Goal: Task Accomplishment & Management: Use online tool/utility

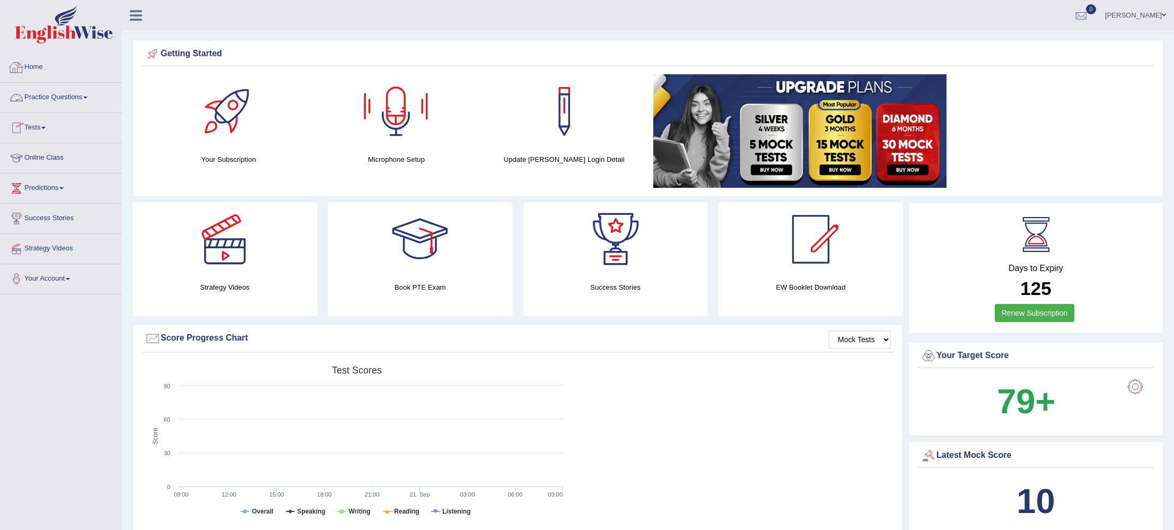
click at [36, 65] on link "Home" at bounding box center [61, 66] width 121 height 27
click at [399, 121] on div at bounding box center [396, 111] width 74 height 74
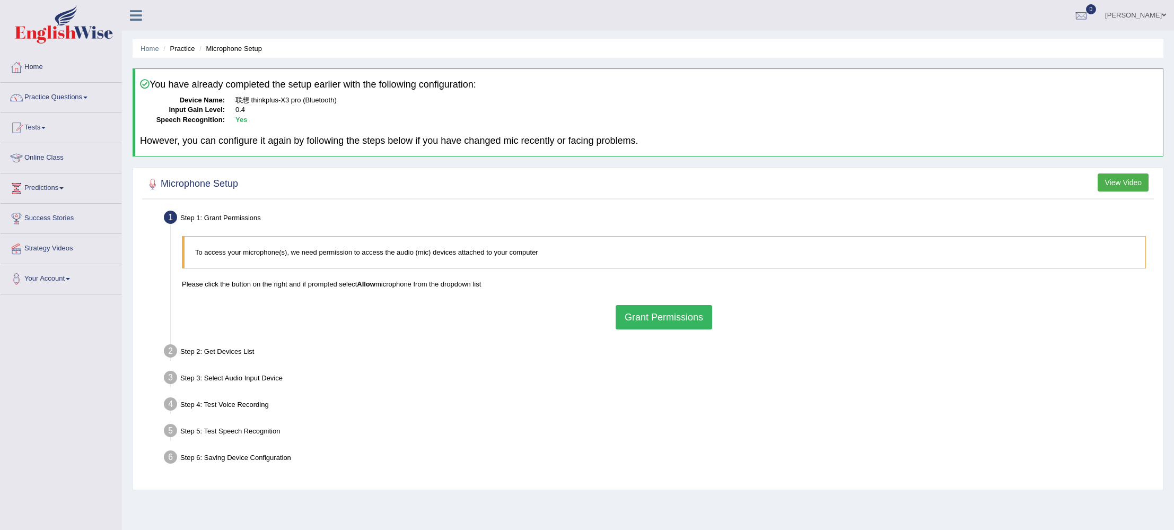
click at [681, 328] on button "Grant Permissions" at bounding box center [664, 317] width 97 height 24
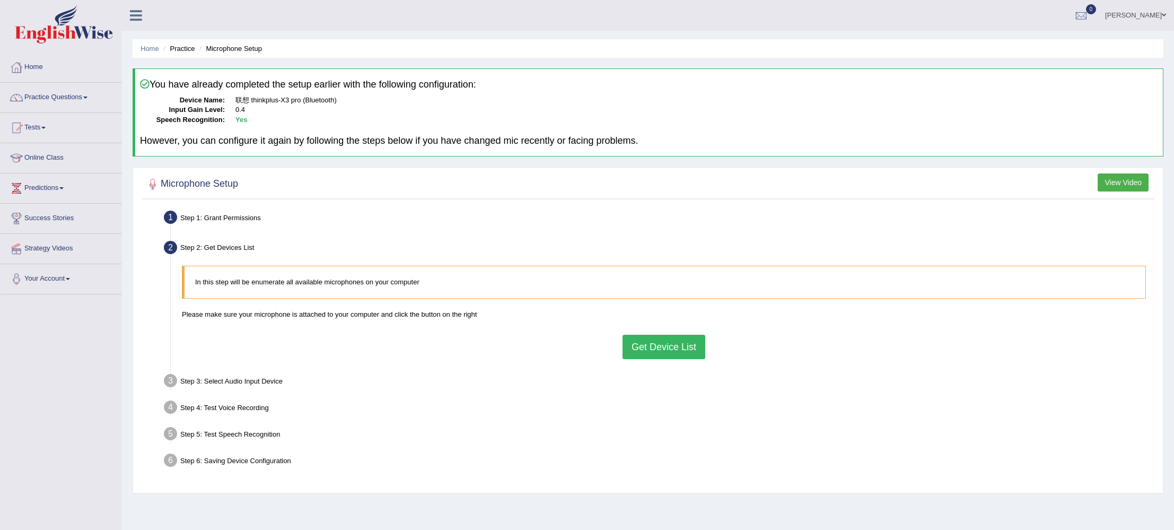
click at [665, 345] on button "Get Device List" at bounding box center [664, 347] width 83 height 24
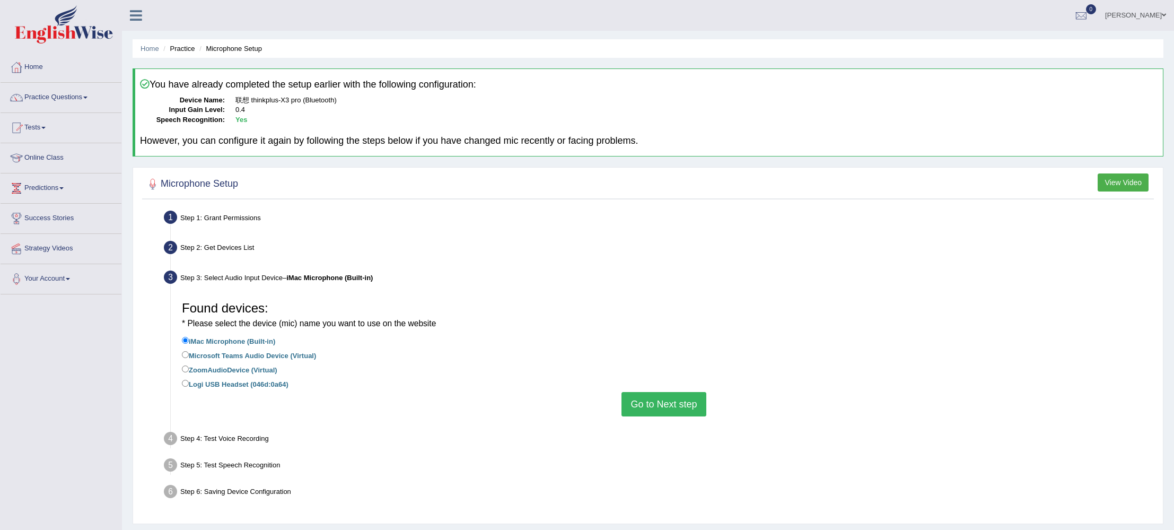
click at [286, 376] on li "ZoomAudioDevice (Virtual)" at bounding box center [664, 370] width 964 height 14
click at [185, 380] on input "Logi USB Headset (046d:0a64)" at bounding box center [185, 383] width 7 height 7
radio input "true"
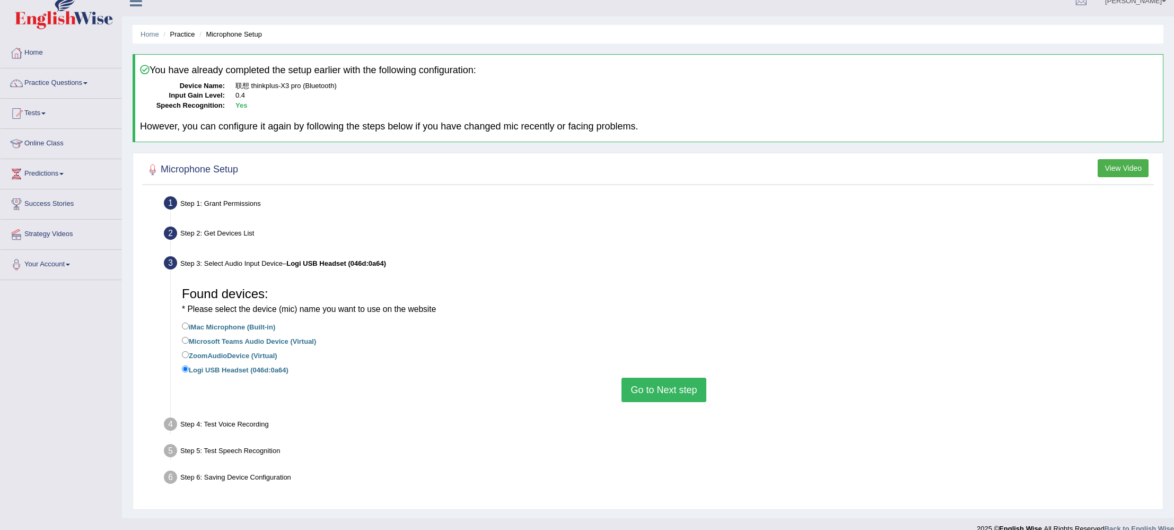
click at [696, 391] on button "Go to Next step" at bounding box center [664, 390] width 84 height 24
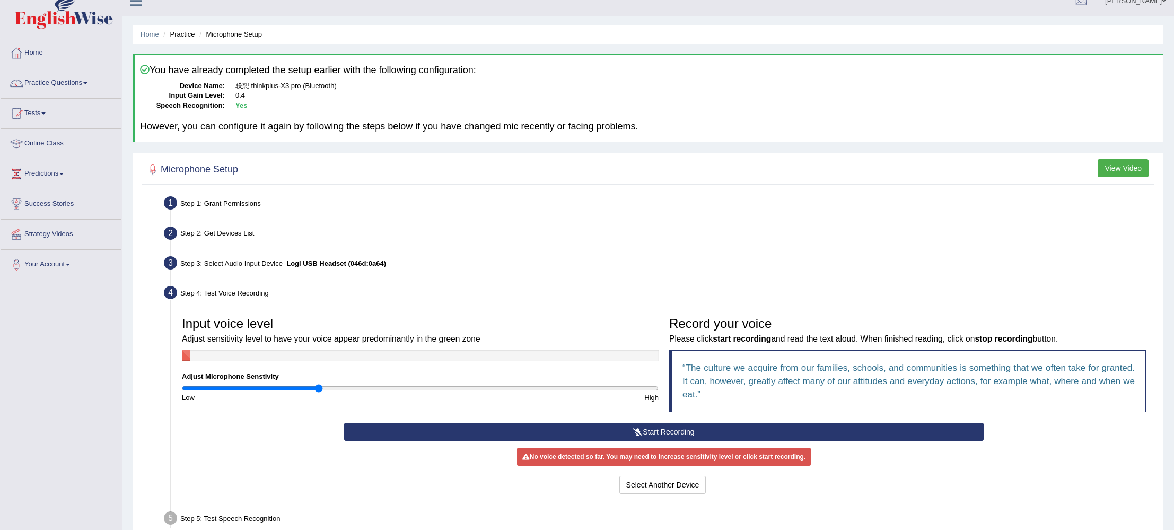
click at [317, 389] on input "range" at bounding box center [420, 388] width 477 height 8
click at [349, 389] on input "range" at bounding box center [420, 388] width 477 height 8
click at [575, 434] on button "Start Recording" at bounding box center [663, 432] width 639 height 18
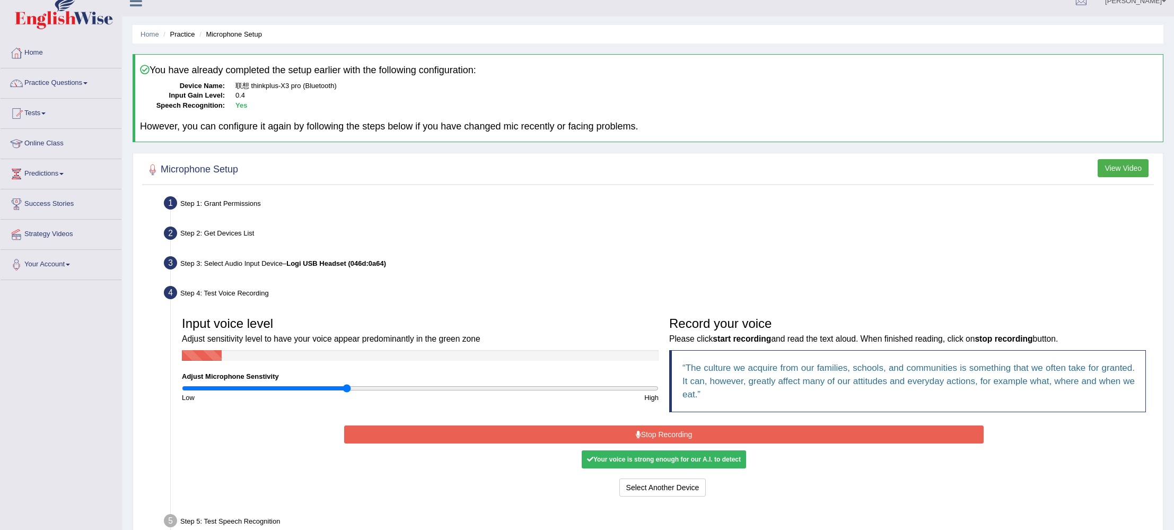
click at [575, 434] on button "Stop Recording" at bounding box center [663, 434] width 639 height 18
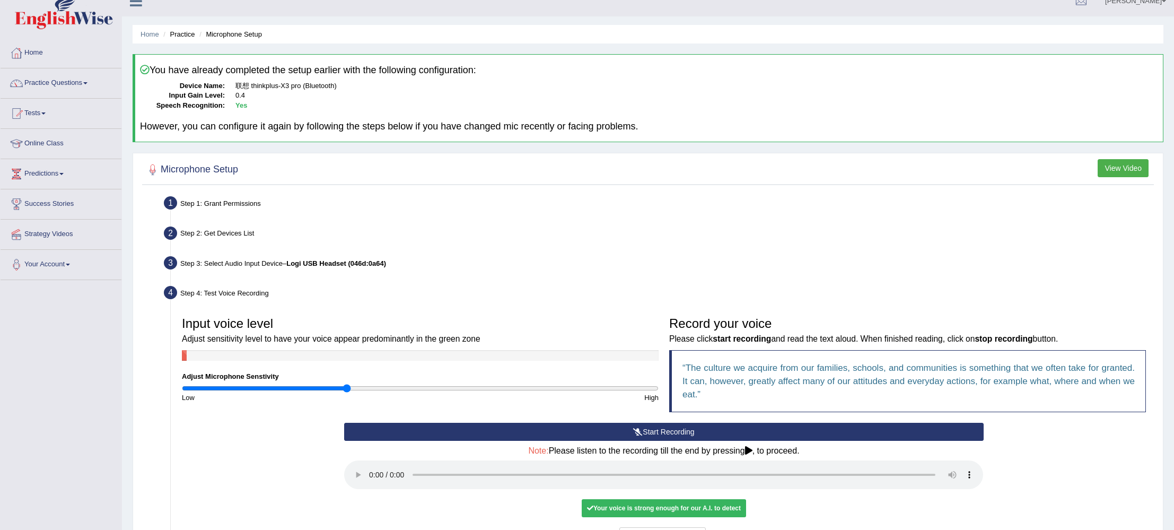
click at [575, 434] on button "Start Recording" at bounding box center [663, 432] width 639 height 18
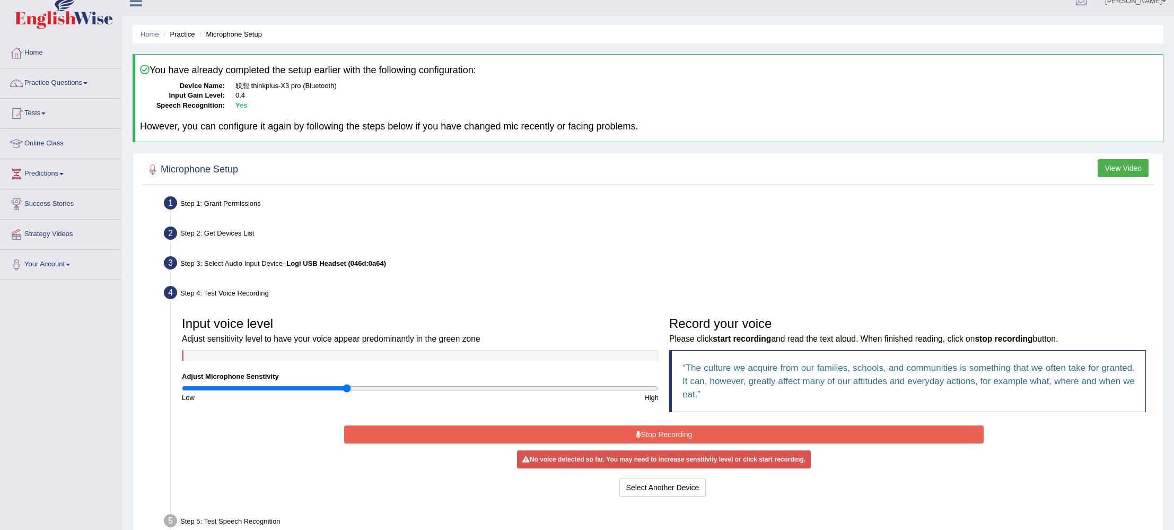
click at [575, 434] on button "Stop Recording" at bounding box center [663, 434] width 639 height 18
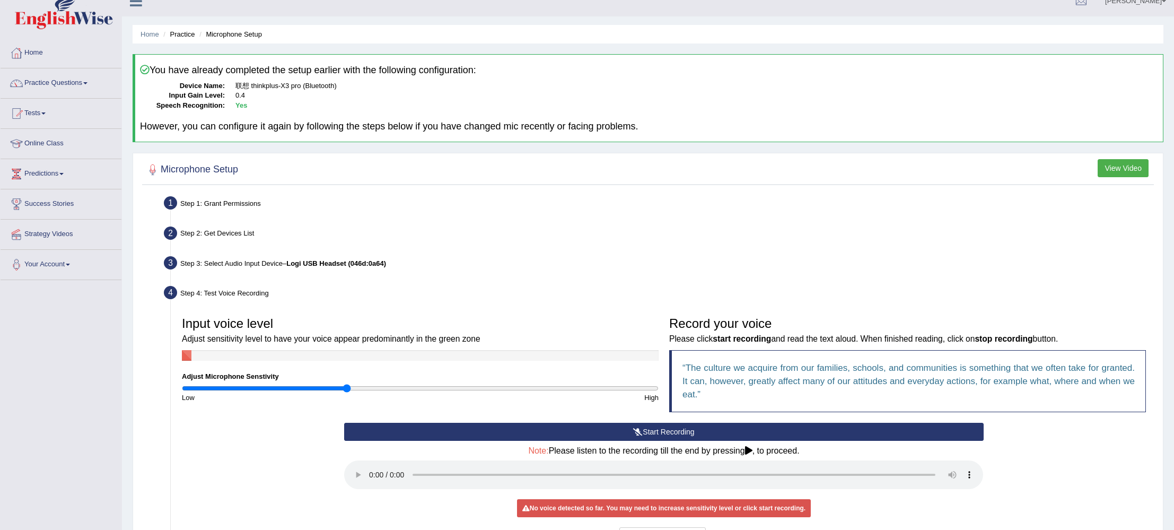
click at [575, 434] on button "Start Recording" at bounding box center [663, 432] width 639 height 18
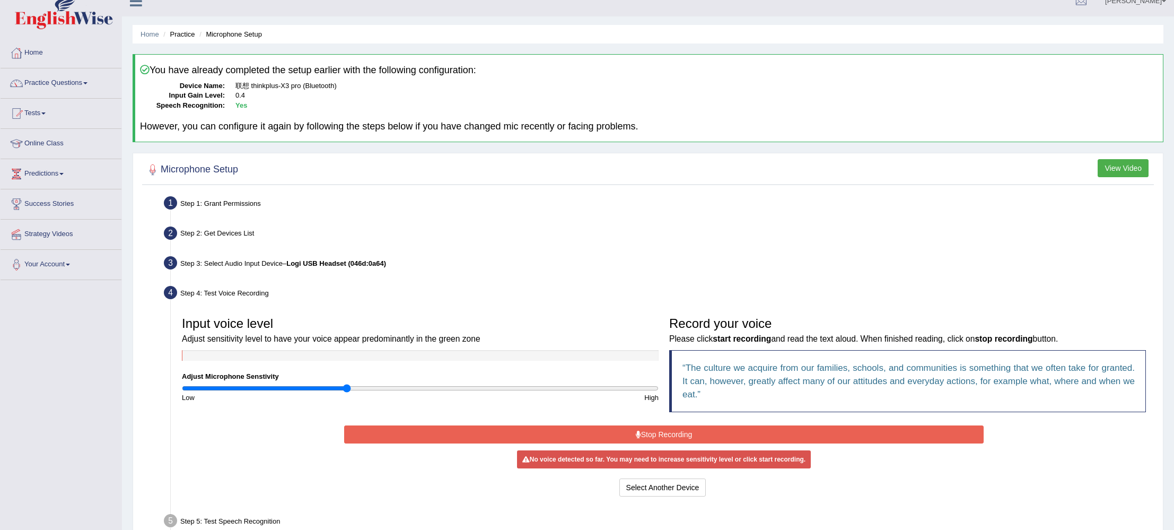
click at [575, 434] on button "Stop Recording" at bounding box center [663, 434] width 639 height 18
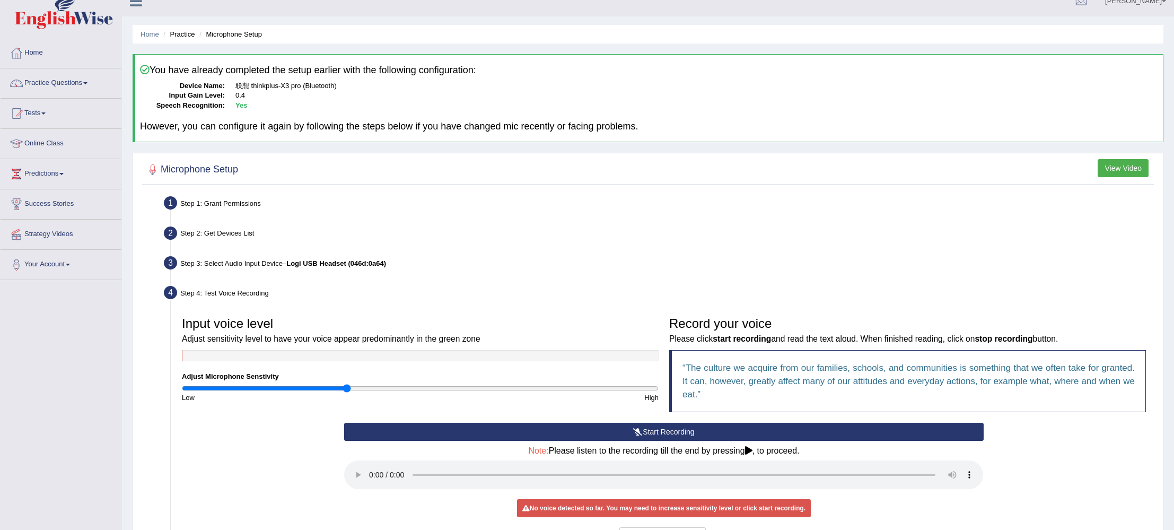
click at [575, 434] on button "Start Recording" at bounding box center [663, 432] width 639 height 18
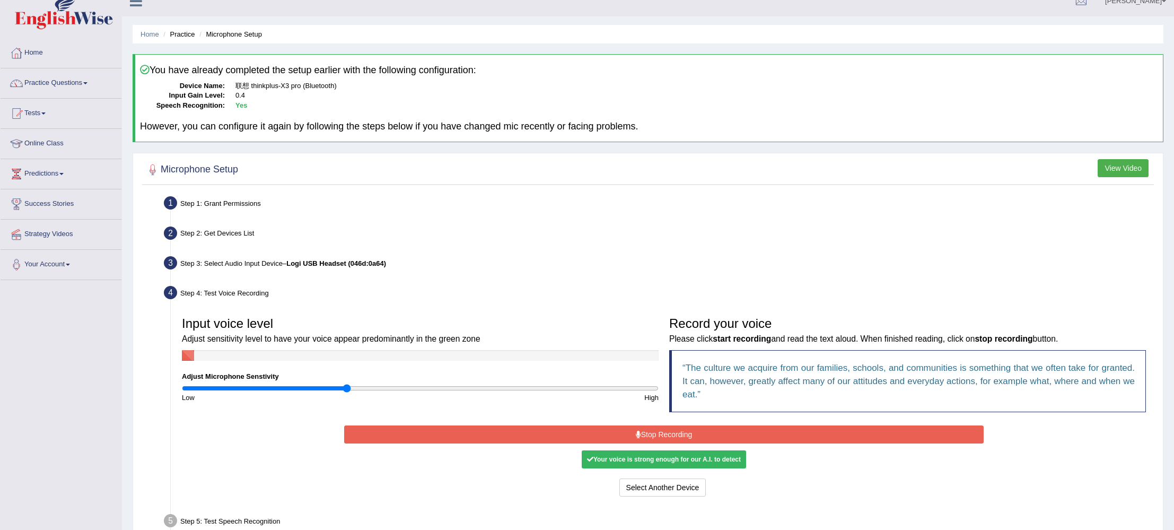
click at [581, 435] on button "Stop Recording" at bounding box center [663, 434] width 639 height 18
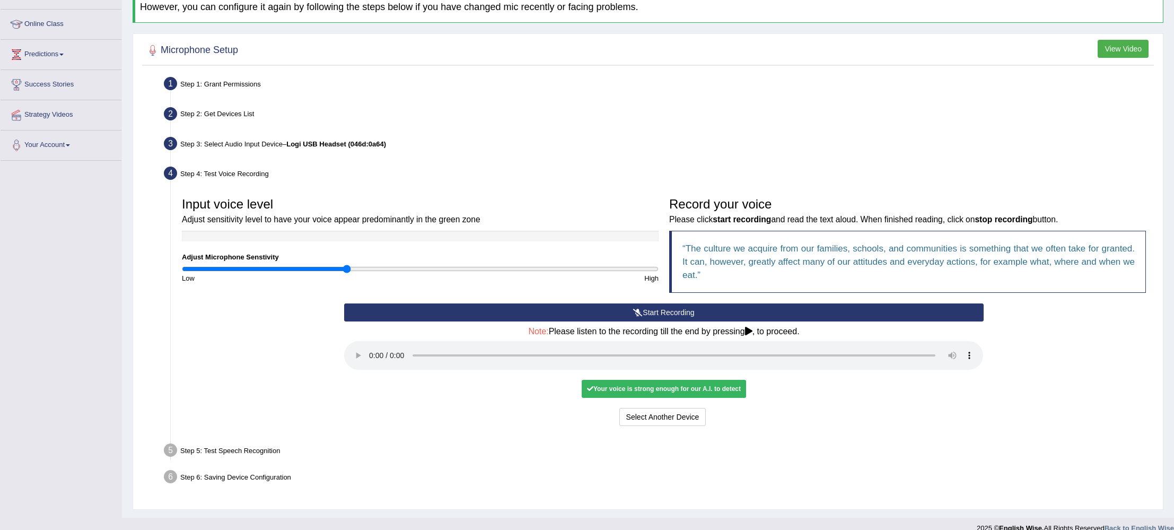
scroll to position [147, 0]
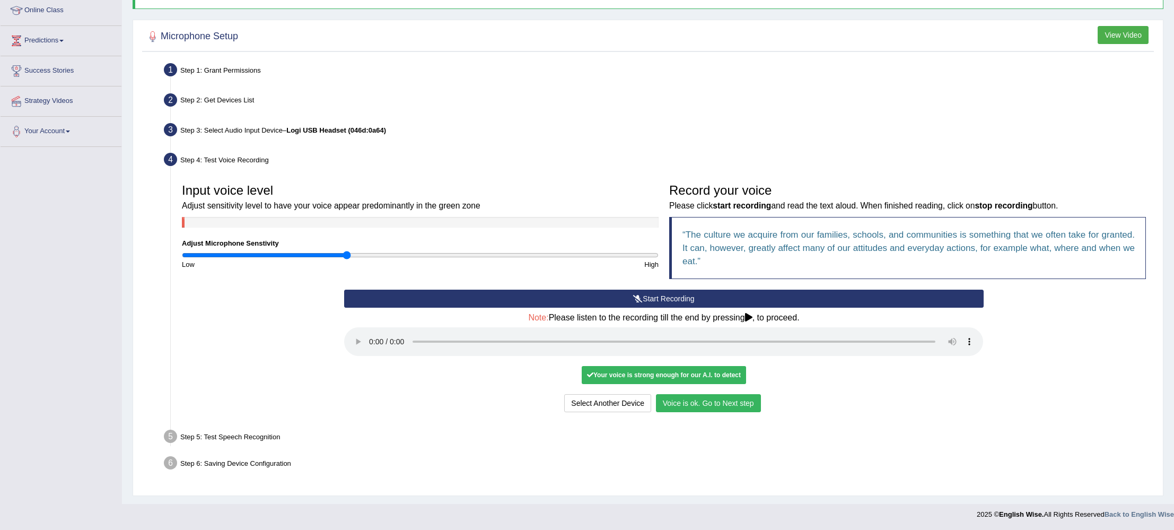
click at [688, 405] on button "Voice is ok. Go to Next step" at bounding box center [708, 403] width 105 height 18
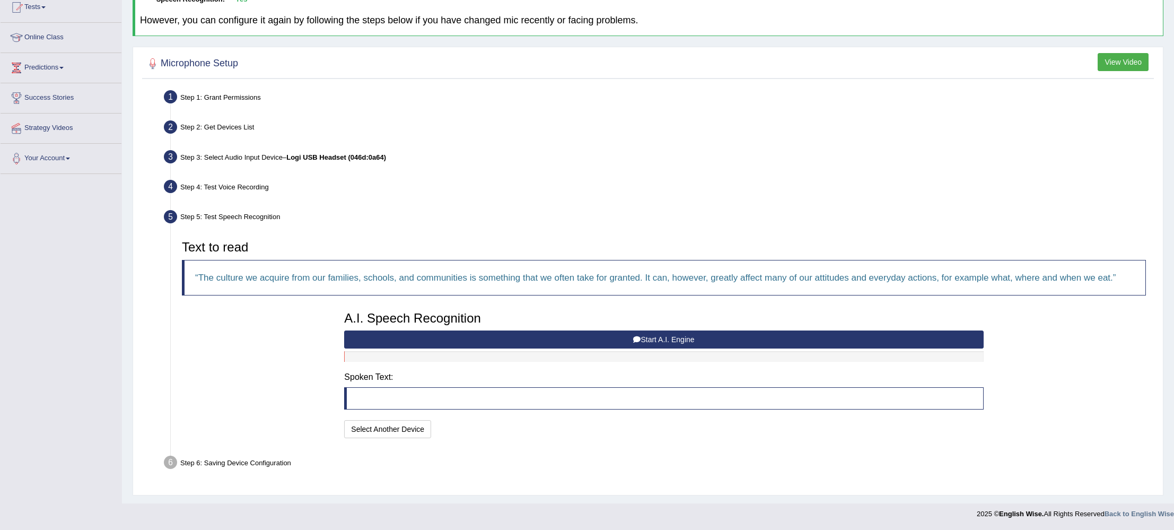
scroll to position [120, 0]
click at [589, 338] on button "Start A.I. Engine" at bounding box center [663, 340] width 639 height 18
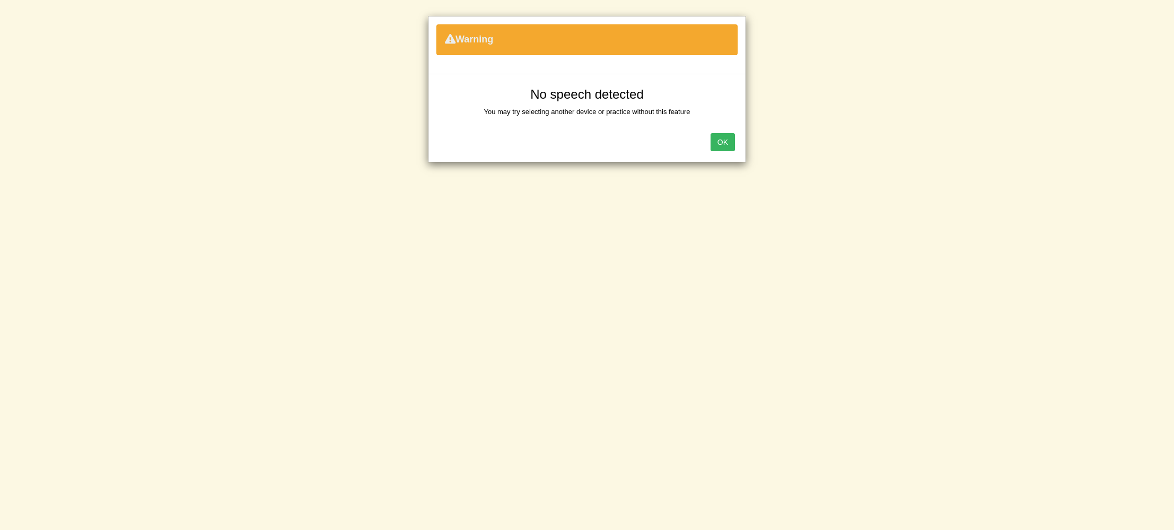
click at [721, 147] on button "OK" at bounding box center [723, 142] width 24 height 18
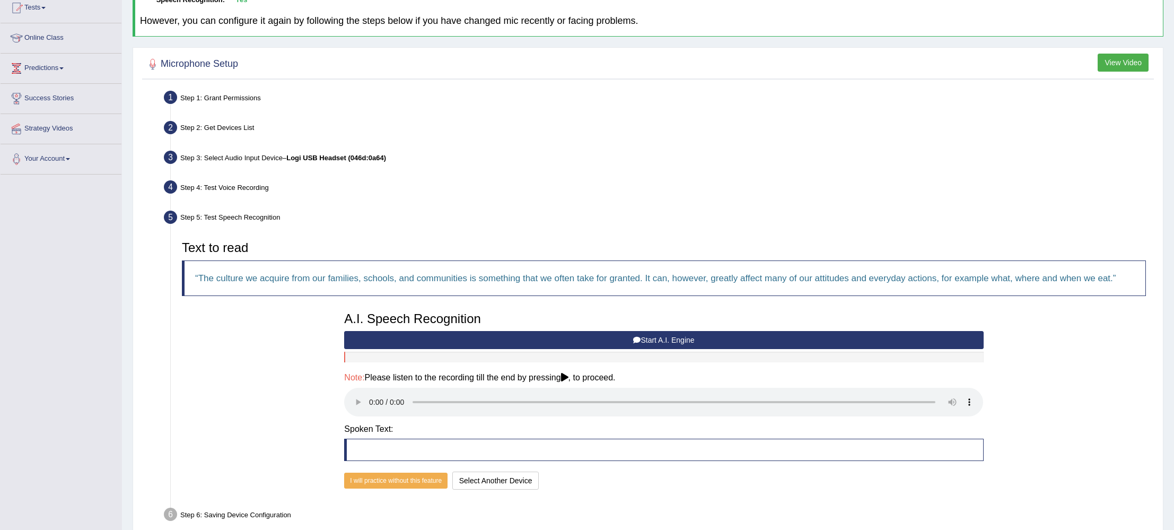
click at [599, 341] on button "Start A.I. Engine" at bounding box center [663, 340] width 639 height 18
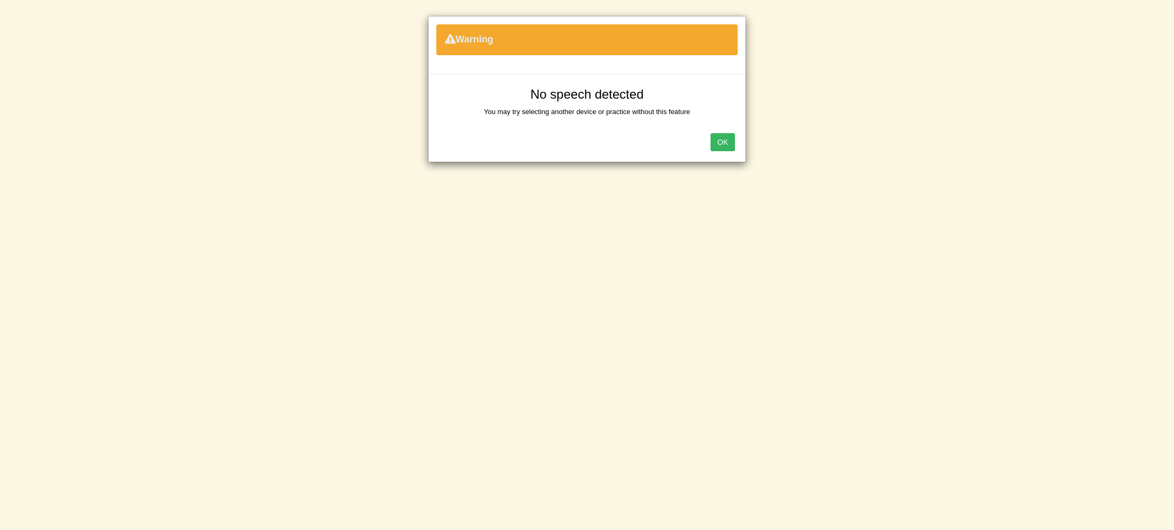
click at [731, 134] on button "OK" at bounding box center [723, 142] width 24 height 18
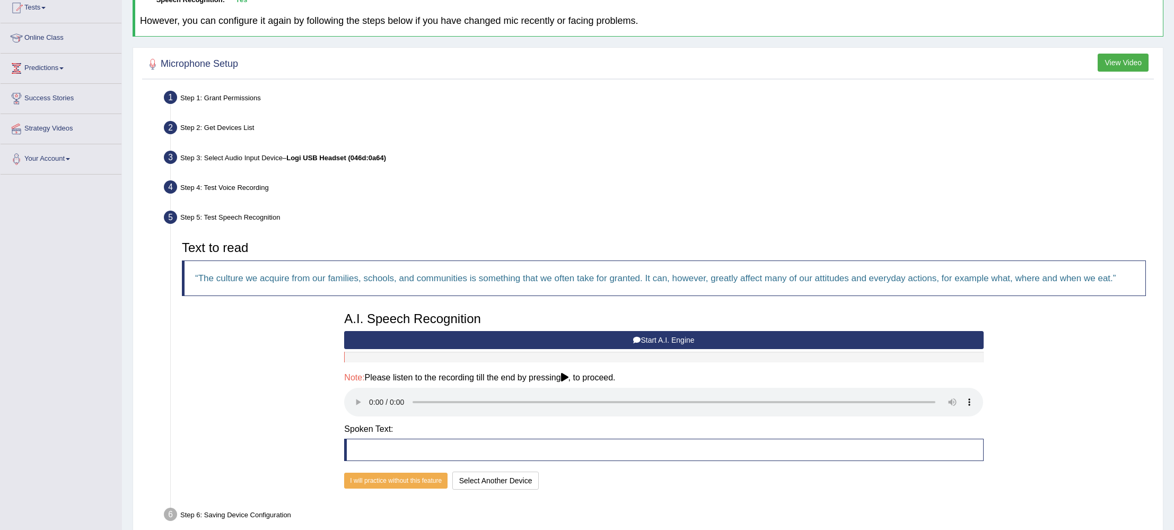
click at [633, 339] on icon at bounding box center [636, 339] width 7 height 7
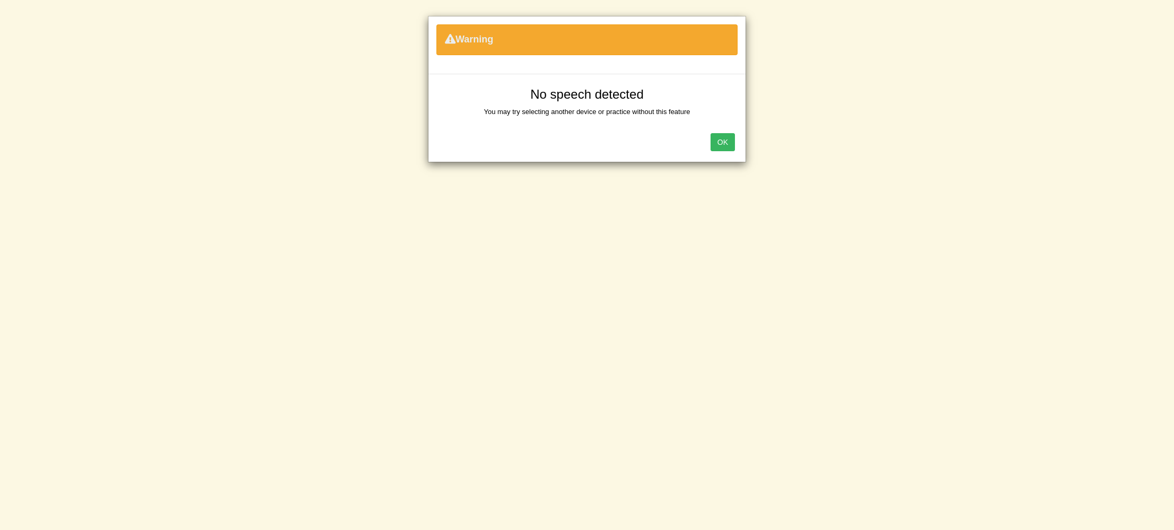
click at [720, 139] on button "OK" at bounding box center [723, 142] width 24 height 18
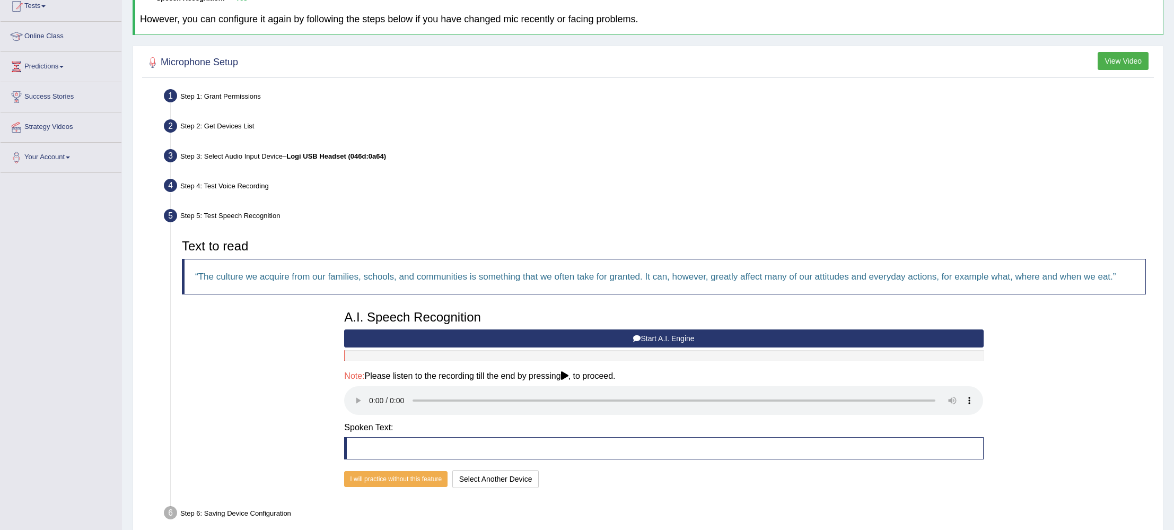
scroll to position [171, 0]
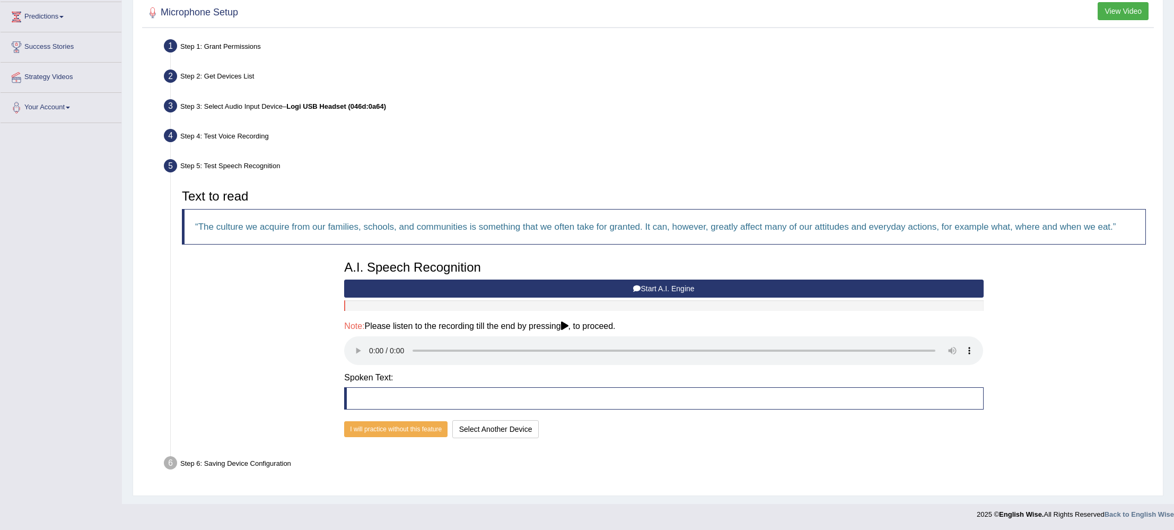
click at [653, 292] on button "Start A.I. Engine" at bounding box center [663, 289] width 639 height 18
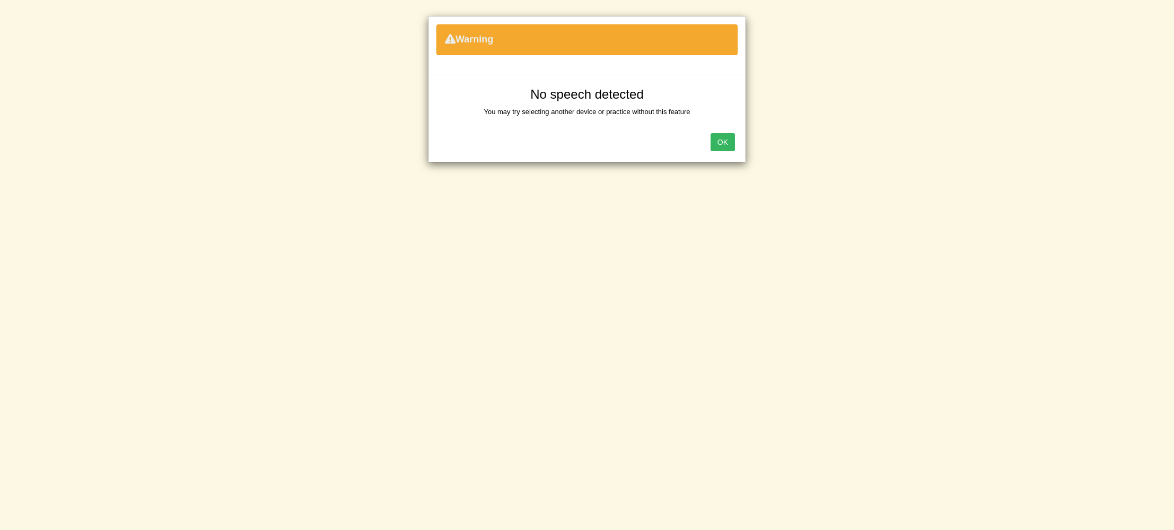
scroll to position [170, 0]
click at [723, 145] on button "OK" at bounding box center [723, 142] width 24 height 18
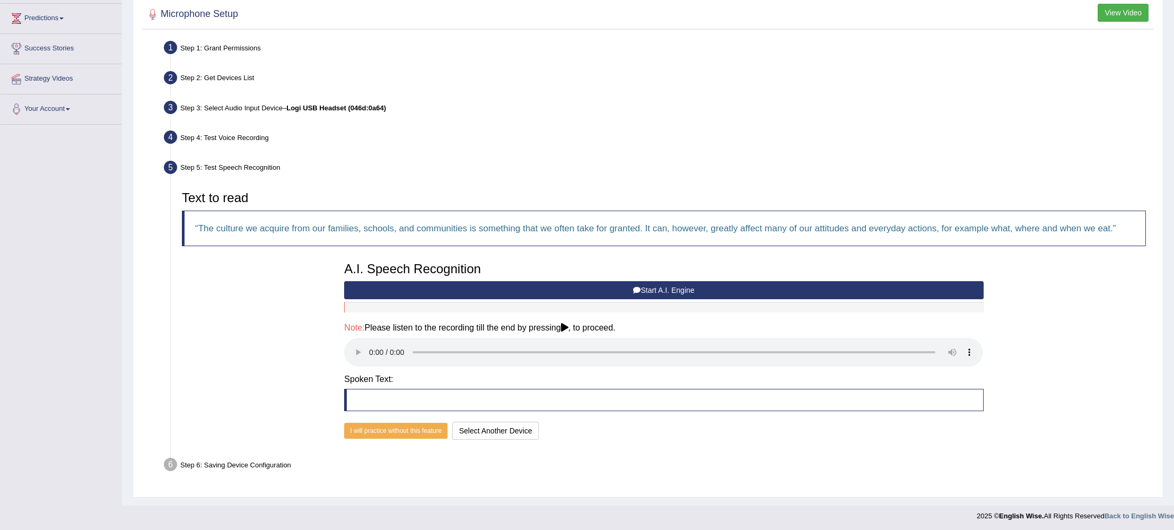
click at [503, 294] on button "Start A.I. Engine" at bounding box center [663, 290] width 639 height 18
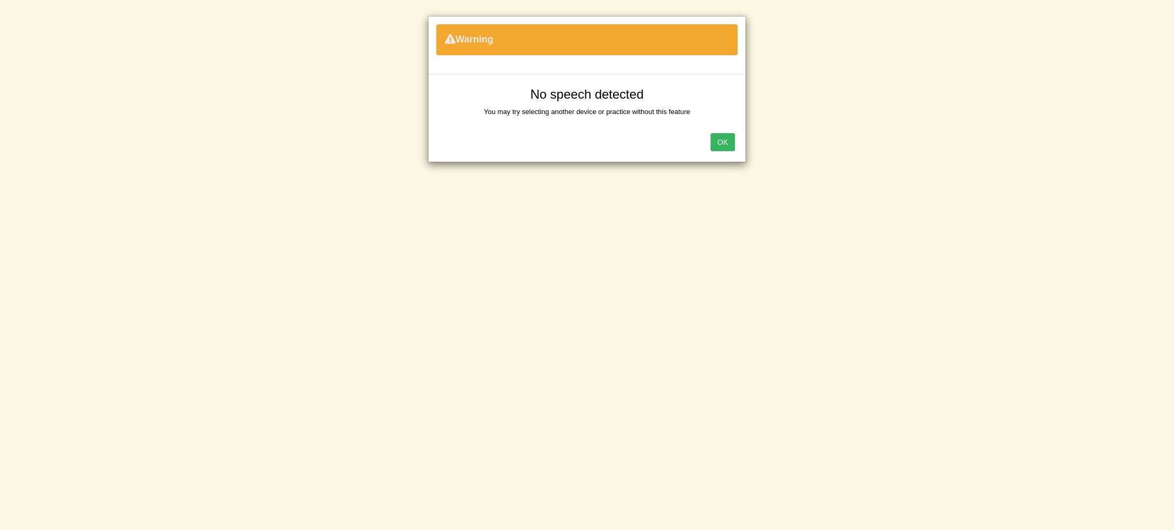
click at [726, 145] on button "OK" at bounding box center [723, 142] width 24 height 18
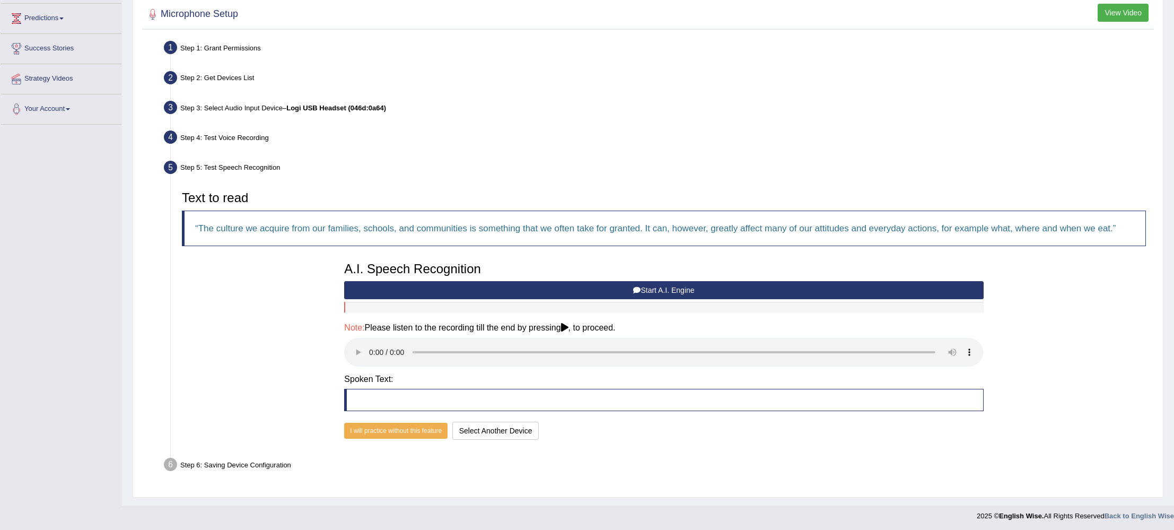
click at [597, 290] on button "Start A.I. Engine" at bounding box center [663, 290] width 639 height 18
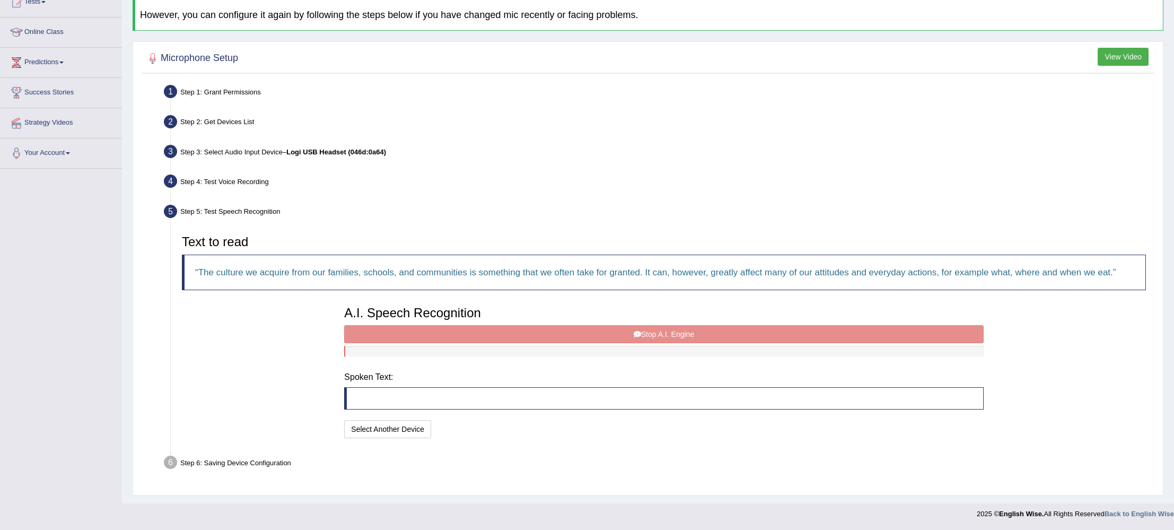
scroll to position [120, 0]
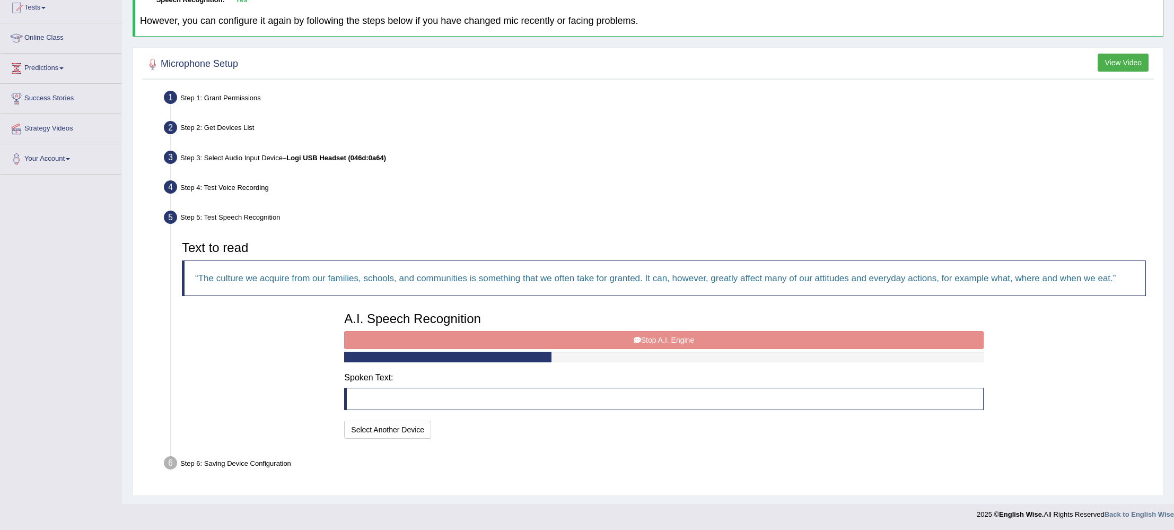
click at [611, 339] on div "A.I. Speech Recognition Start A.I. Engine Stop A.I. Engine Note: Please listen …" at bounding box center [664, 374] width 650 height 135
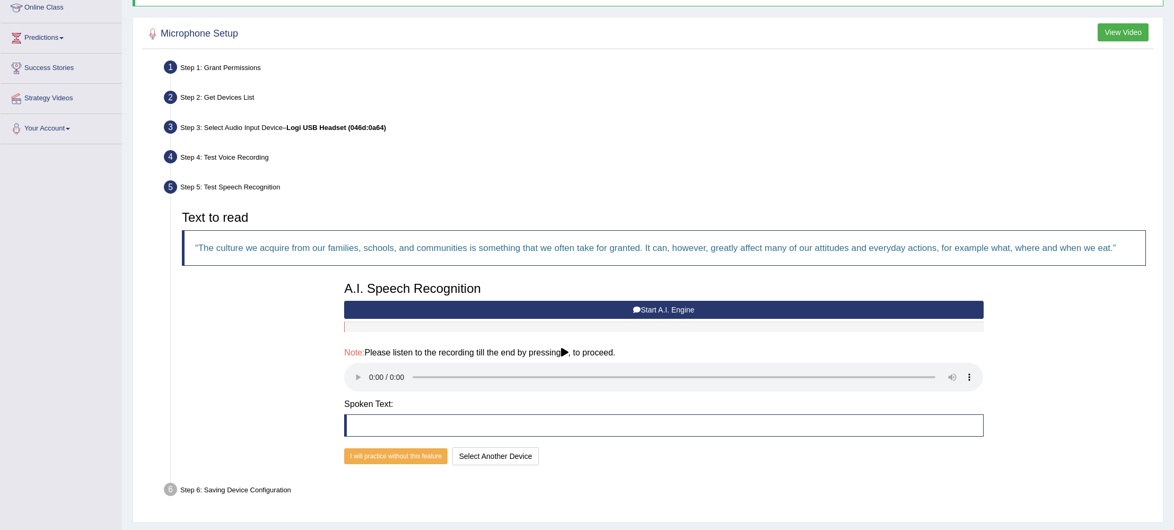
scroll to position [170, 0]
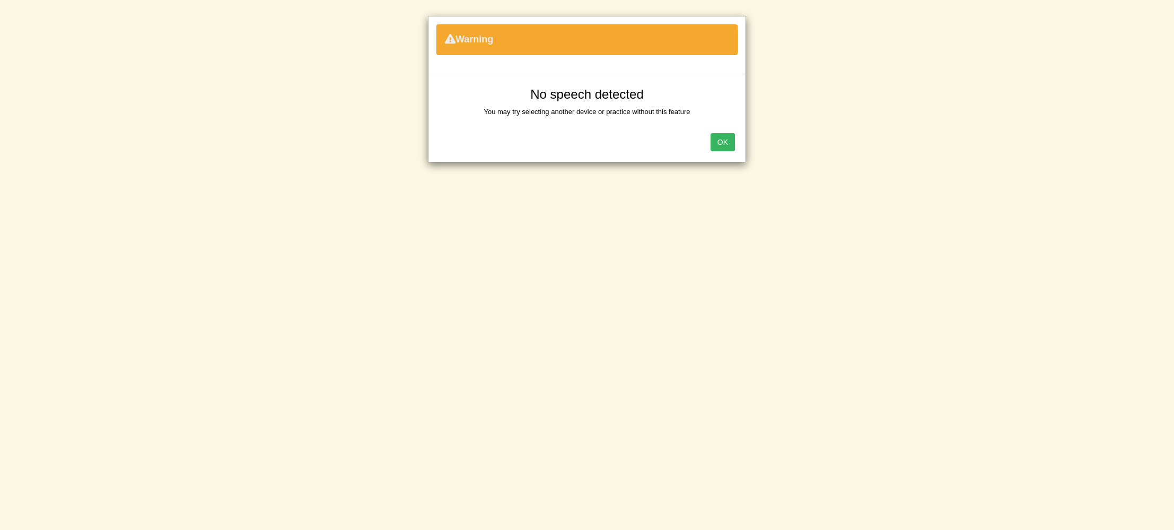
drag, startPoint x: 712, startPoint y: 149, endPoint x: 716, endPoint y: 153, distance: 6.0
click at [712, 149] on button "OK" at bounding box center [723, 142] width 24 height 18
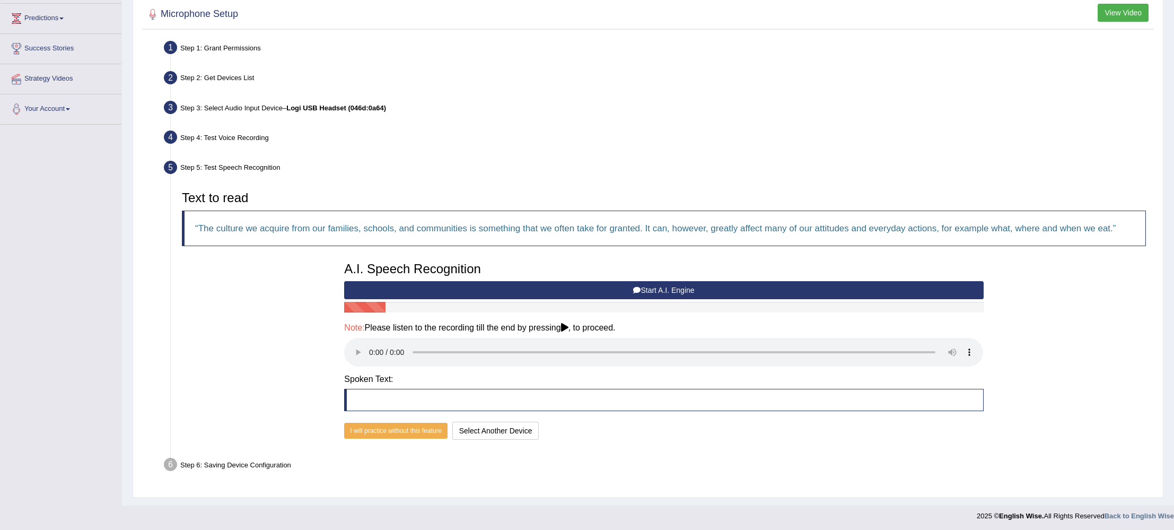
click at [573, 292] on button "Start A.I. Engine" at bounding box center [663, 290] width 639 height 18
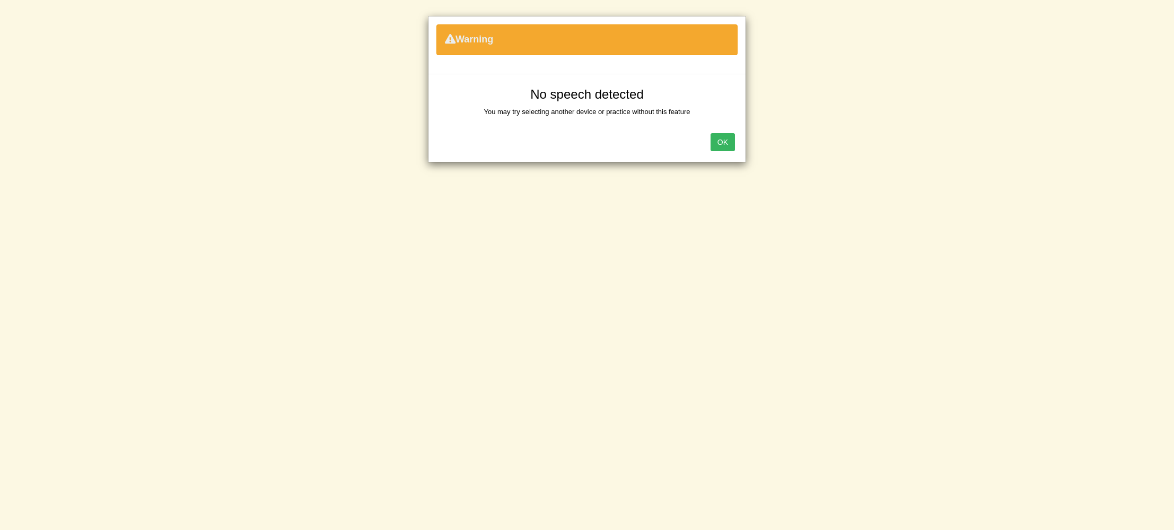
click at [728, 146] on button "OK" at bounding box center [723, 142] width 24 height 18
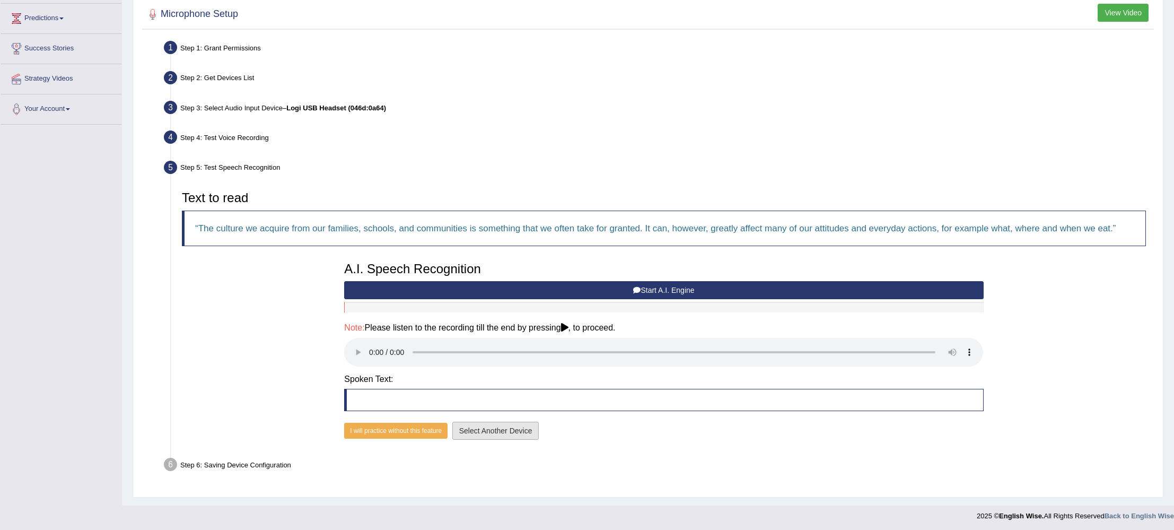
click at [483, 434] on button "Select Another Device" at bounding box center [495, 431] width 87 height 18
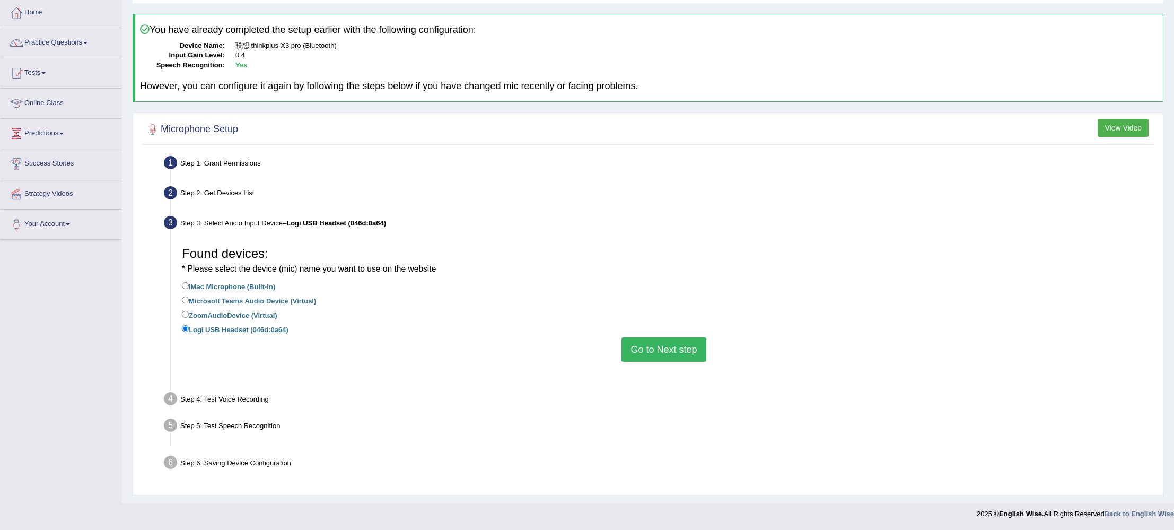
scroll to position [28, 0]
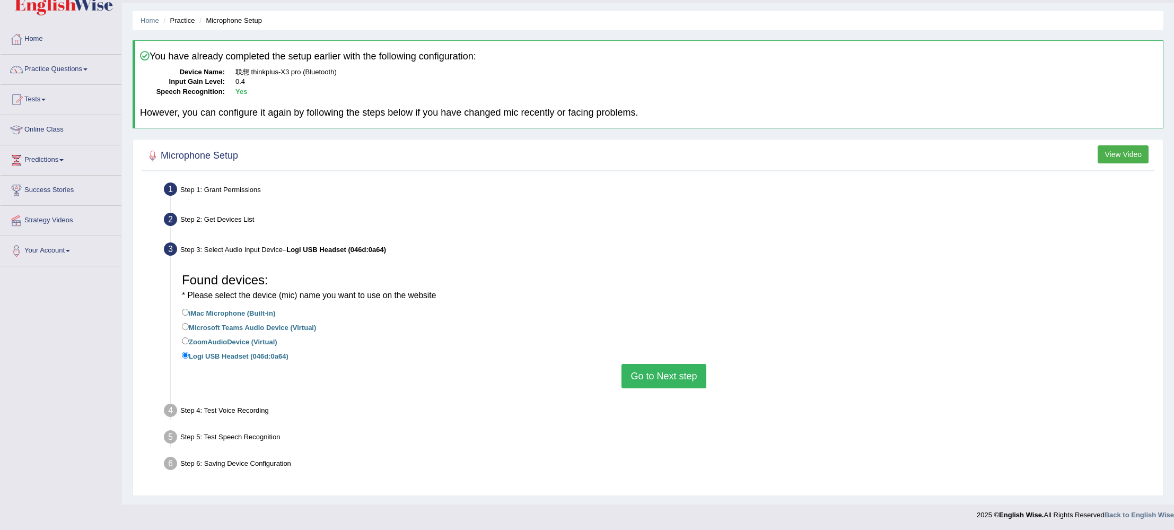
click at [666, 375] on button "Go to Next step" at bounding box center [664, 376] width 84 height 24
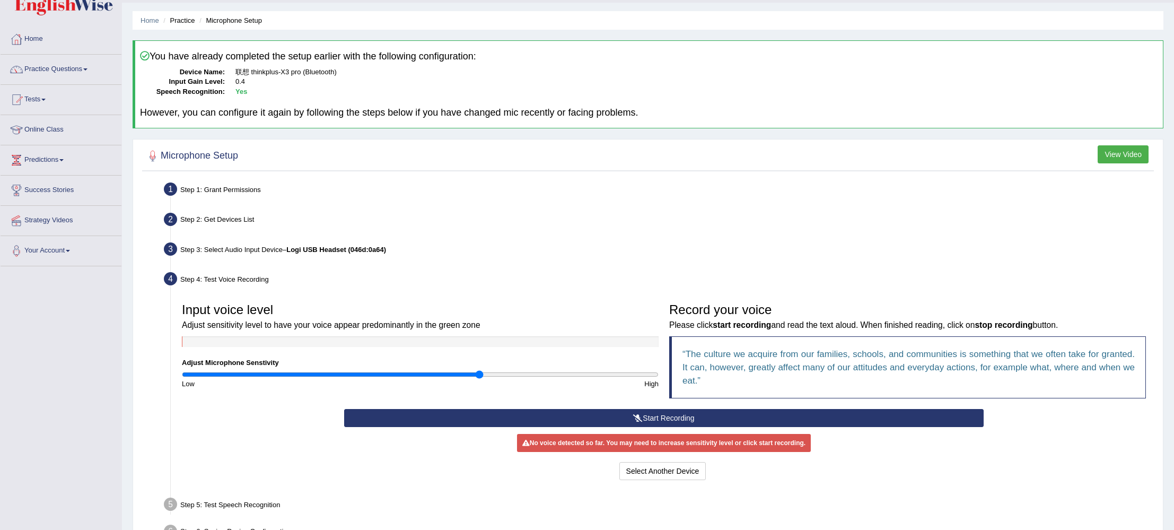
click at [477, 376] on input "range" at bounding box center [420, 374] width 477 height 8
click at [423, 374] on input "range" at bounding box center [420, 374] width 477 height 8
click at [206, 373] on input "range" at bounding box center [420, 374] width 477 height 8
click at [256, 376] on input "range" at bounding box center [420, 374] width 477 height 8
click at [310, 375] on input "range" at bounding box center [420, 374] width 477 height 8
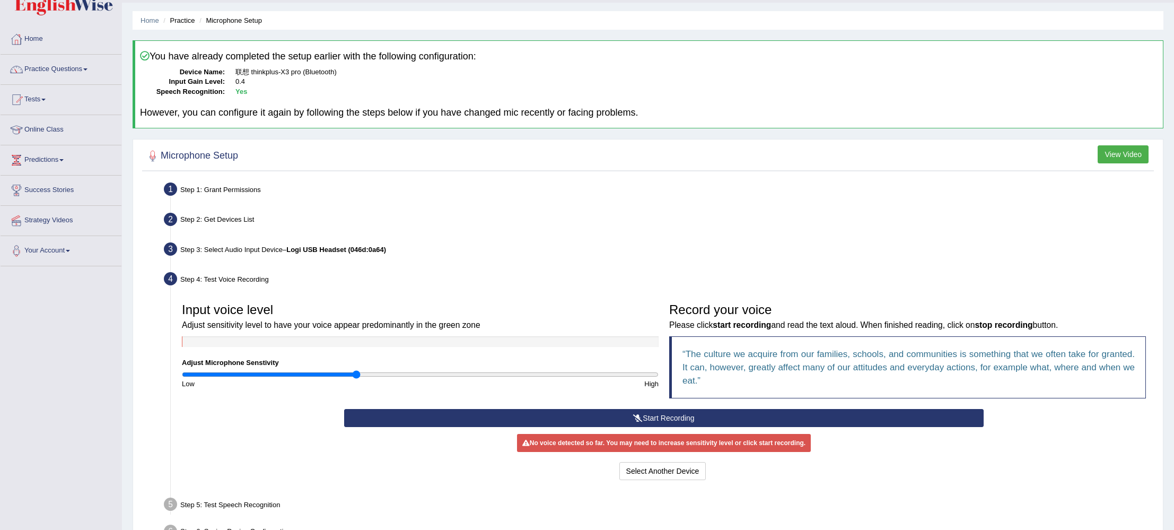
click at [354, 374] on input "range" at bounding box center [420, 374] width 477 height 8
click at [390, 374] on input "range" at bounding box center [420, 374] width 477 height 8
click at [539, 418] on button "Start Recording" at bounding box center [663, 418] width 639 height 18
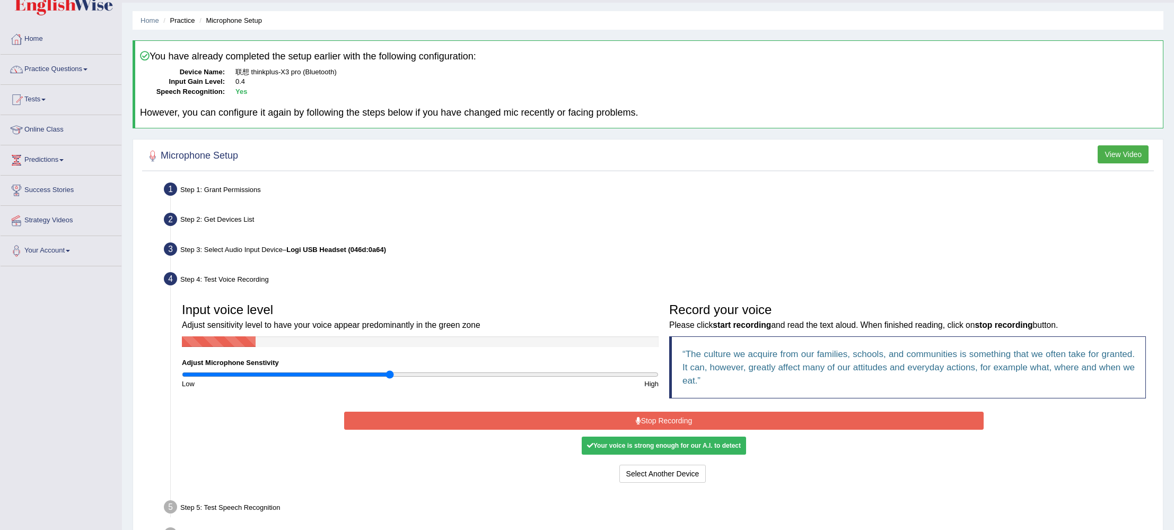
click at [581, 422] on button "Stop Recording" at bounding box center [663, 421] width 639 height 18
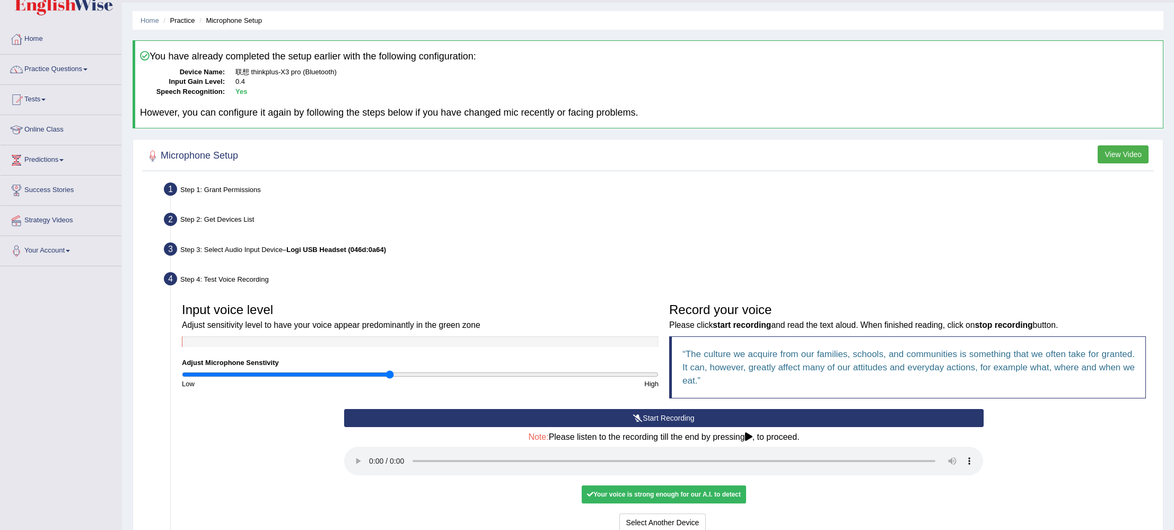
drag, startPoint x: 751, startPoint y: 435, endPoint x: 756, endPoint y: 436, distance: 5.3
click at [753, 436] on icon at bounding box center [748, 436] width 7 height 8
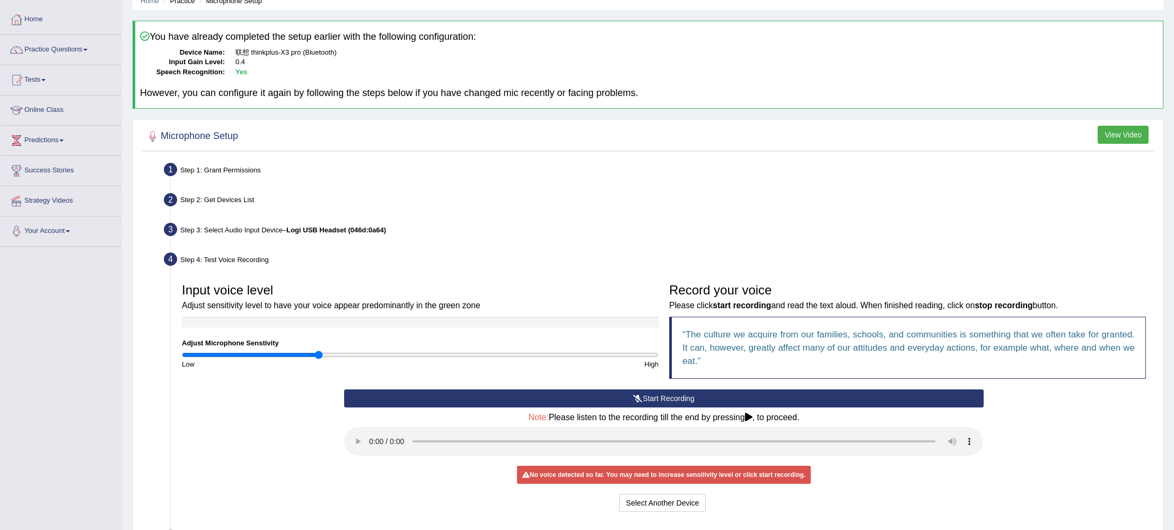
type input "0.58"
click at [319, 351] on input "range" at bounding box center [420, 355] width 477 height 8
click at [606, 400] on button "Start Recording" at bounding box center [663, 398] width 639 height 18
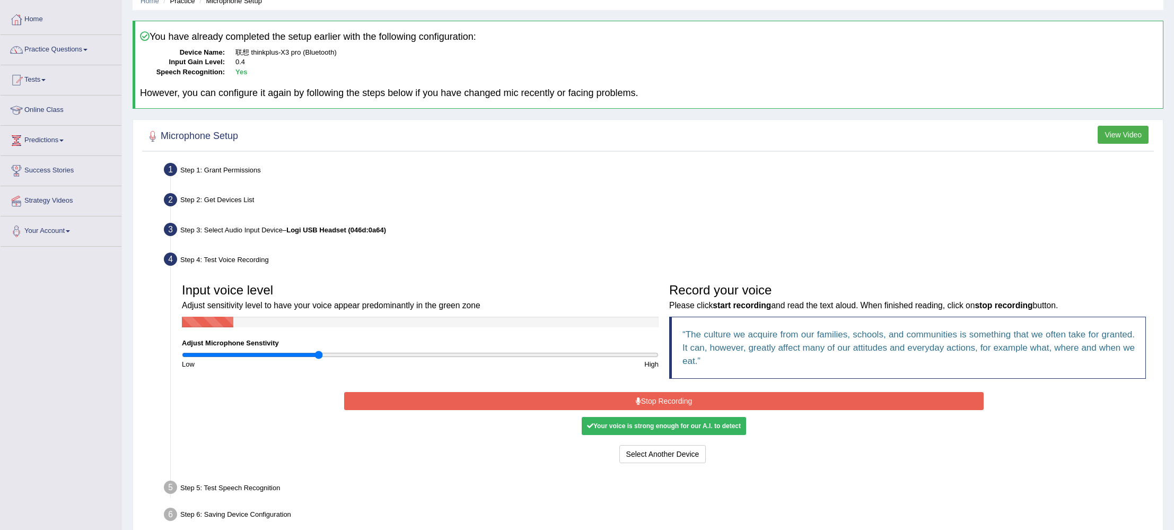
click at [636, 397] on icon at bounding box center [638, 400] width 5 height 7
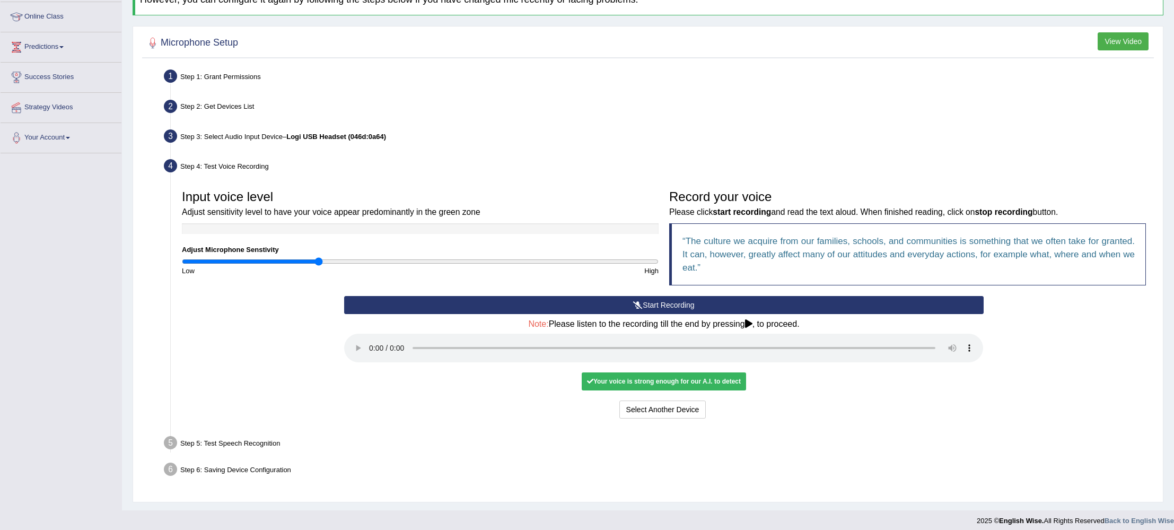
scroll to position [147, 0]
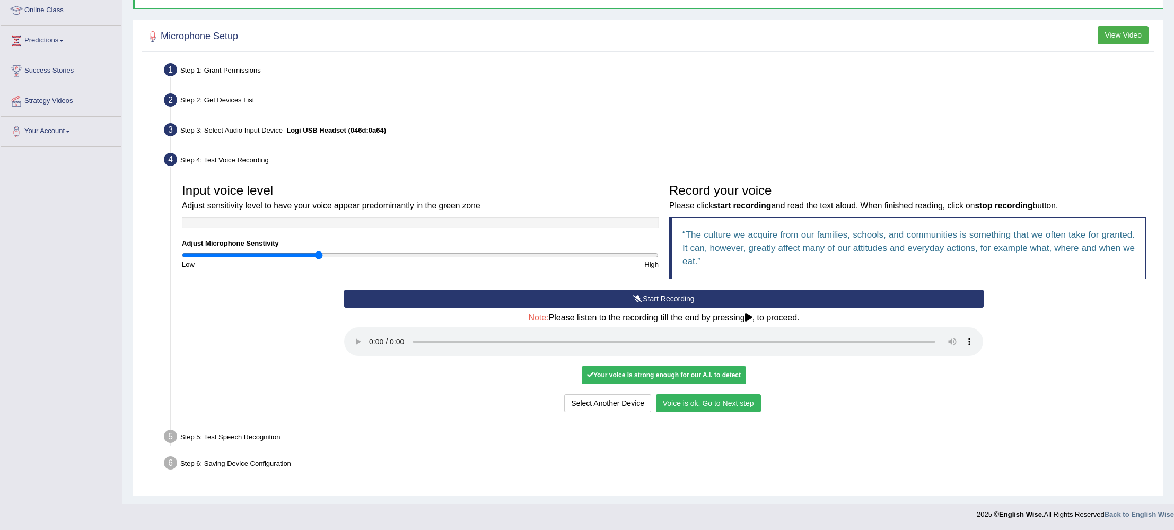
click at [731, 404] on button "Voice is ok. Go to Next step" at bounding box center [708, 403] width 105 height 18
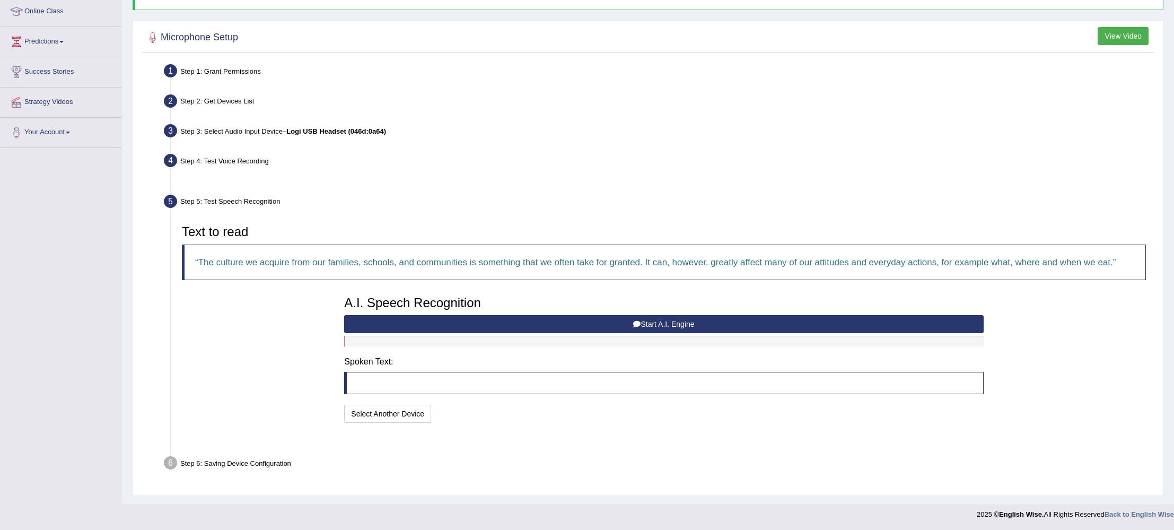
scroll to position [120, 0]
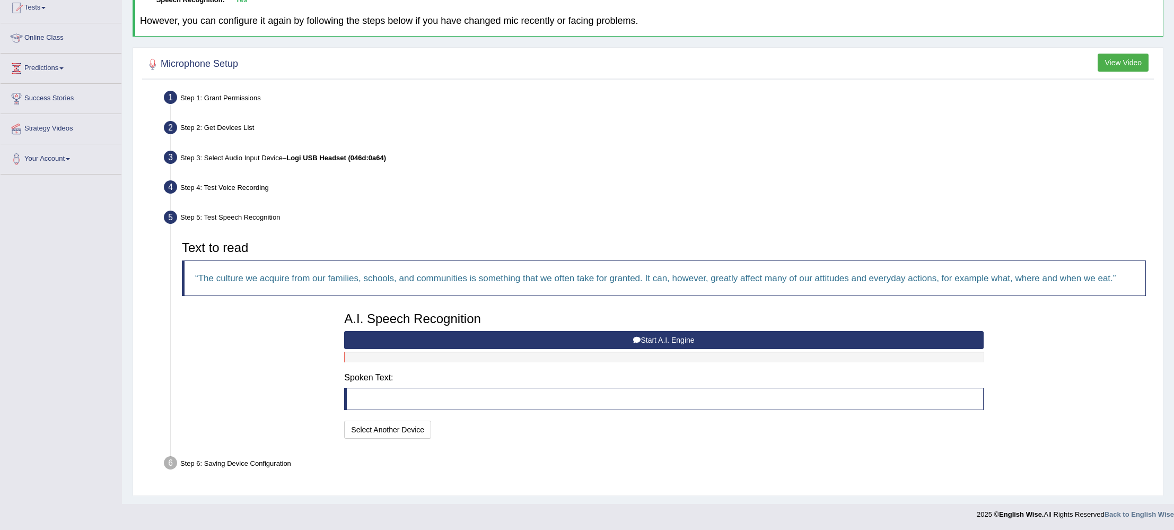
click at [430, 341] on button "Start A.I. Engine" at bounding box center [663, 340] width 639 height 18
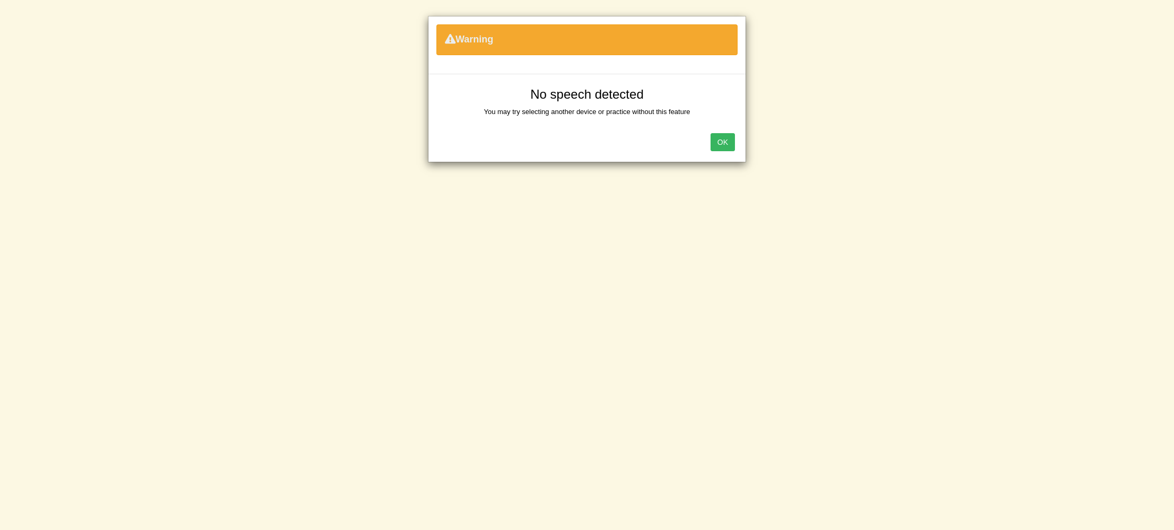
click at [729, 145] on button "OK" at bounding box center [723, 142] width 24 height 18
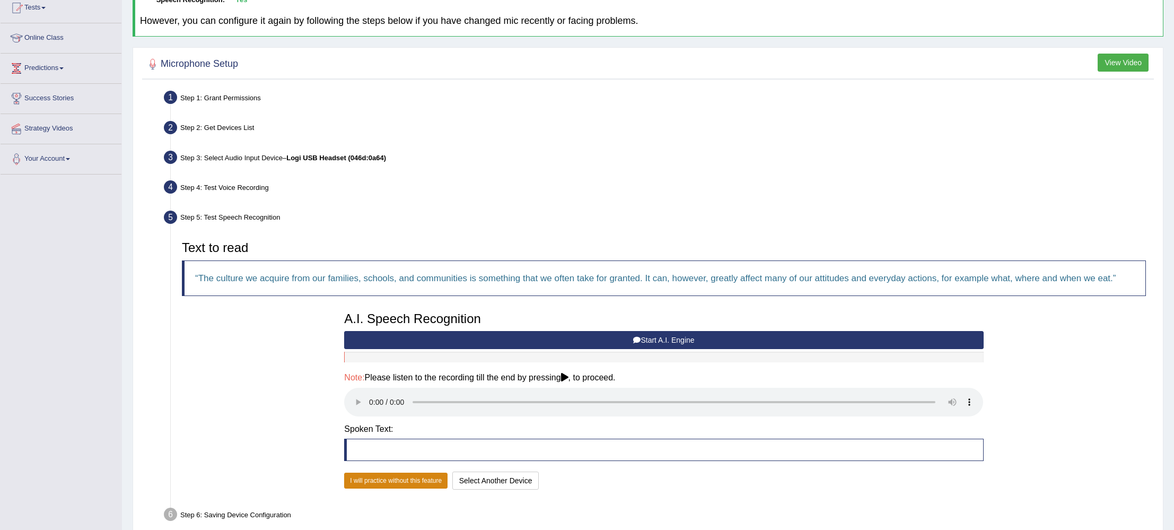
click at [419, 476] on button "I will practice without this feature" at bounding box center [395, 481] width 103 height 16
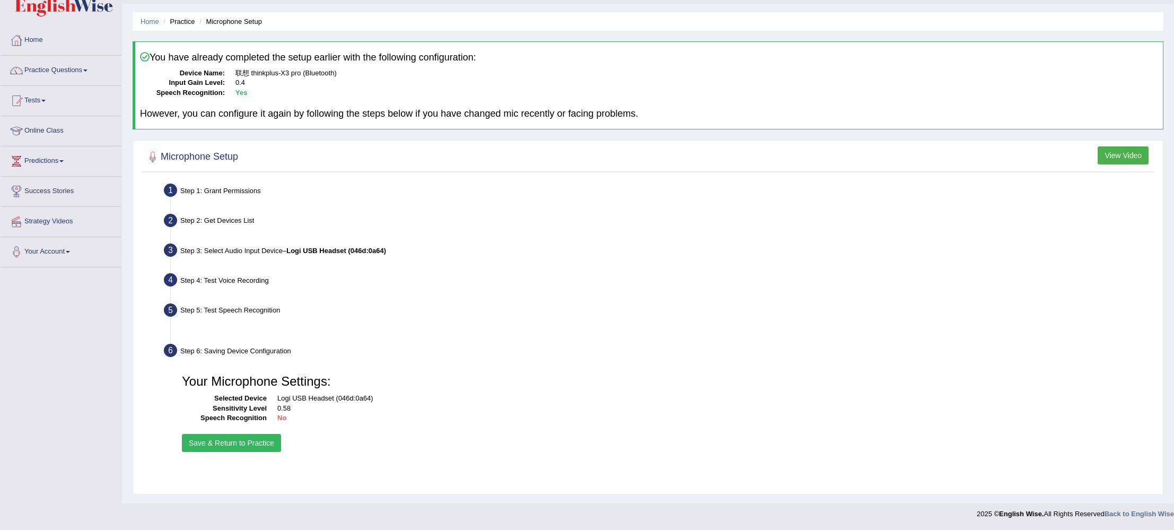
scroll to position [27, 0]
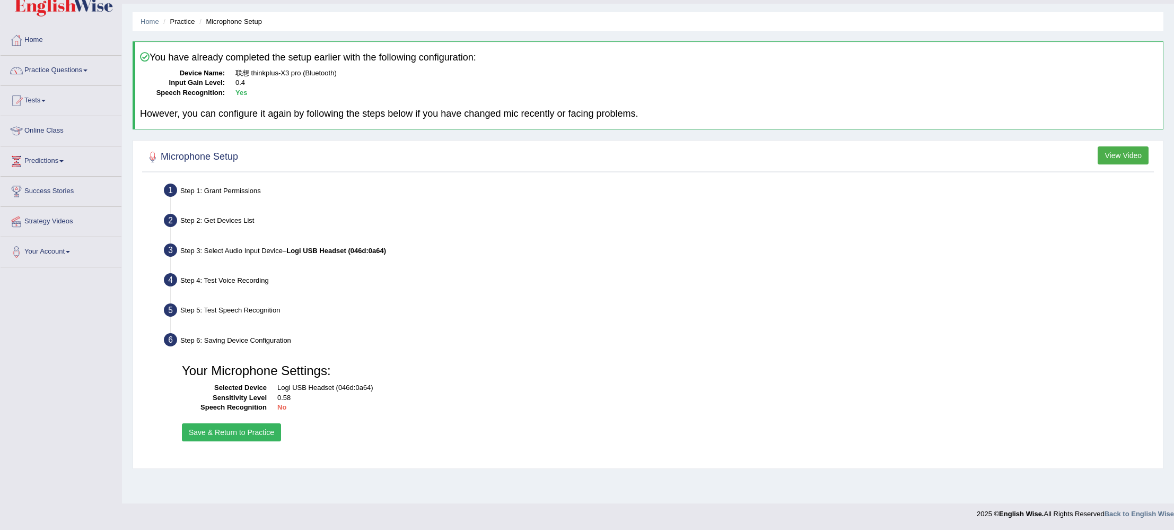
click at [236, 435] on button "Save & Return to Practice" at bounding box center [231, 432] width 99 height 18
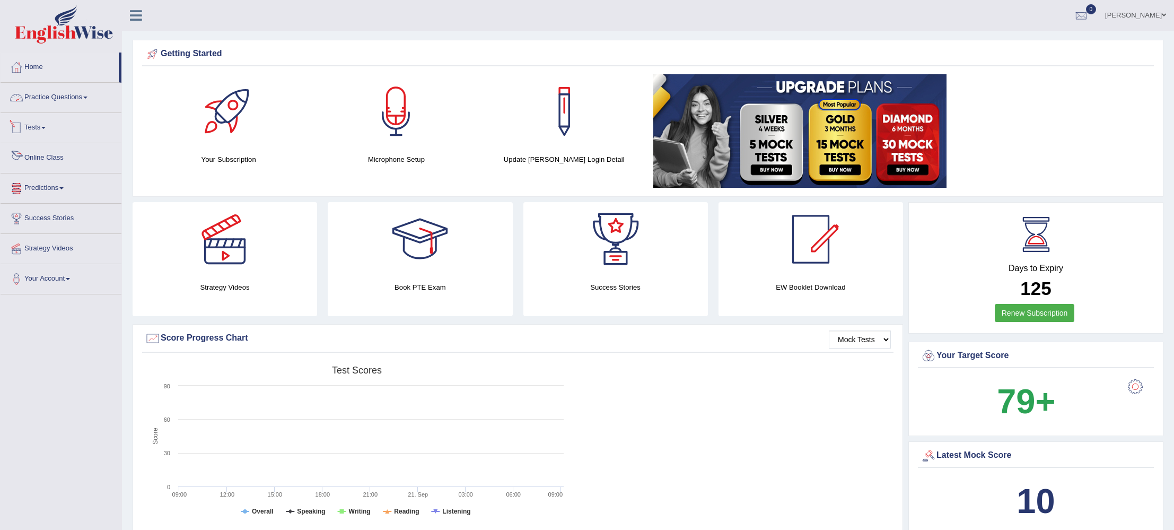
click at [53, 98] on link "Practice Questions" at bounding box center [61, 96] width 121 height 27
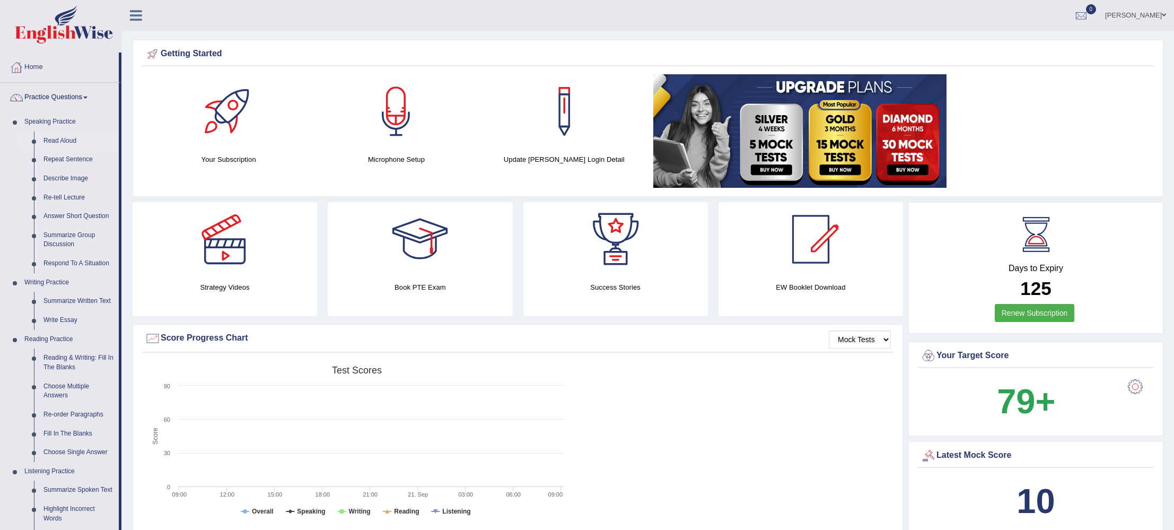
click at [66, 141] on link "Read Aloud" at bounding box center [79, 141] width 80 height 19
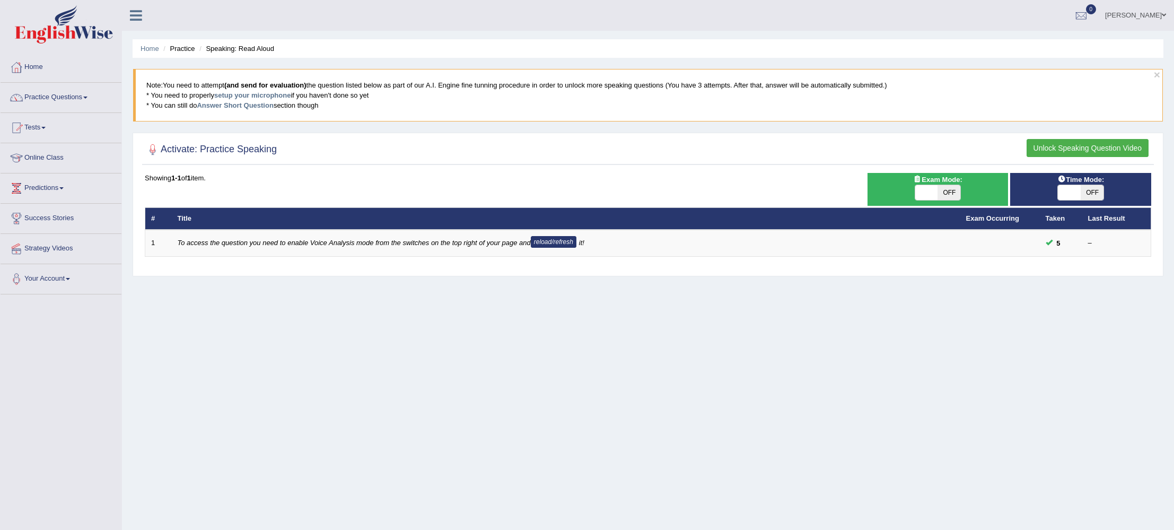
click at [946, 192] on span "OFF" at bounding box center [949, 192] width 23 height 15
checkbox input "true"
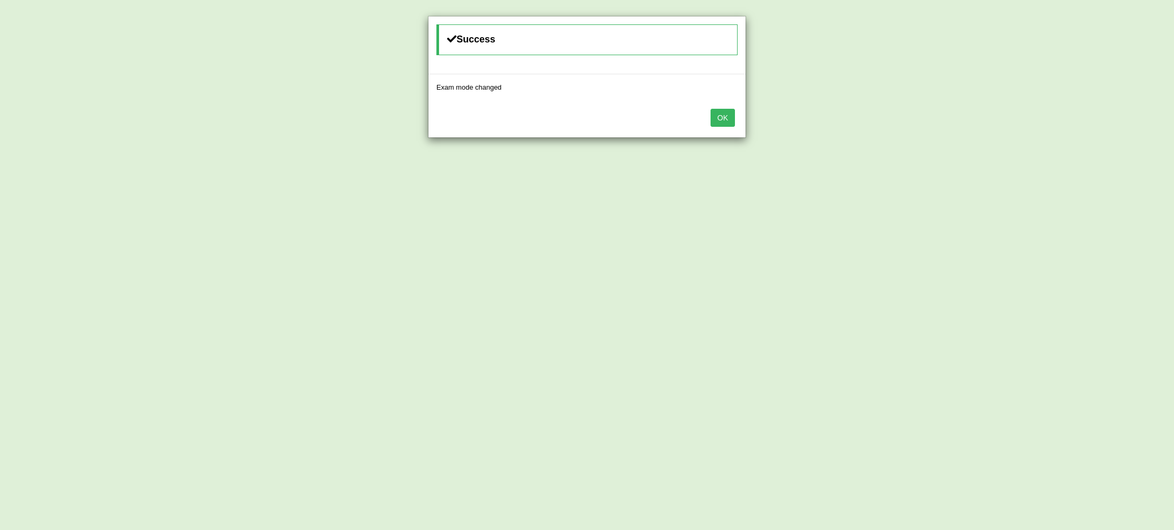
click at [732, 119] on button "OK" at bounding box center [723, 118] width 24 height 18
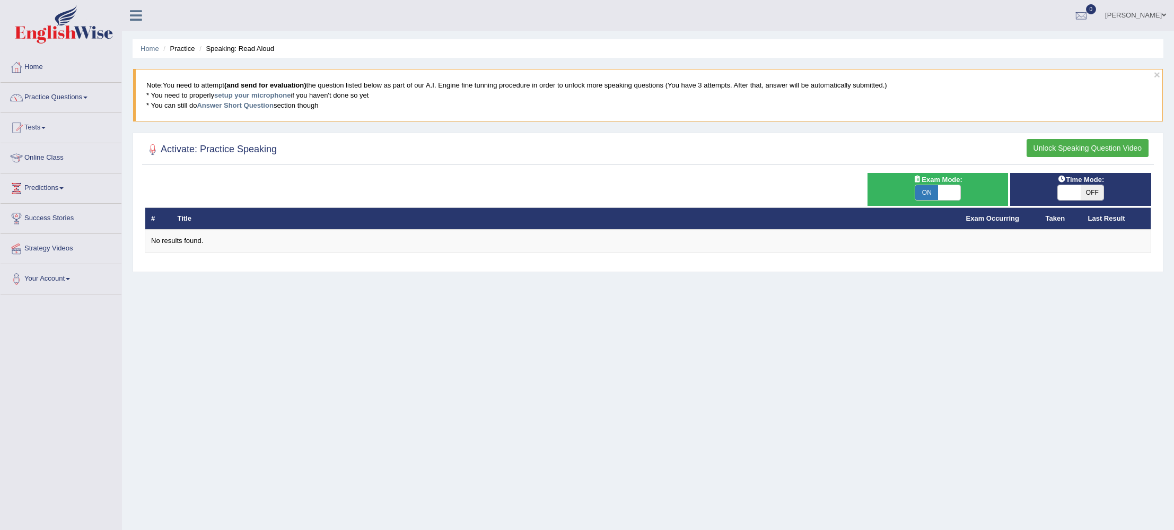
click at [1089, 193] on span "OFF" at bounding box center [1092, 192] width 23 height 15
checkbox input "true"
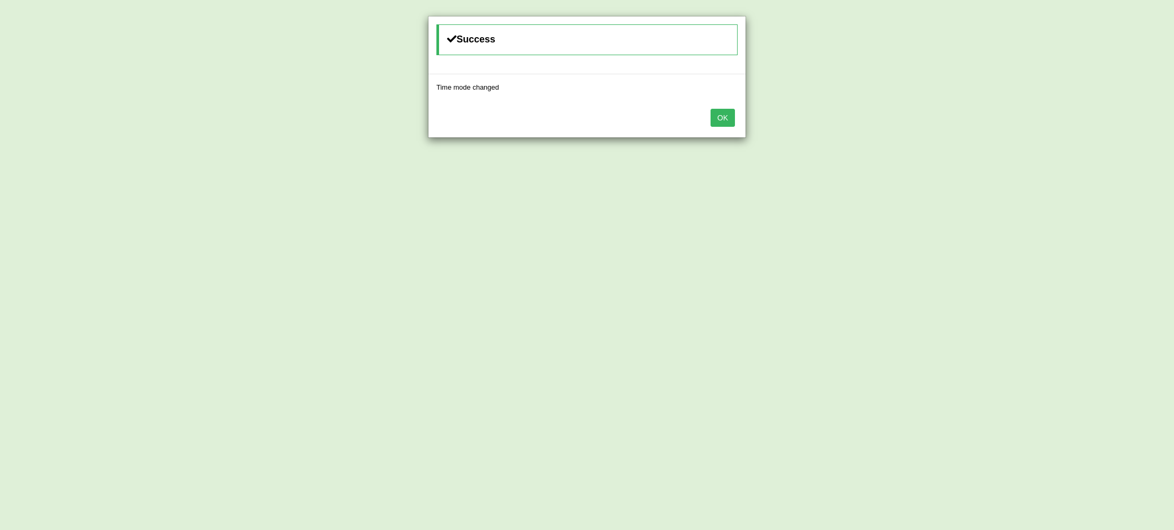
click at [724, 120] on button "OK" at bounding box center [723, 118] width 24 height 18
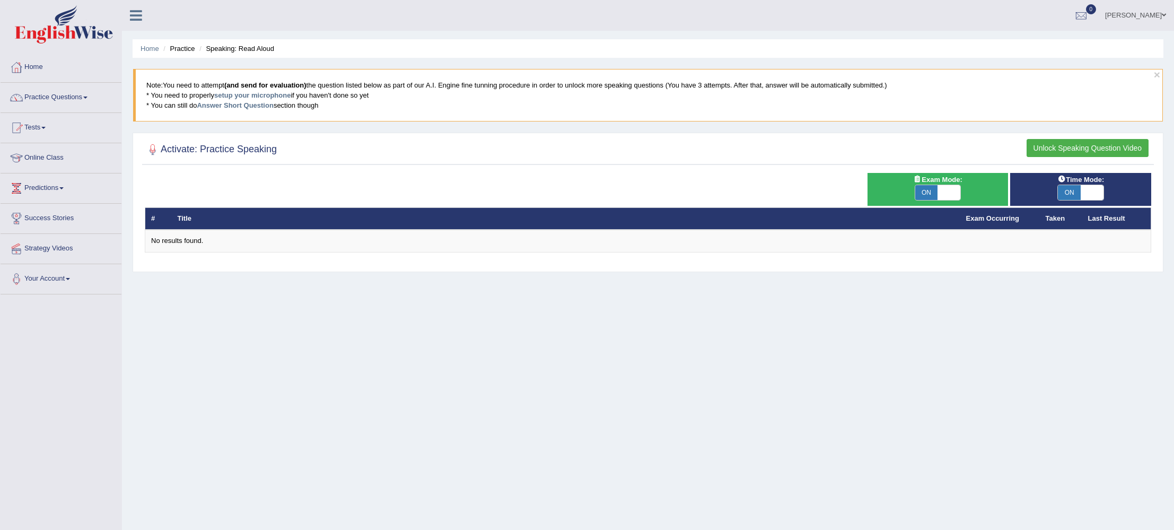
click at [1086, 149] on button "Unlock Speaking Question Video" at bounding box center [1088, 148] width 122 height 18
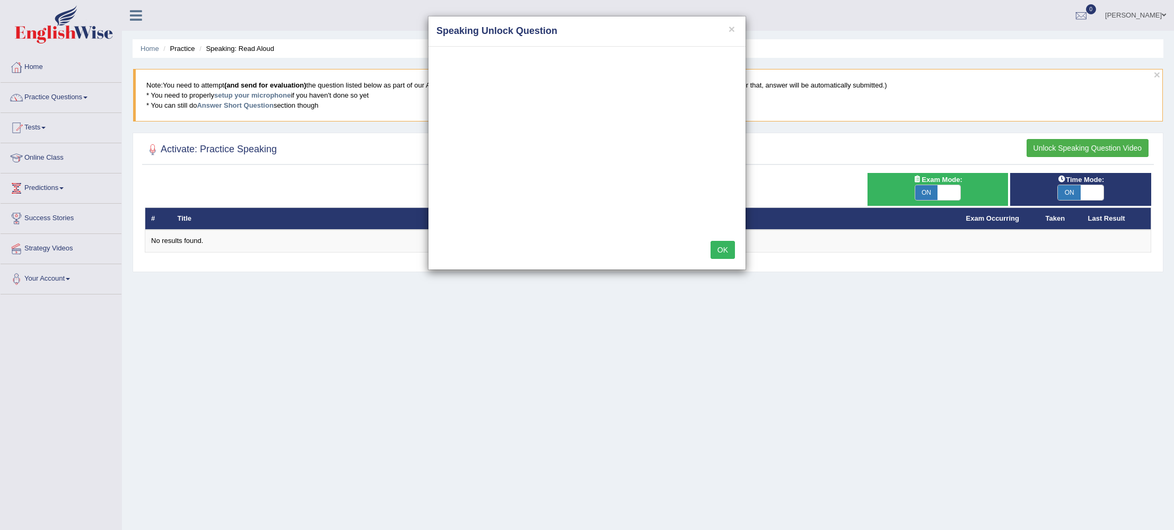
click at [719, 249] on button "OK" at bounding box center [723, 250] width 24 height 18
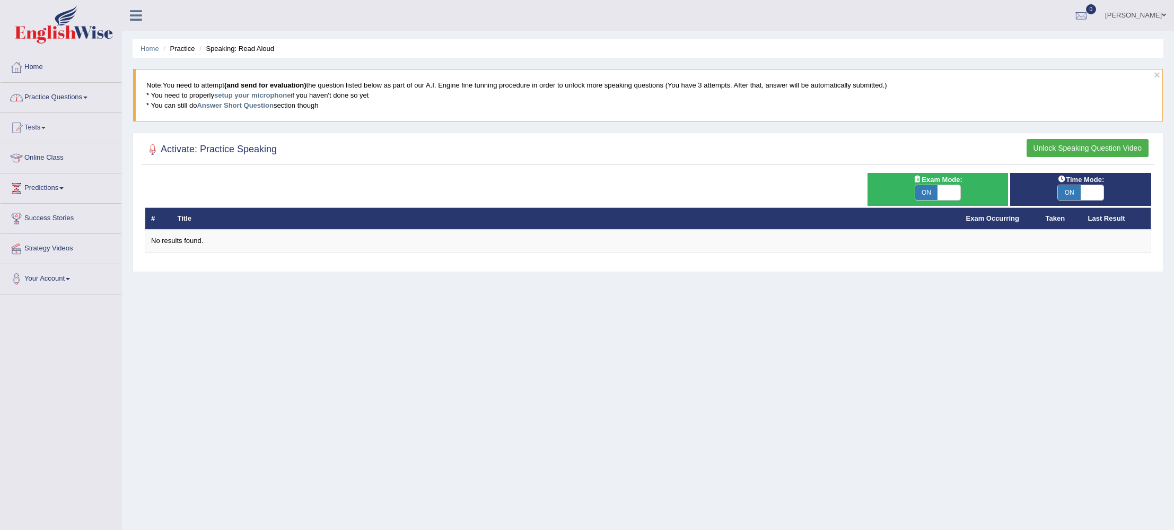
click at [56, 98] on link "Practice Questions" at bounding box center [61, 96] width 121 height 27
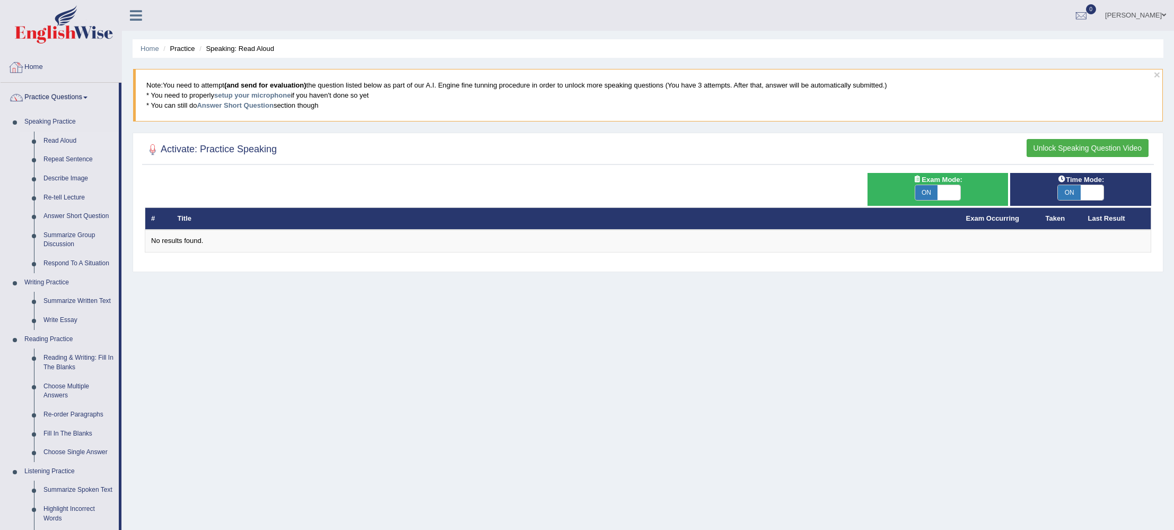
click at [16, 60] on div at bounding box center [16, 67] width 16 height 16
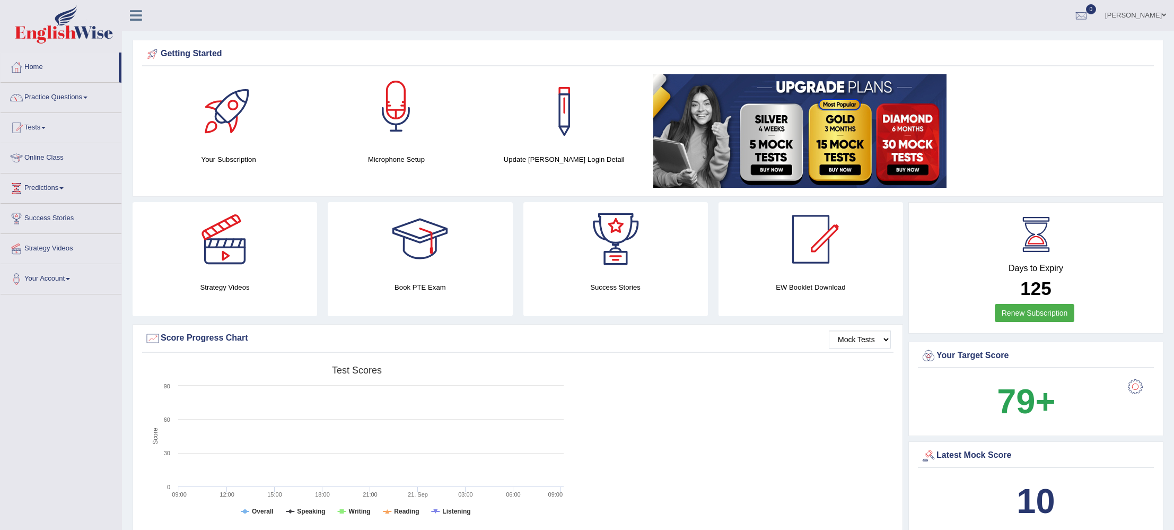
click at [392, 106] on div at bounding box center [396, 111] width 74 height 74
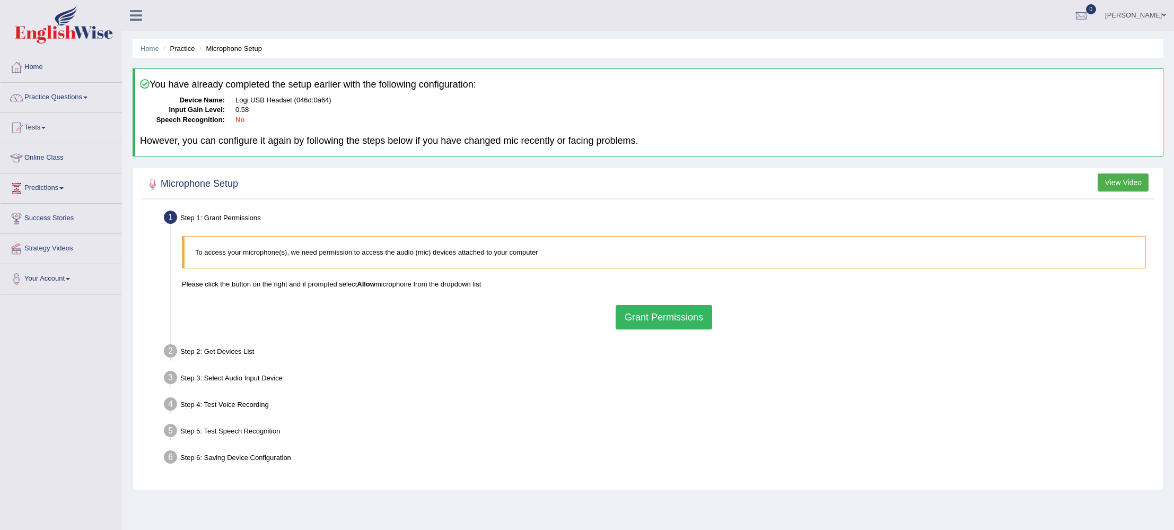
click at [648, 318] on button "Grant Permissions" at bounding box center [664, 317] width 97 height 24
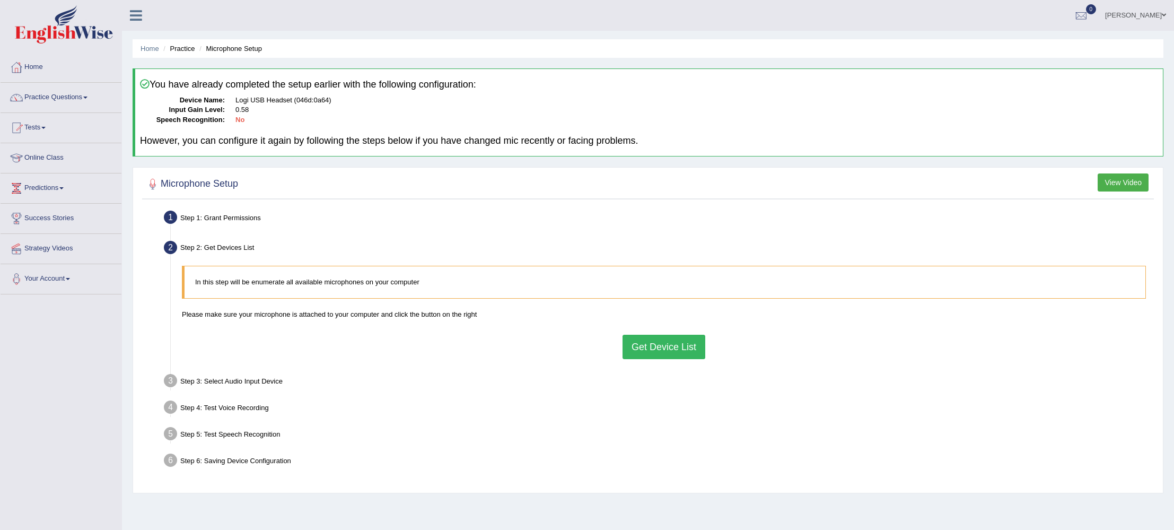
click at [647, 341] on button "Get Device List" at bounding box center [664, 347] width 83 height 24
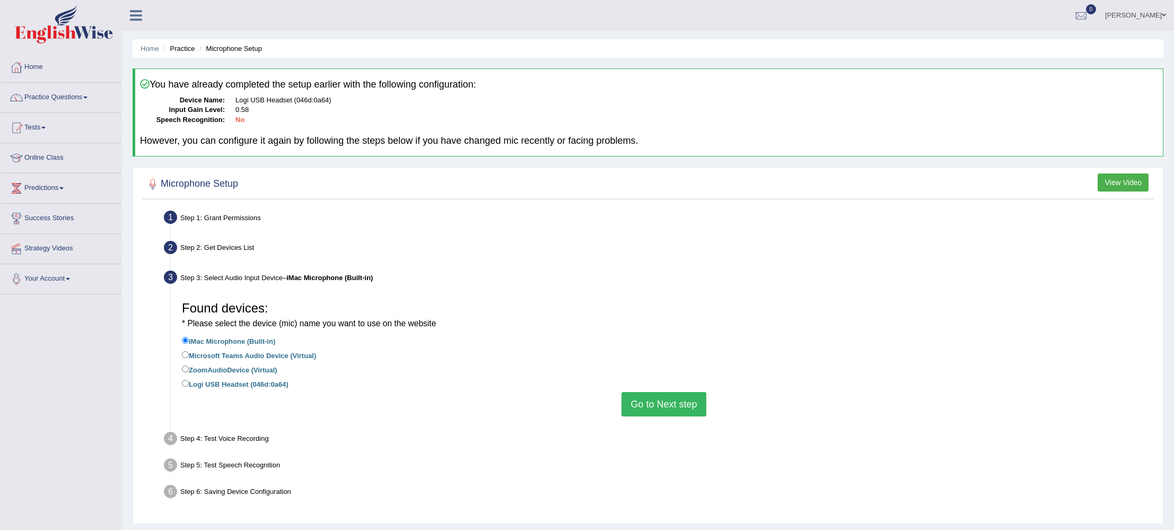
click at [286, 385] on label "Logi USB Headset (046d:0a64)" at bounding box center [235, 384] width 107 height 12
click at [180, 383] on div "Found devices: * Please select the device (mic) name you want to use on the web…" at bounding box center [664, 356] width 975 height 131
click at [183, 382] on input "Logi USB Headset (046d:0a64)" at bounding box center [185, 383] width 7 height 7
radio input "true"
click at [676, 402] on button "Go to Next step" at bounding box center [664, 404] width 84 height 24
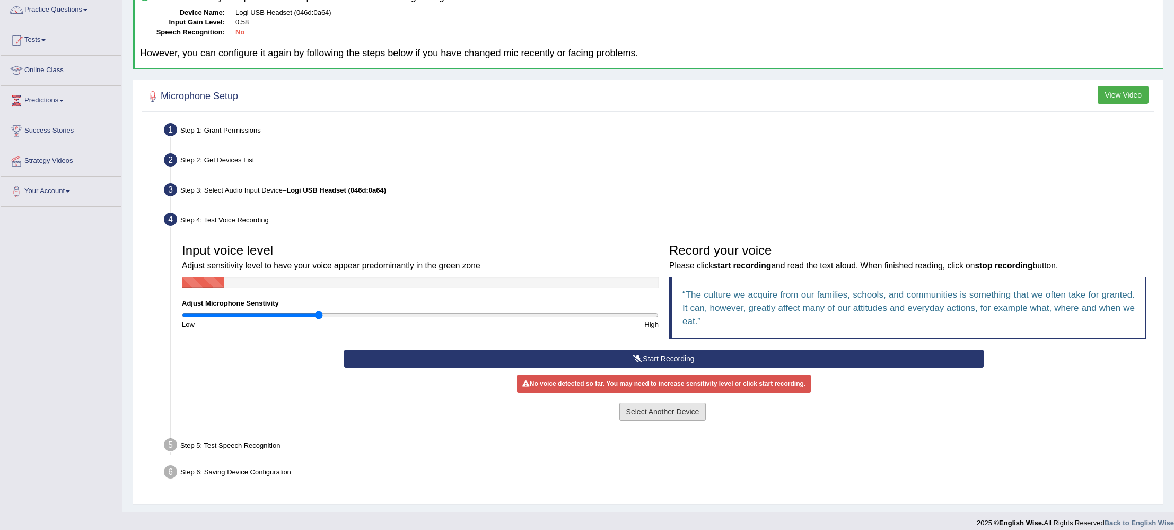
scroll to position [96, 0]
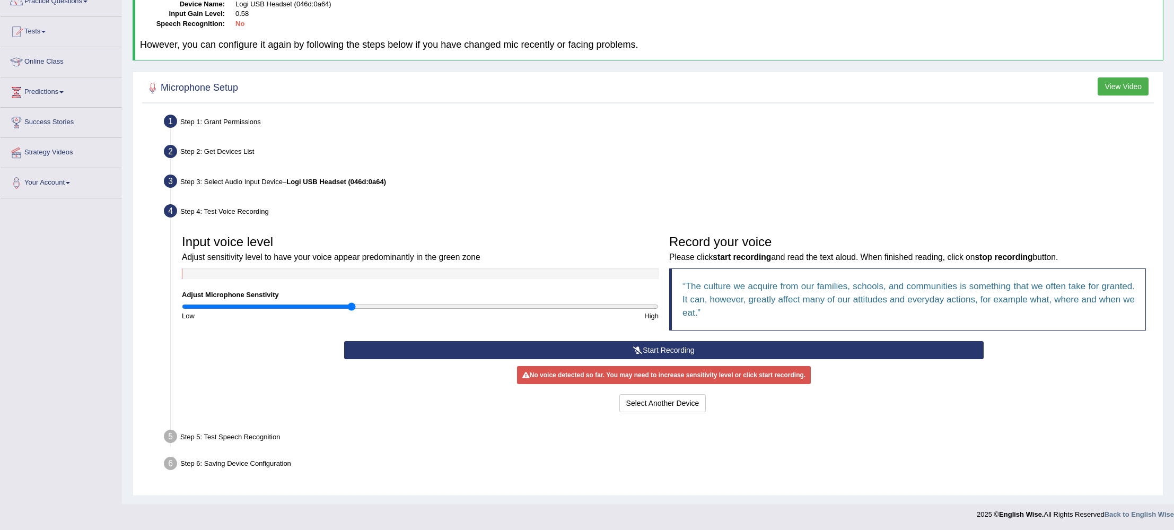
click at [354, 303] on input "range" at bounding box center [420, 306] width 477 height 8
click at [603, 347] on button "Start Recording" at bounding box center [663, 350] width 639 height 18
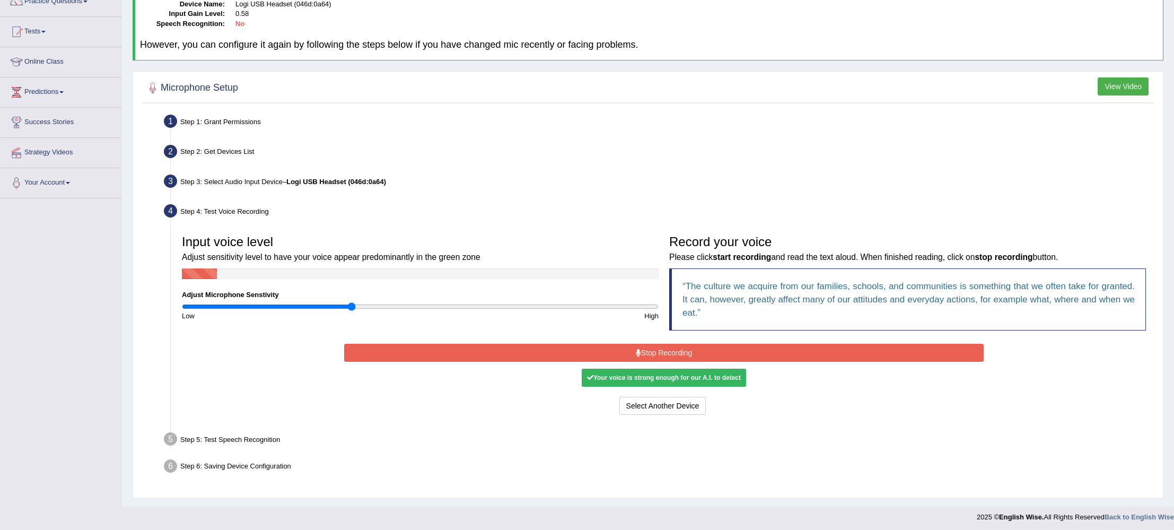
click at [603, 350] on button "Stop Recording" at bounding box center [663, 353] width 639 height 18
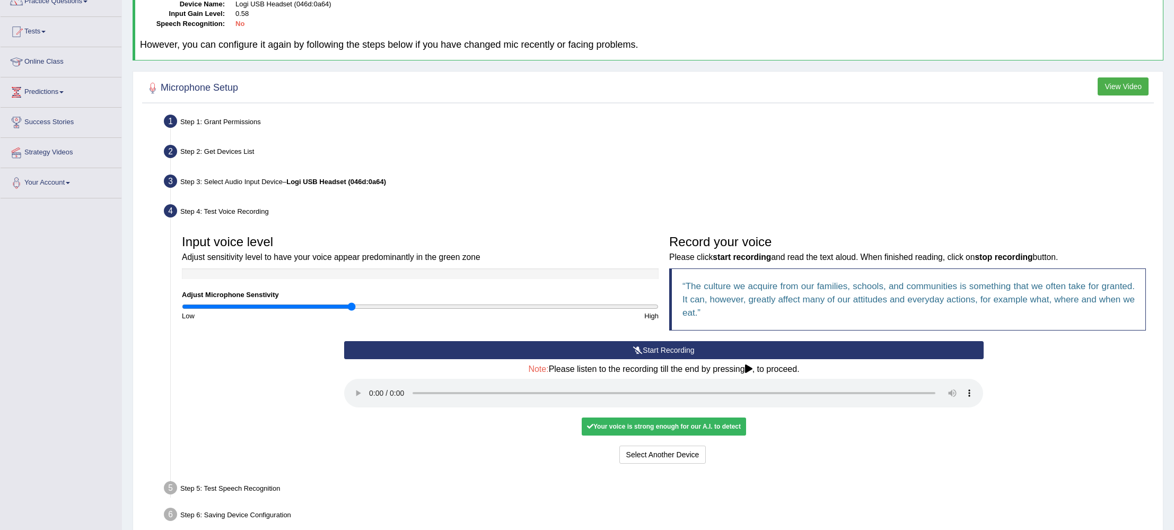
scroll to position [147, 0]
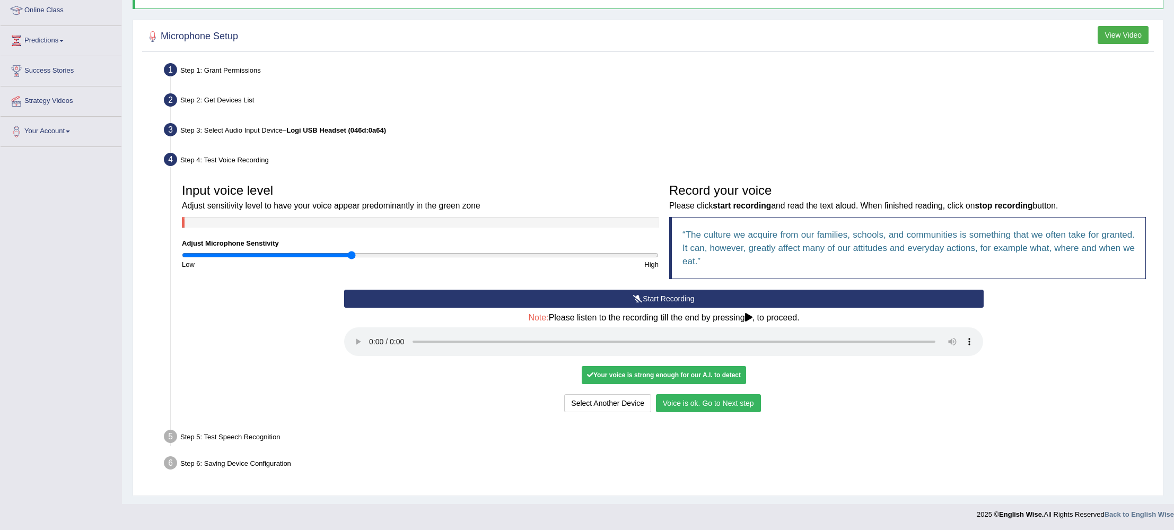
click at [672, 400] on button "Voice is ok. Go to Next step" at bounding box center [708, 403] width 105 height 18
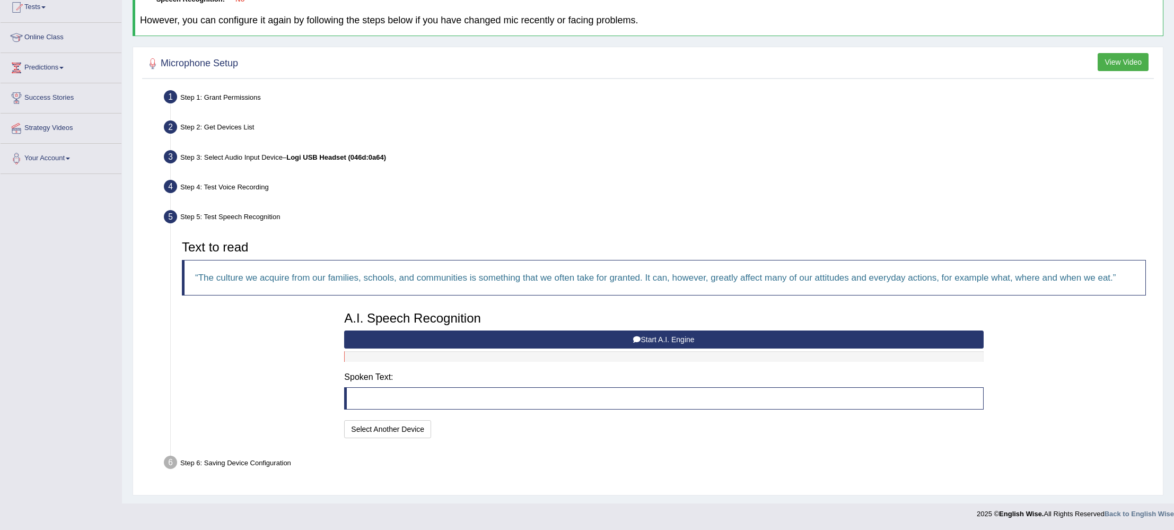
scroll to position [120, 0]
click at [505, 337] on button "Start A.I. Engine" at bounding box center [663, 340] width 639 height 18
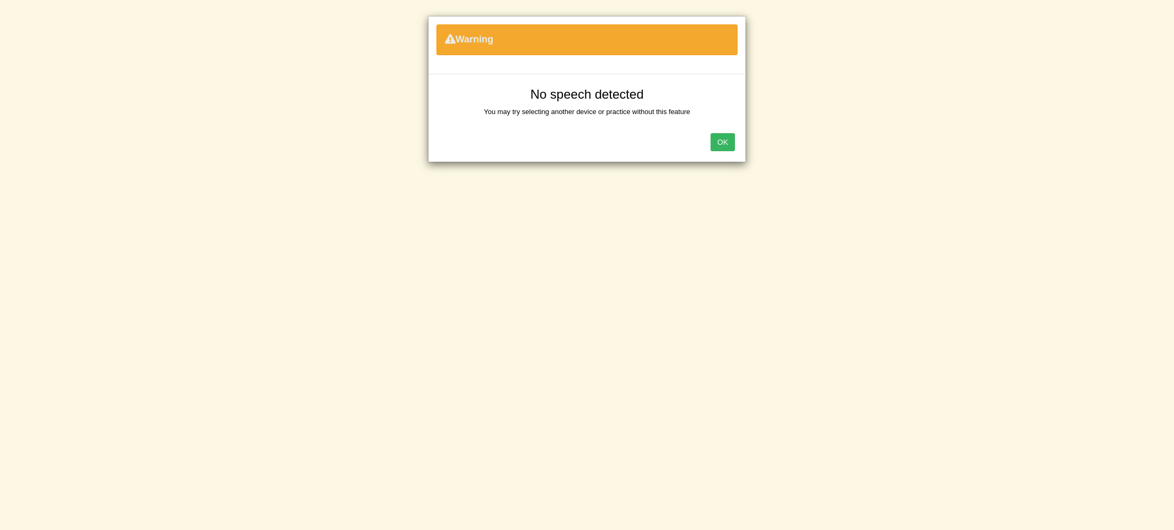
click at [726, 143] on button "OK" at bounding box center [723, 142] width 24 height 18
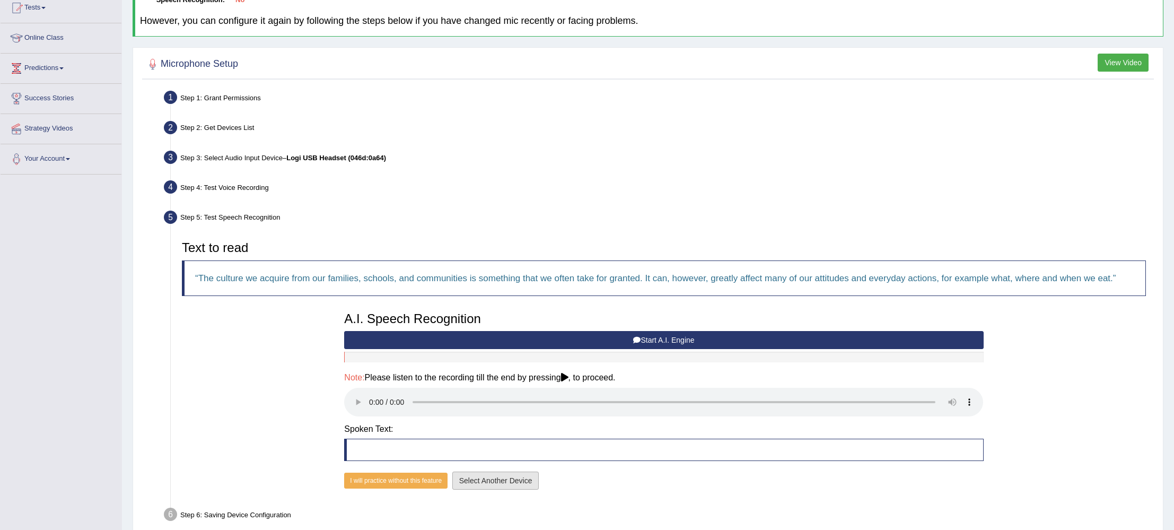
click at [498, 484] on button "Select Another Device" at bounding box center [495, 481] width 87 height 18
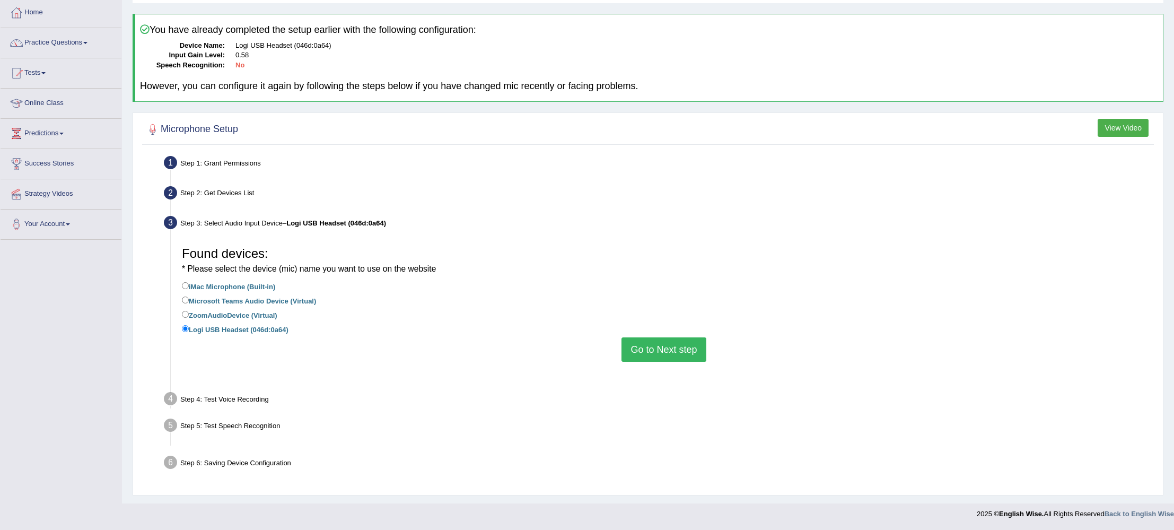
scroll to position [28, 0]
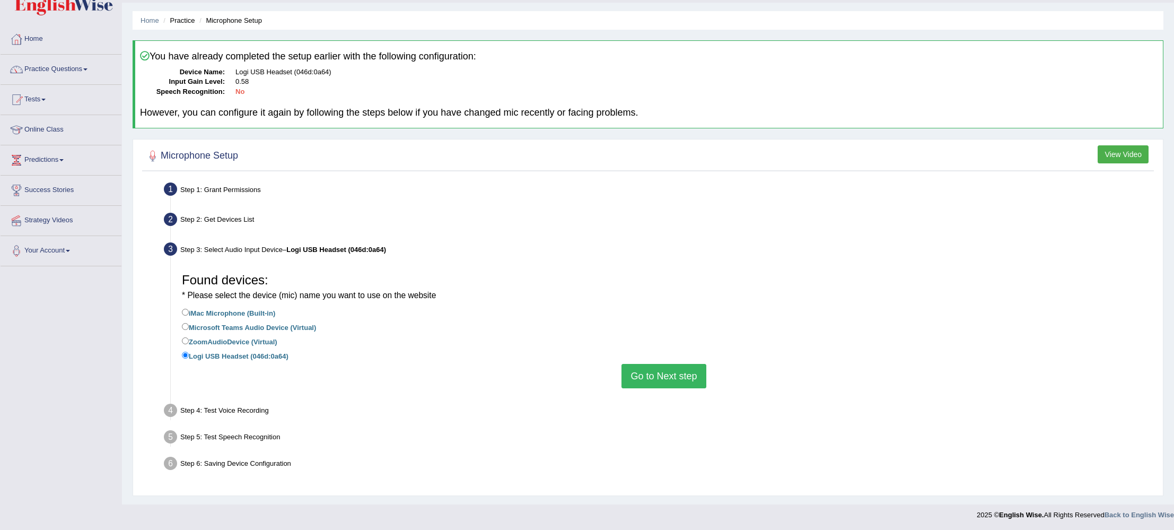
click at [686, 378] on button "Go to Next step" at bounding box center [664, 376] width 84 height 24
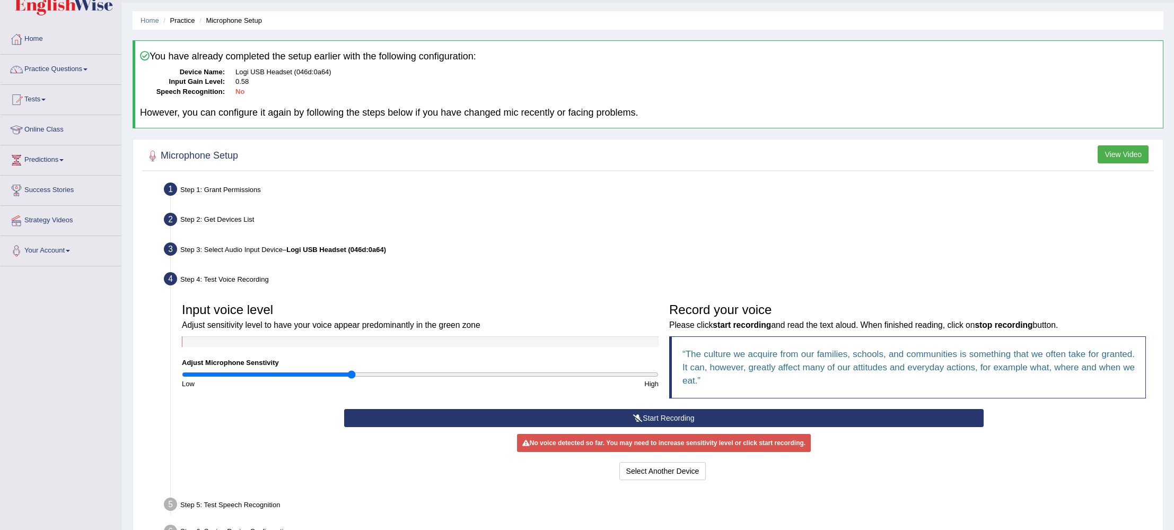
click at [557, 416] on button "Start Recording" at bounding box center [663, 418] width 639 height 18
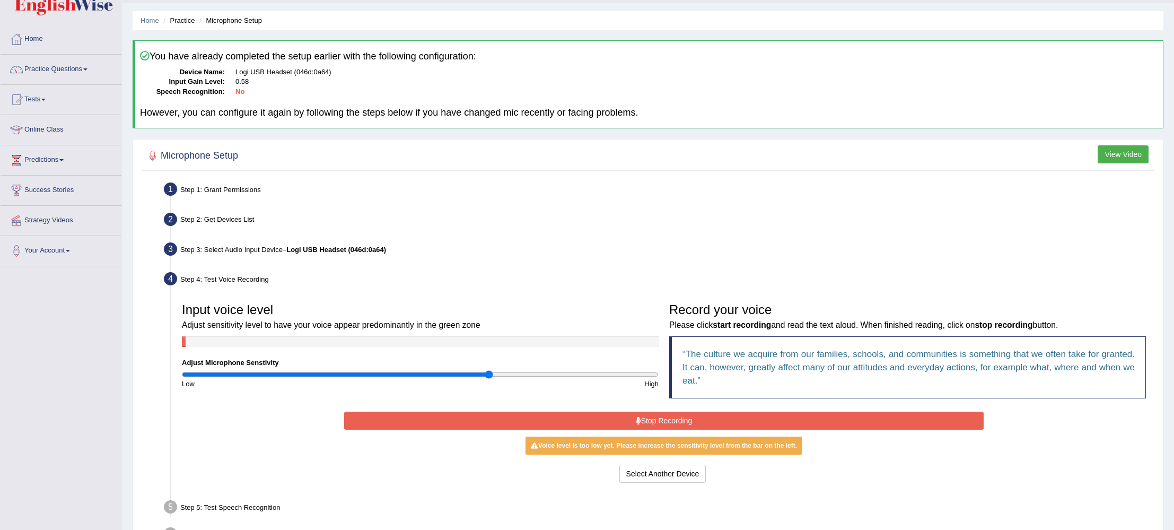
click at [490, 377] on input "range" at bounding box center [420, 374] width 477 height 8
click at [513, 418] on button "Stop Recording" at bounding box center [663, 421] width 639 height 18
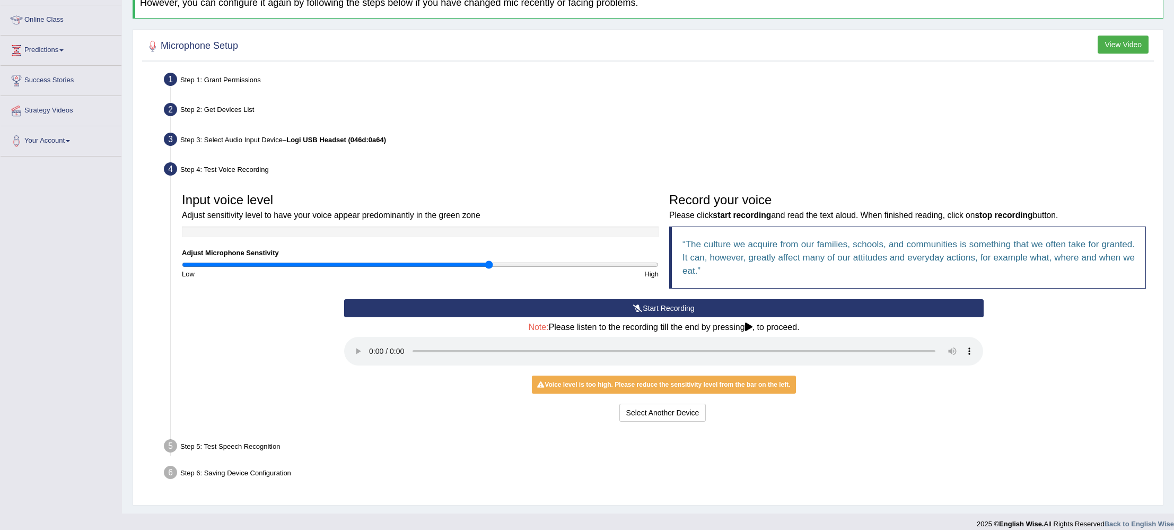
scroll to position [138, 0]
click at [687, 306] on button "Start Recording" at bounding box center [663, 308] width 639 height 18
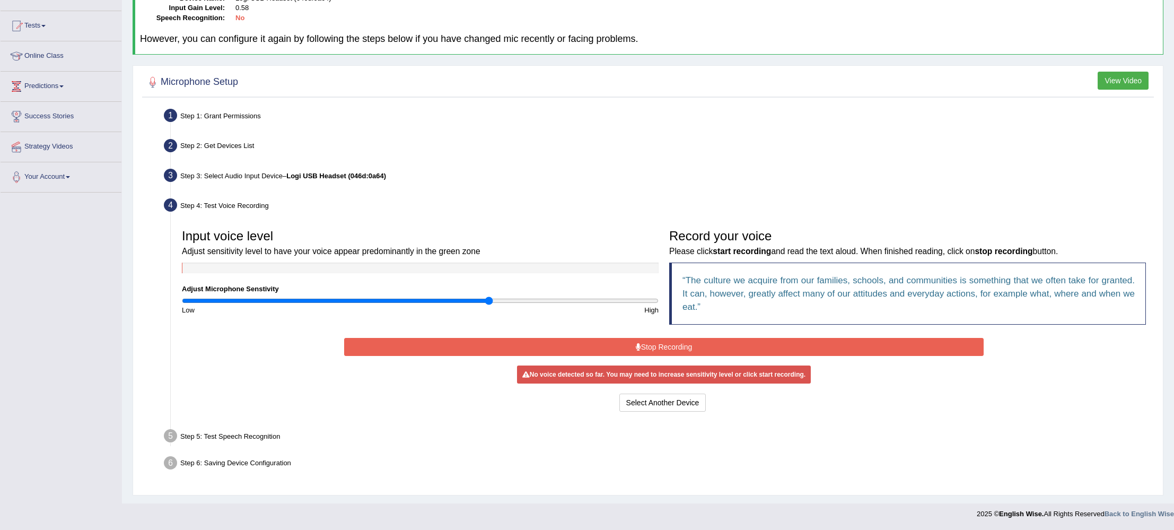
scroll to position [99, 0]
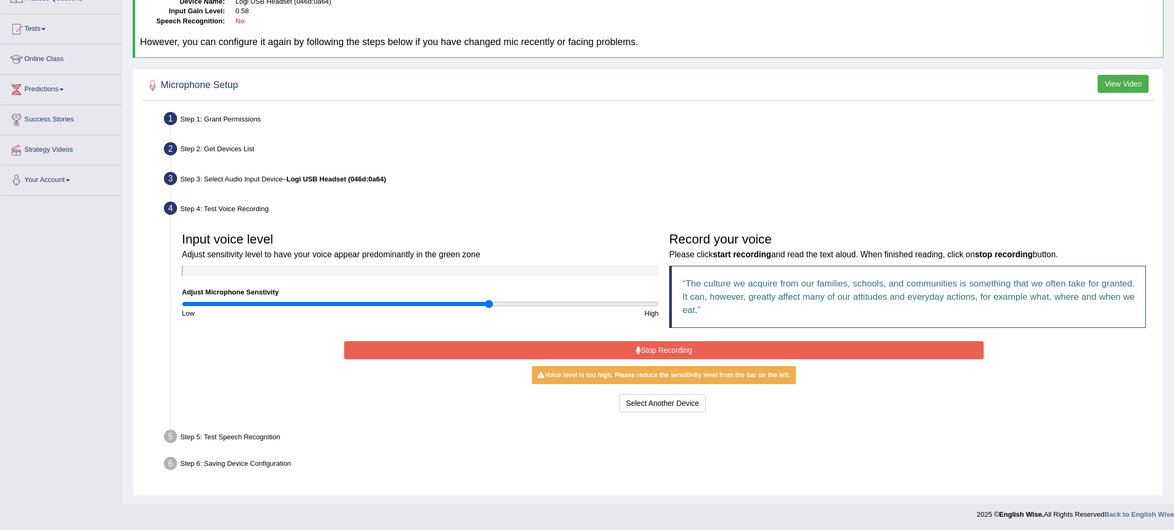
click at [677, 339] on div "Start Recording Stop Recording Note: Please listen to the recording till the en…" at bounding box center [664, 376] width 650 height 76
drag, startPoint x: 675, startPoint y: 346, endPoint x: 625, endPoint y: 357, distance: 51.1
click at [674, 347] on button "Stop Recording" at bounding box center [663, 350] width 639 height 18
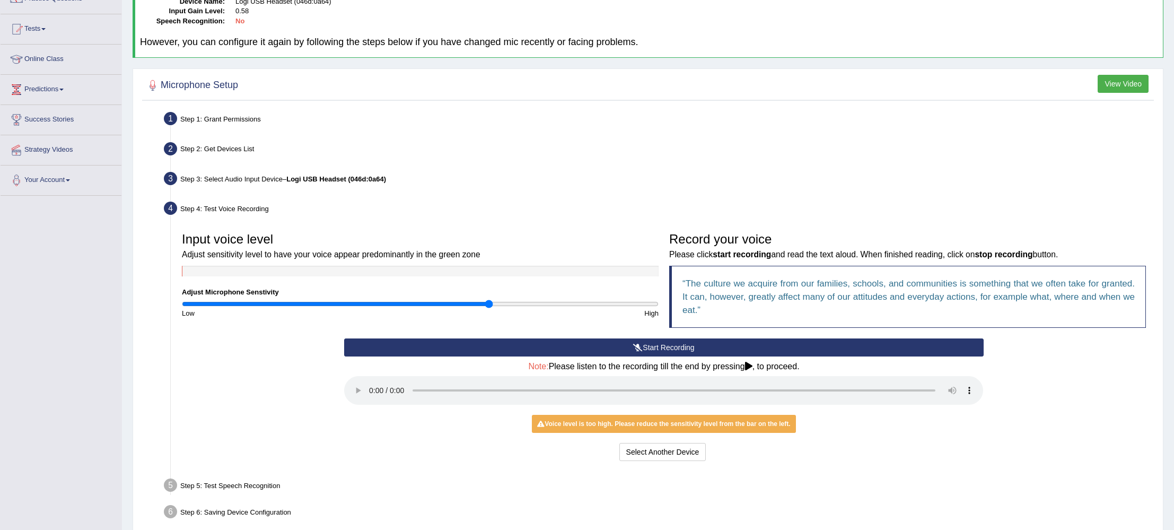
click at [659, 430] on div "Voice level is too high. Please reduce the sensitivity level from the bar on th…" at bounding box center [664, 424] width 264 height 18
click at [696, 352] on button "Start Recording" at bounding box center [663, 347] width 639 height 18
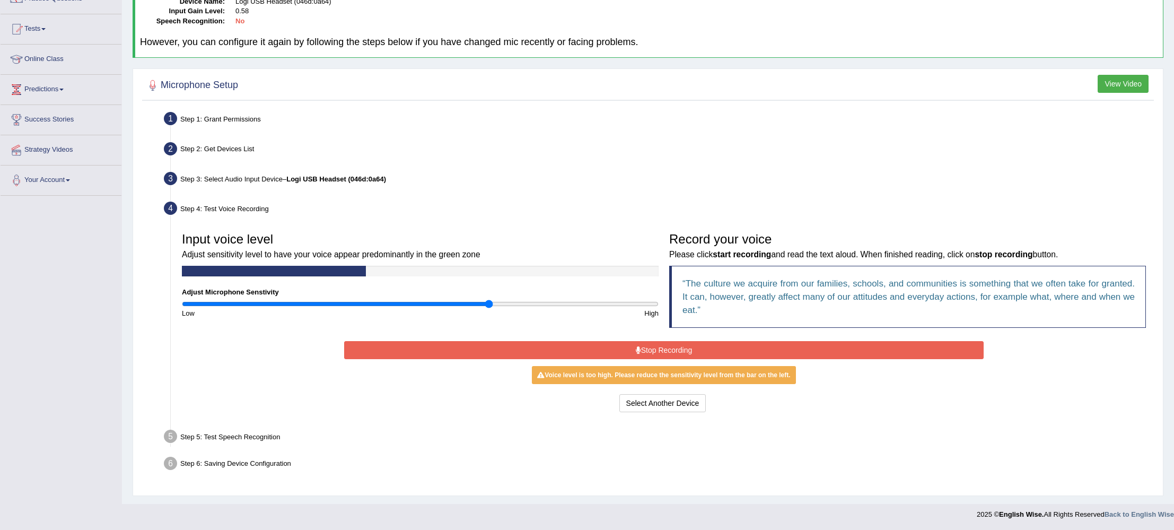
click at [694, 358] on button "Stop Recording" at bounding box center [663, 350] width 639 height 18
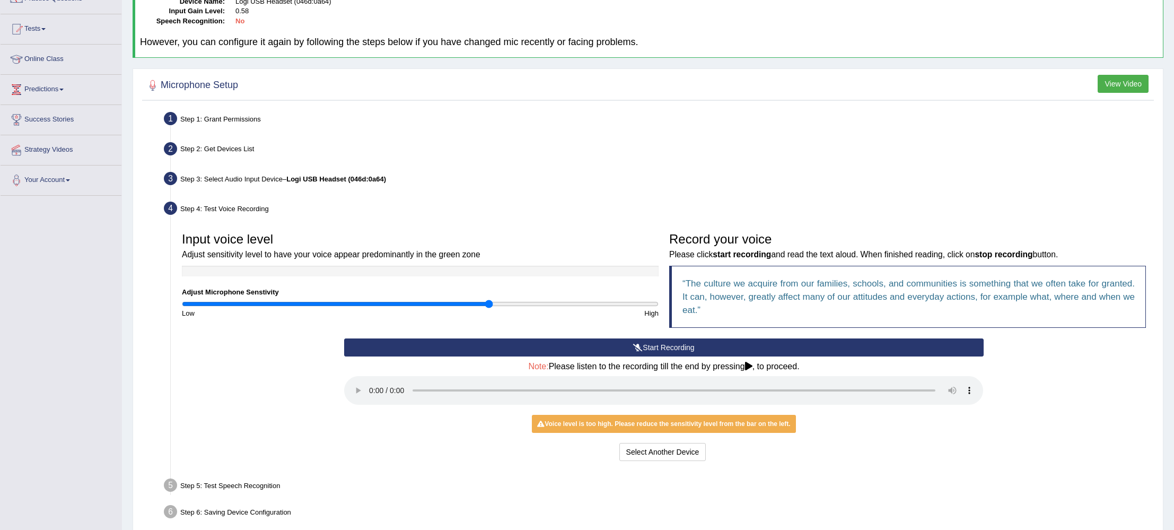
click at [762, 352] on button "Start Recording" at bounding box center [663, 347] width 639 height 18
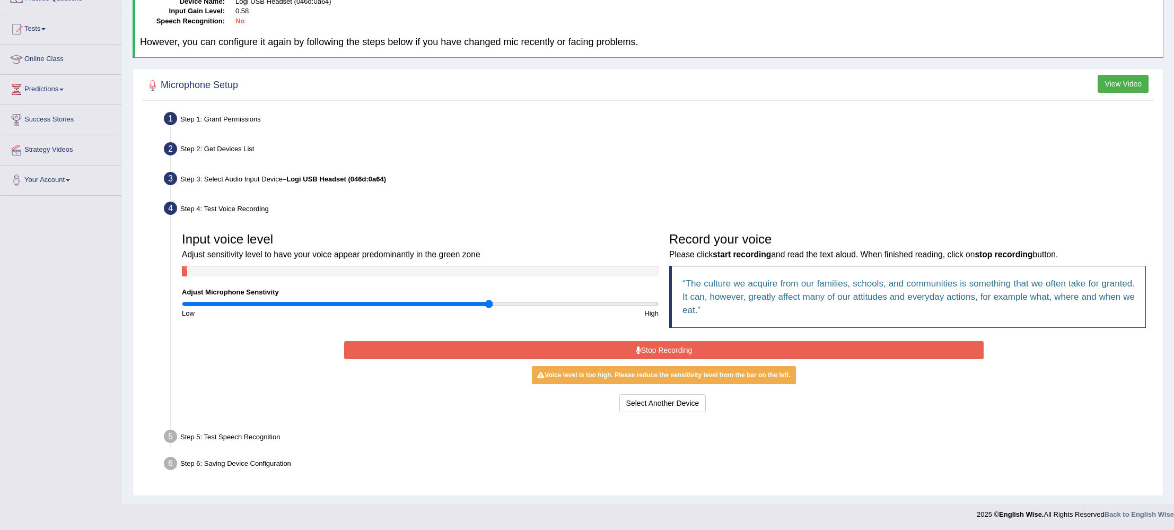
click at [752, 354] on button "Stop Recording" at bounding box center [663, 350] width 639 height 18
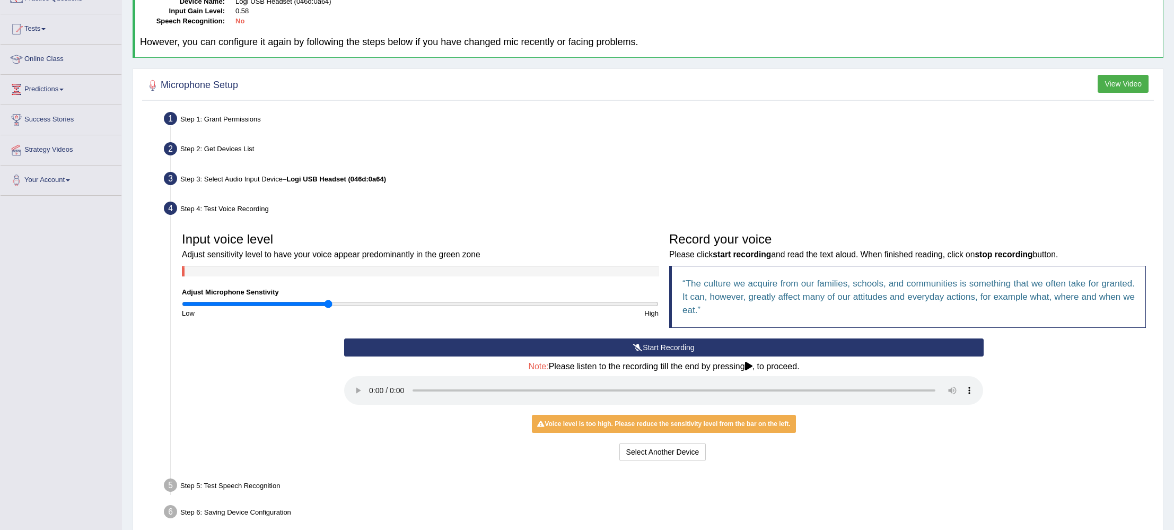
click at [326, 301] on input "range" at bounding box center [420, 304] width 477 height 8
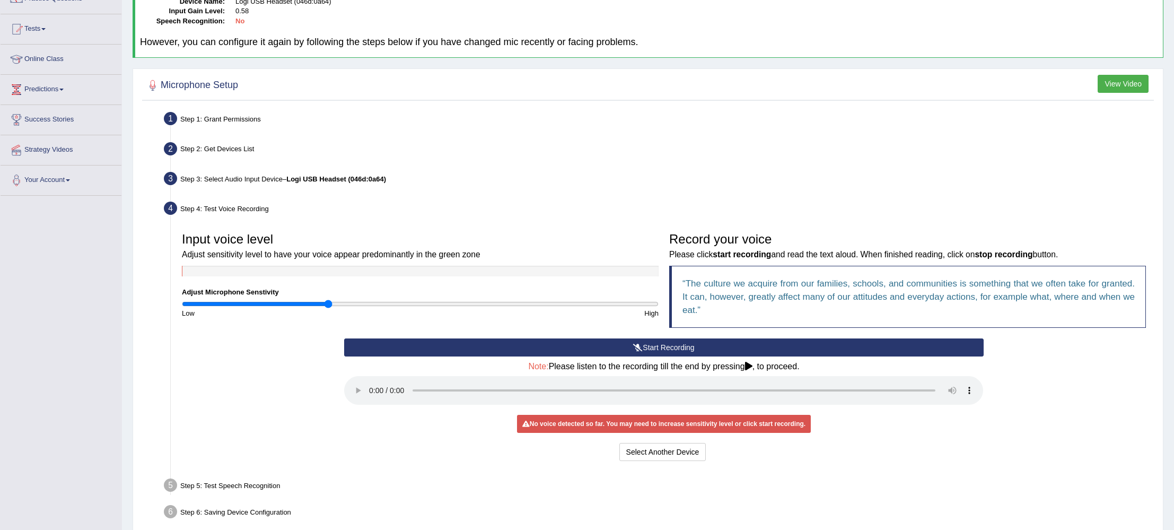
click at [730, 343] on button "Start Recording" at bounding box center [663, 347] width 639 height 18
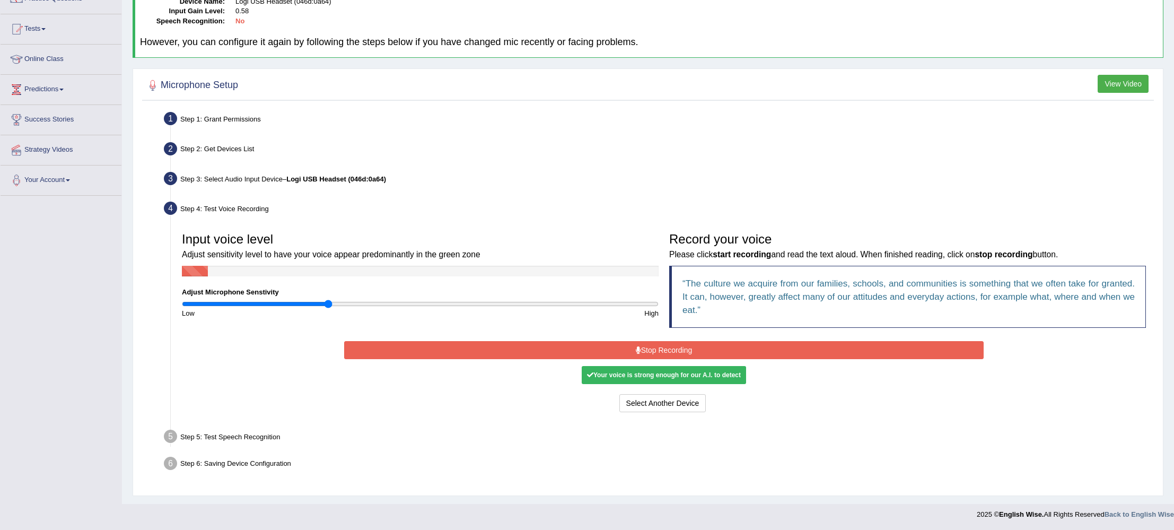
click at [697, 375] on div "Your voice is strong enough for our A.I. to detect" at bounding box center [664, 375] width 164 height 18
click at [625, 376] on div "Your voice is strong enough for our A.I. to detect" at bounding box center [664, 375] width 164 height 18
click at [627, 400] on button "Select Another Device" at bounding box center [662, 403] width 87 height 18
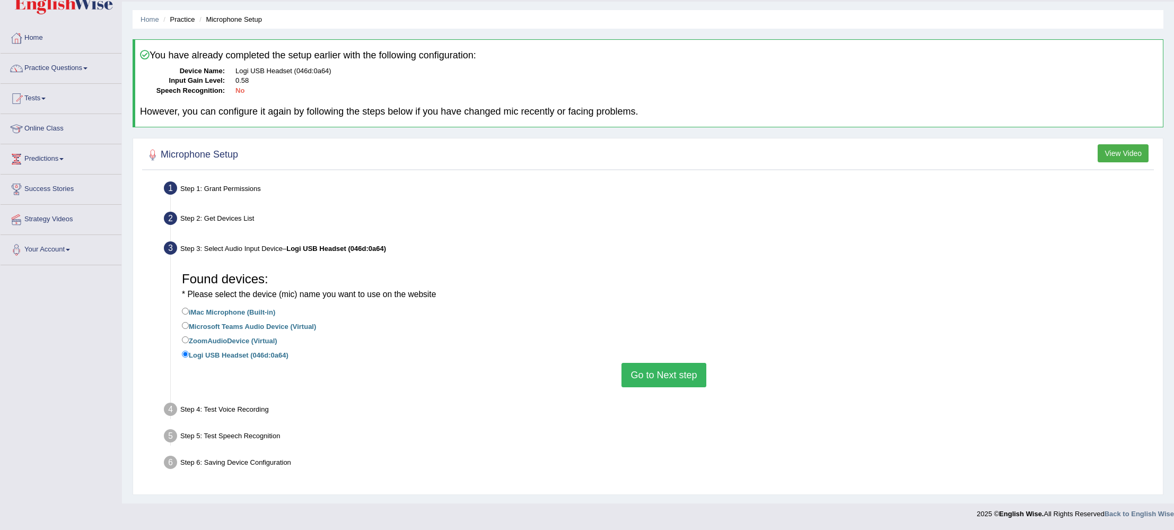
scroll to position [28, 0]
click at [663, 380] on button "Go to Next step" at bounding box center [664, 376] width 84 height 24
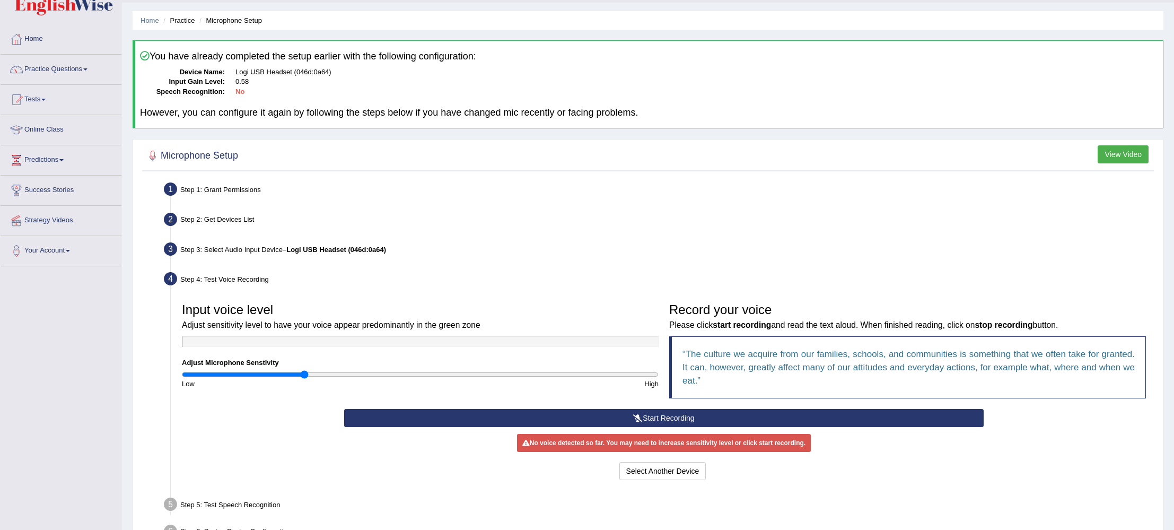
click at [303, 377] on input "range" at bounding box center [420, 374] width 477 height 8
click at [657, 421] on button "Start Recording" at bounding box center [663, 418] width 639 height 18
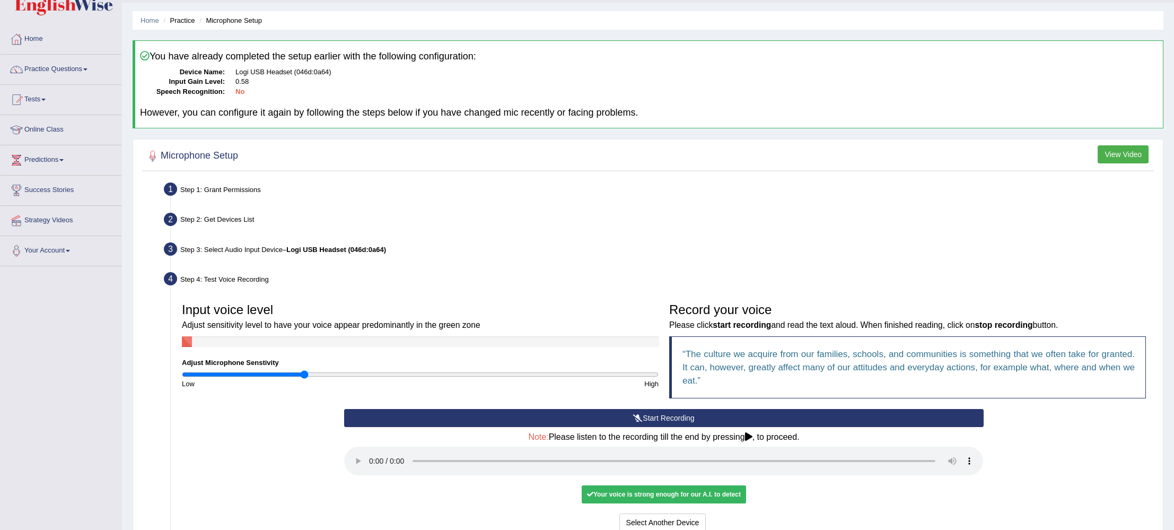
click at [637, 417] on icon at bounding box center [638, 417] width 10 height 7
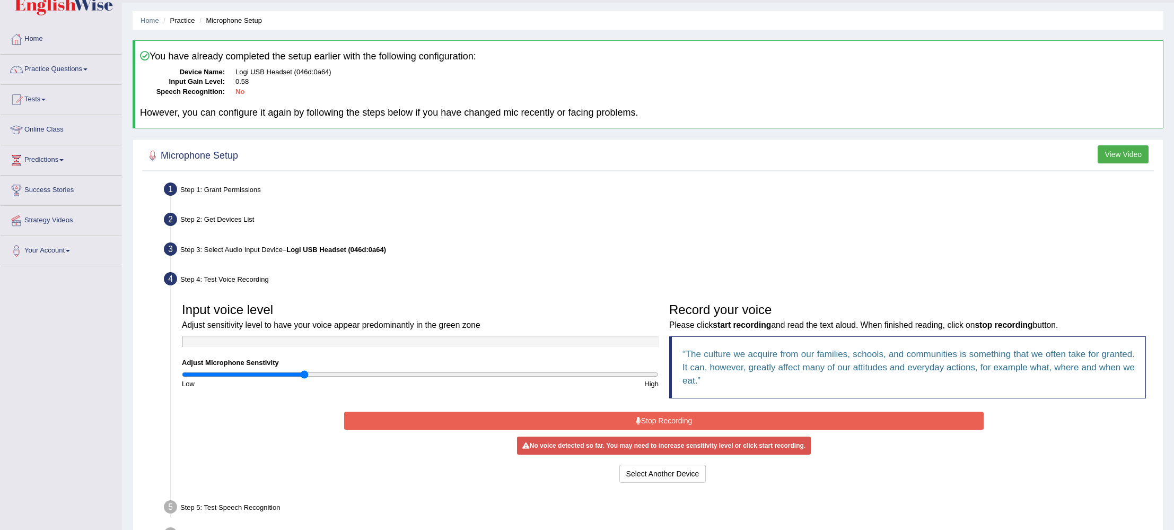
click at [637, 417] on icon at bounding box center [638, 420] width 5 height 7
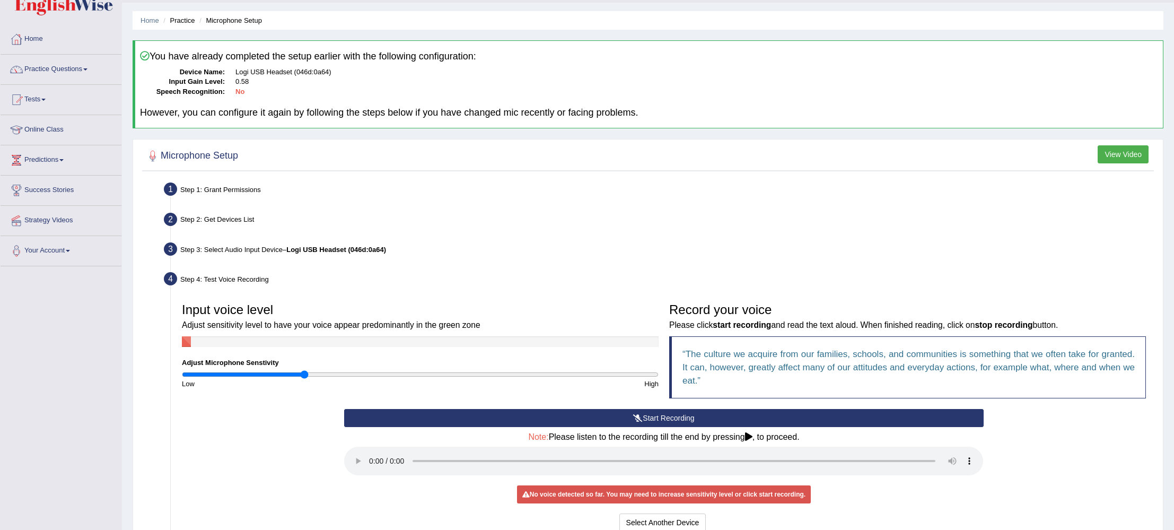
click at [602, 419] on button "Start Recording" at bounding box center [663, 418] width 639 height 18
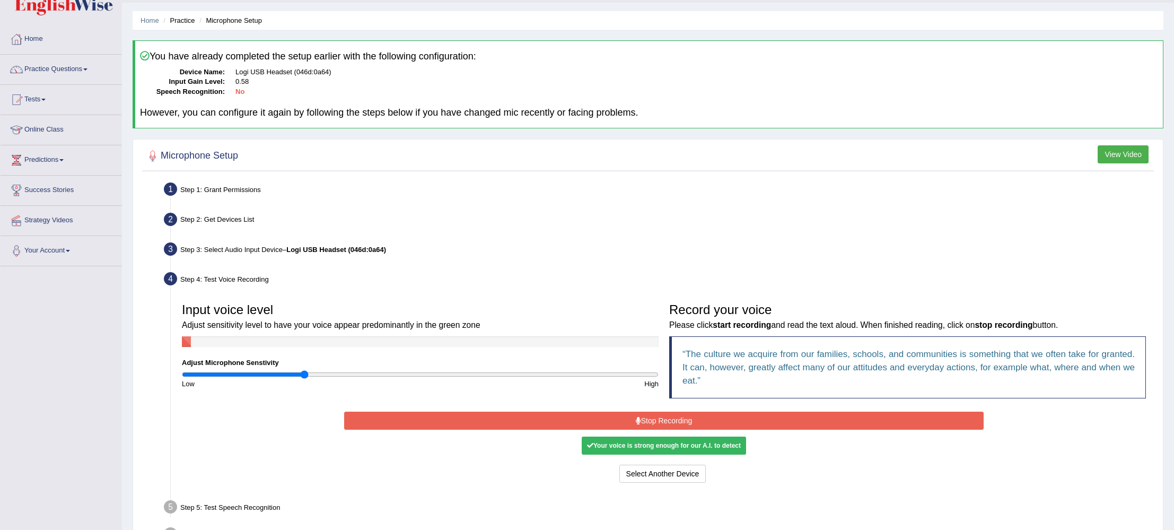
click at [596, 420] on button "Stop Recording" at bounding box center [663, 421] width 639 height 18
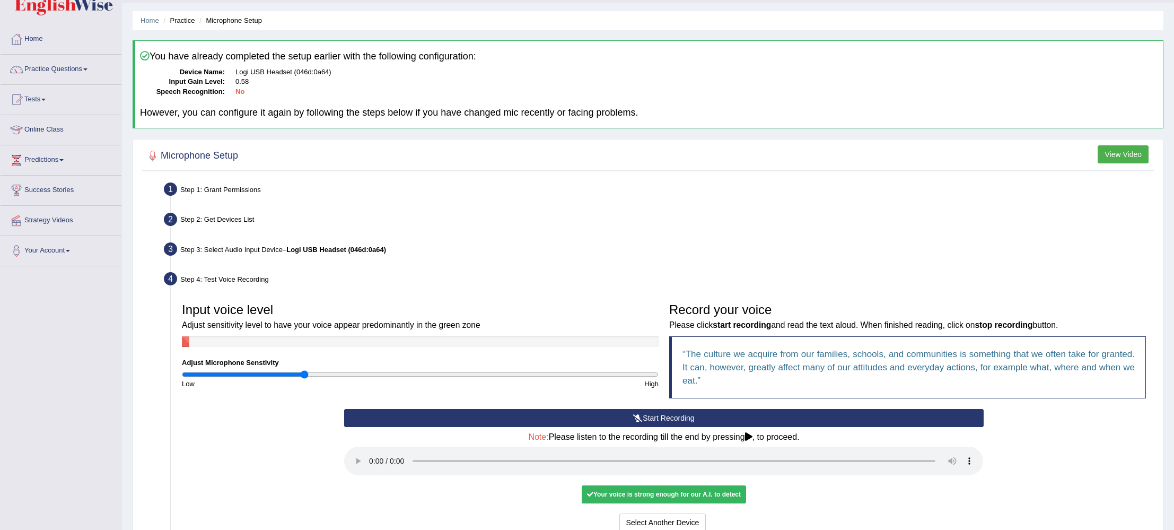
click at [596, 420] on button "Start Recording" at bounding box center [663, 418] width 639 height 18
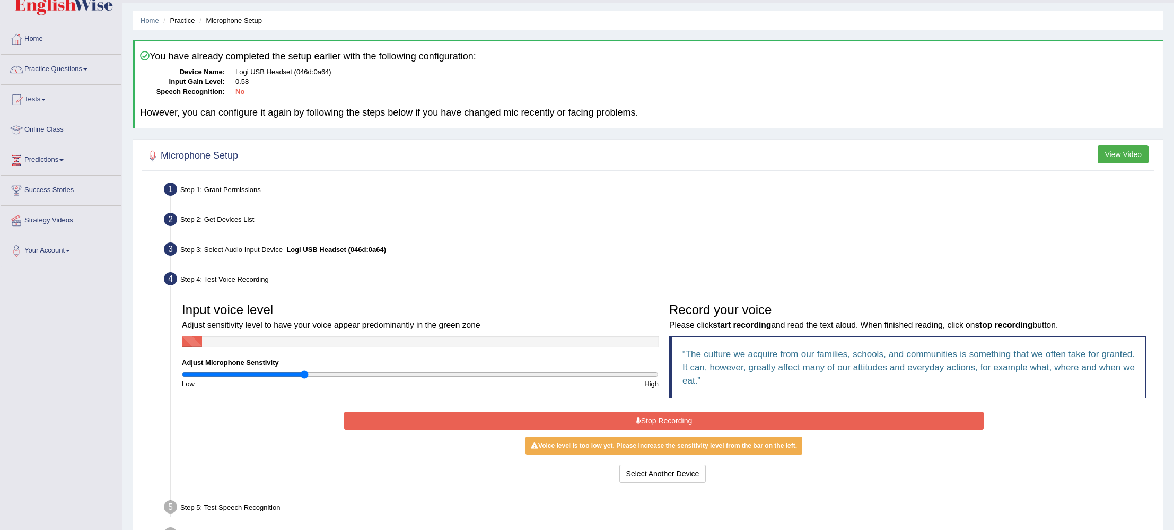
click at [595, 423] on button "Stop Recording" at bounding box center [663, 421] width 639 height 18
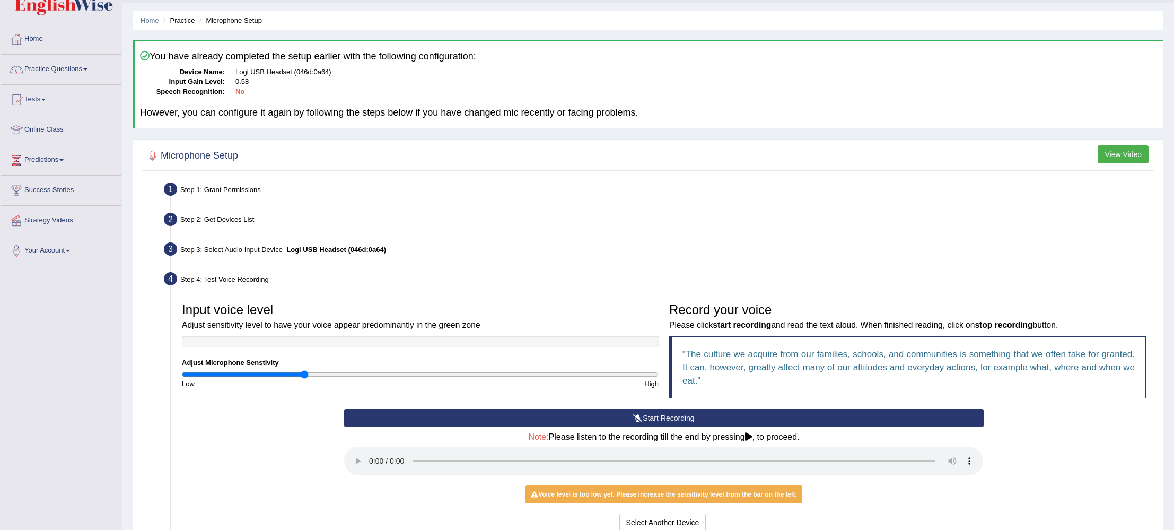
click at [600, 418] on button "Start Recording" at bounding box center [663, 418] width 639 height 18
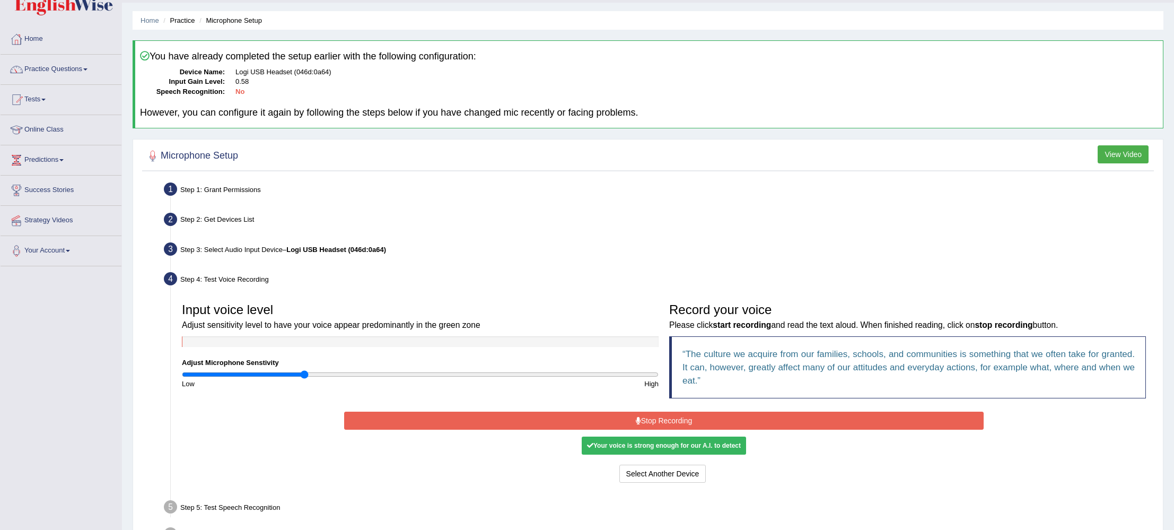
click at [598, 419] on button "Stop Recording" at bounding box center [663, 421] width 639 height 18
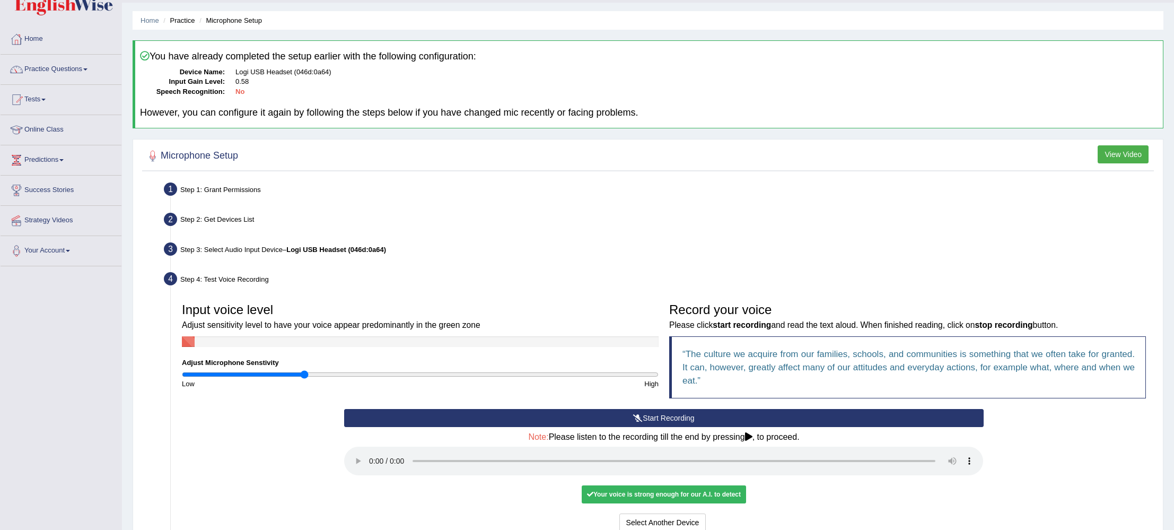
click at [599, 418] on button "Start Recording" at bounding box center [663, 418] width 639 height 18
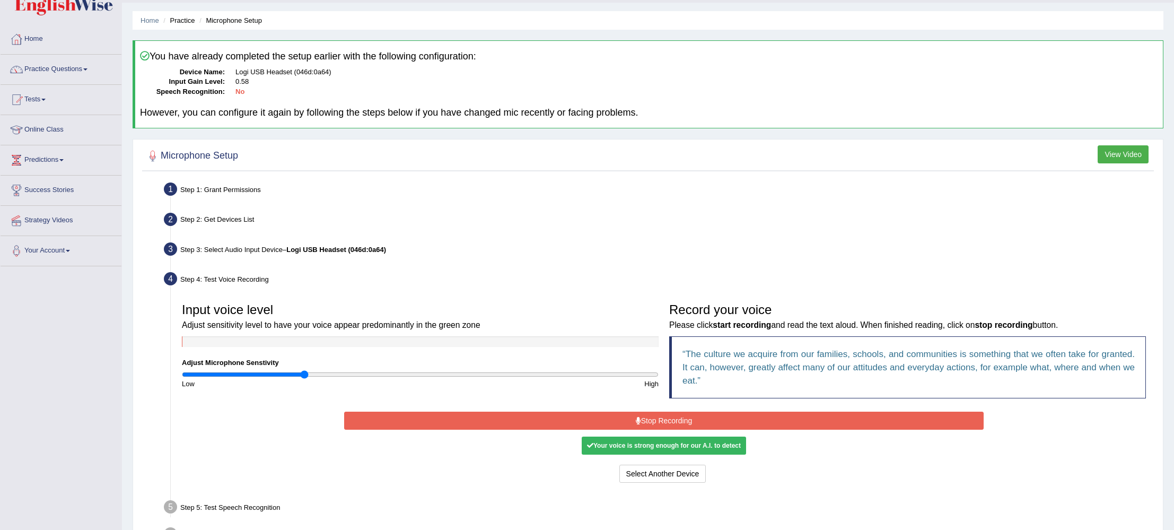
click at [623, 426] on button "Stop Recording" at bounding box center [663, 421] width 639 height 18
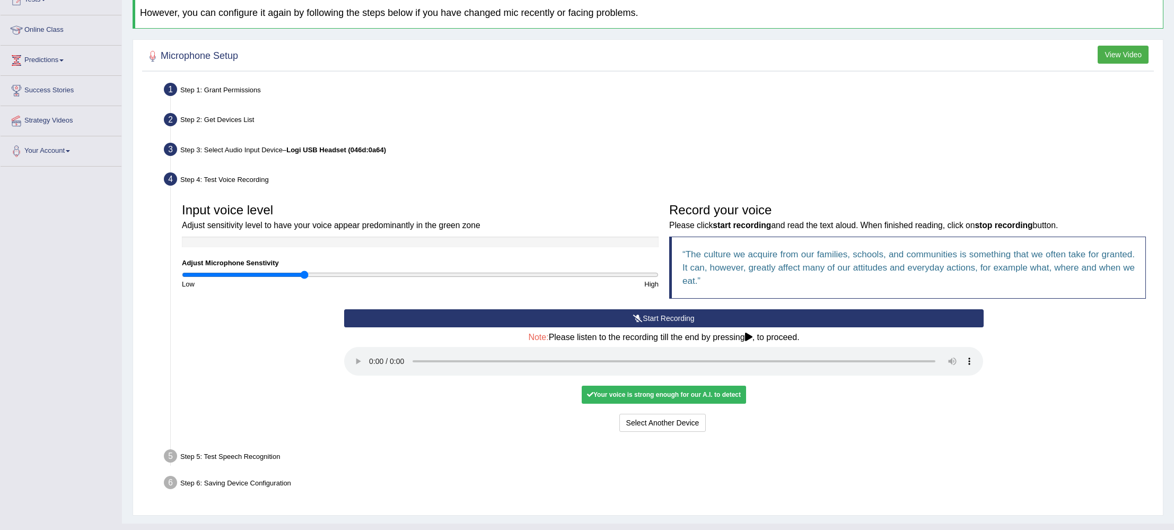
scroll to position [128, 0]
click at [758, 316] on button "Start Recording" at bounding box center [663, 318] width 639 height 18
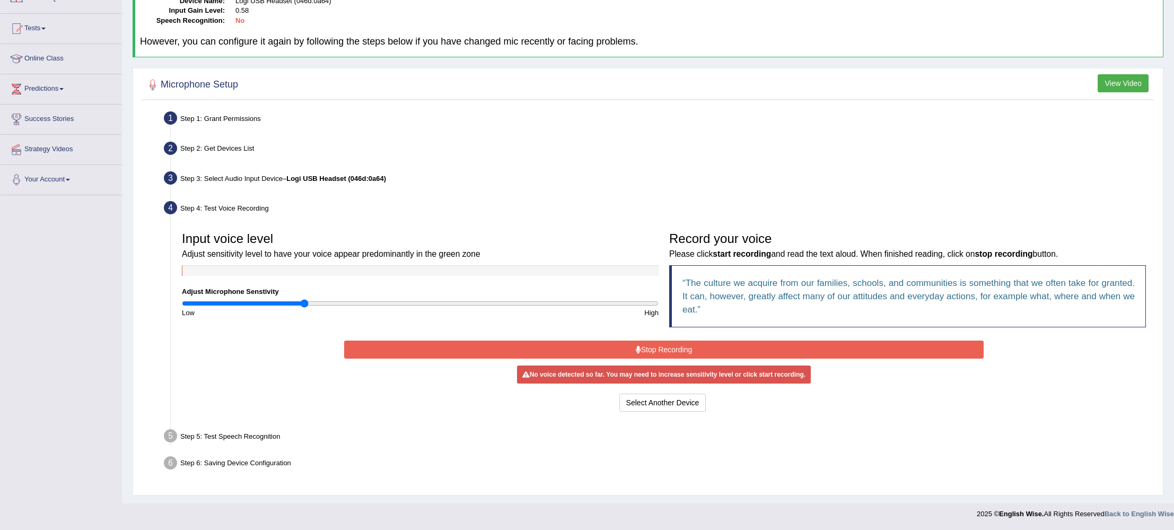
scroll to position [99, 0]
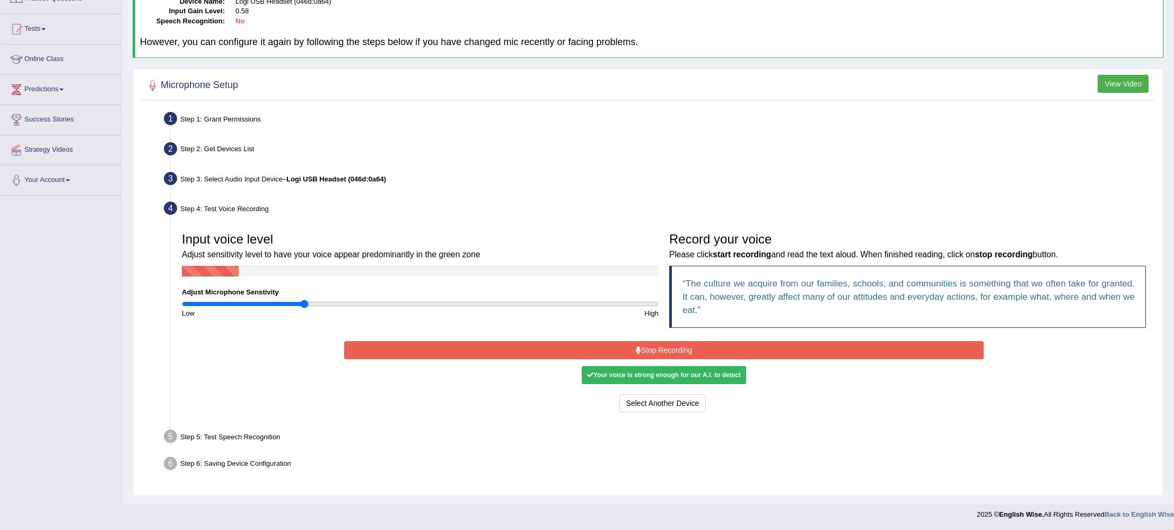
click at [744, 344] on button "Stop Recording" at bounding box center [663, 350] width 639 height 18
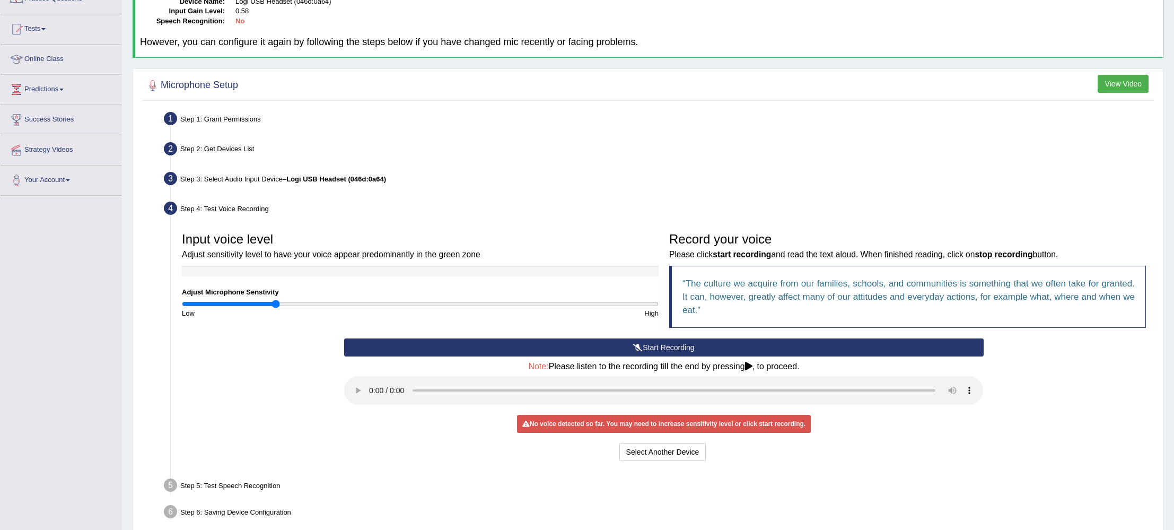
click at [276, 303] on input "range" at bounding box center [420, 304] width 477 height 8
click at [661, 351] on button "Start Recording" at bounding box center [663, 347] width 639 height 18
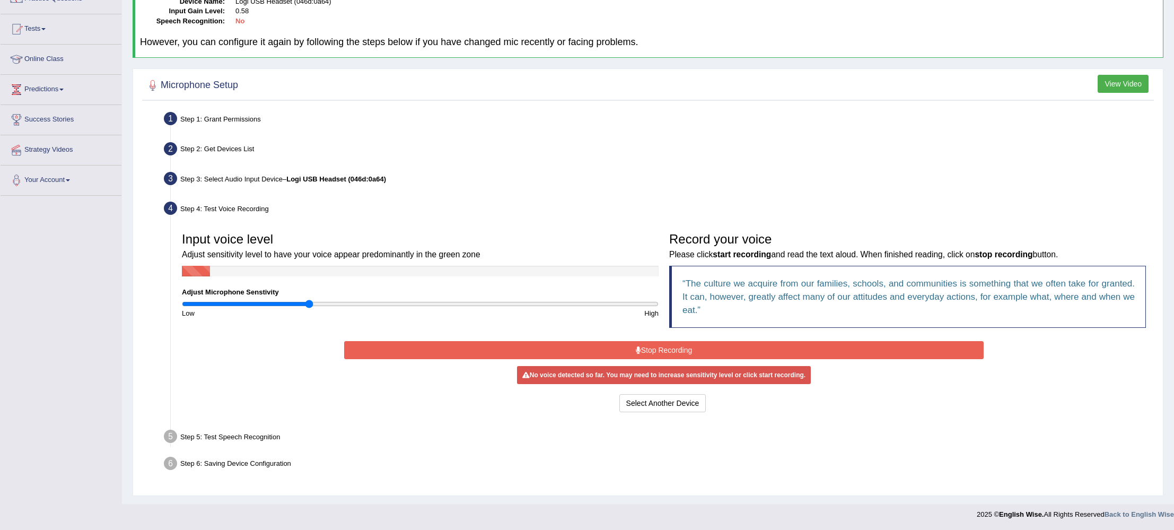
type input "0.54"
click at [310, 304] on input "range" at bounding box center [420, 304] width 477 height 8
click at [550, 352] on button "Stop Recording" at bounding box center [663, 350] width 639 height 18
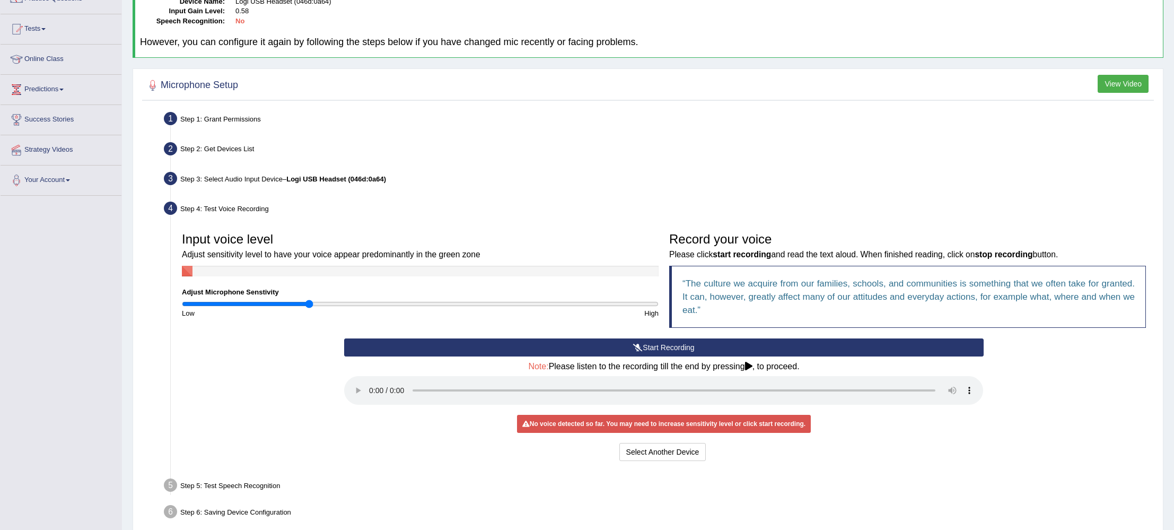
click at [553, 352] on button "Start Recording" at bounding box center [663, 347] width 639 height 18
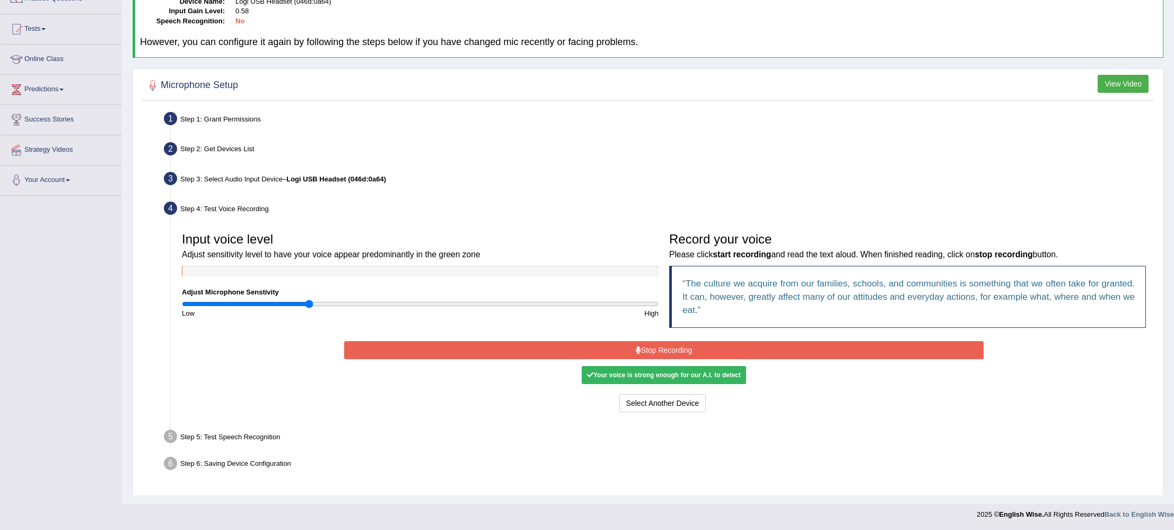
click at [553, 352] on button "Stop Recording" at bounding box center [663, 350] width 639 height 18
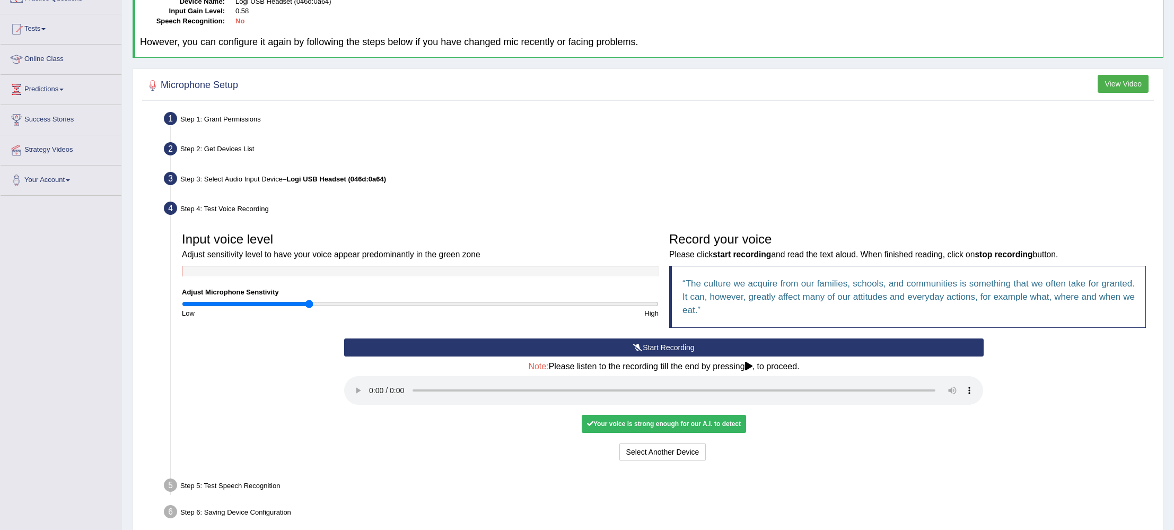
scroll to position [0, 0]
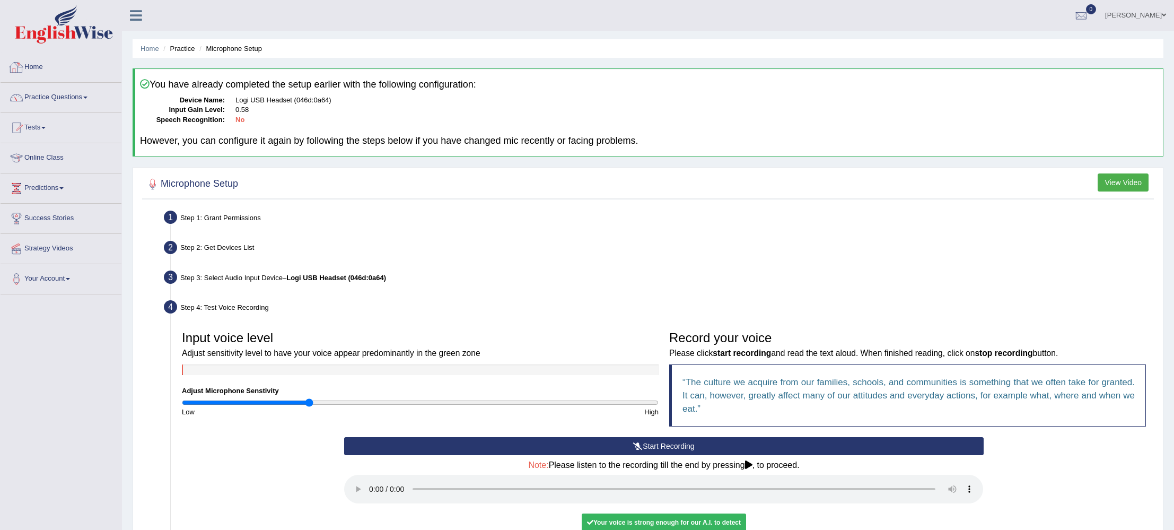
click at [33, 65] on link "Home" at bounding box center [61, 66] width 121 height 27
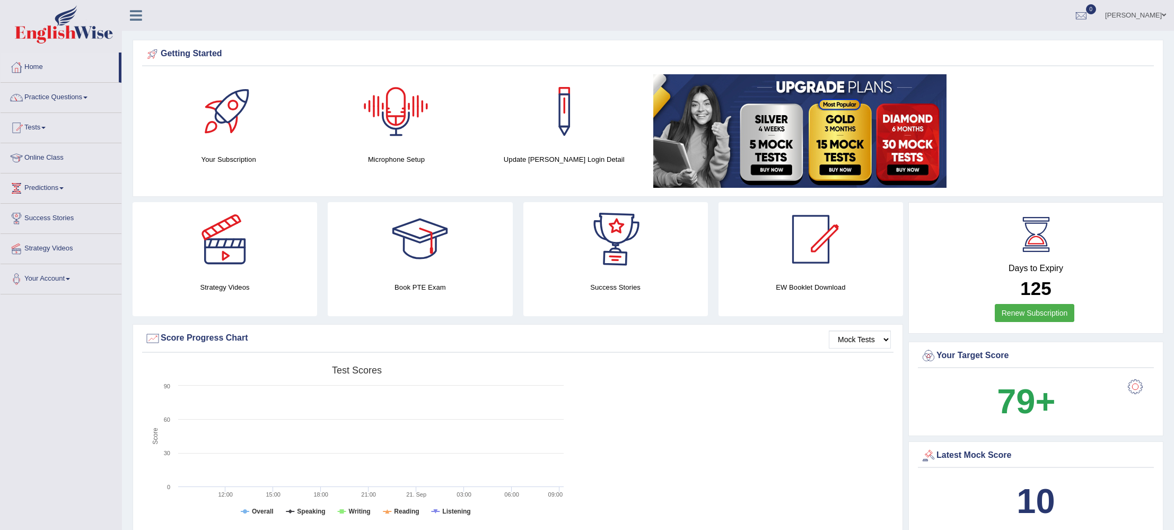
click at [401, 99] on div at bounding box center [396, 111] width 74 height 74
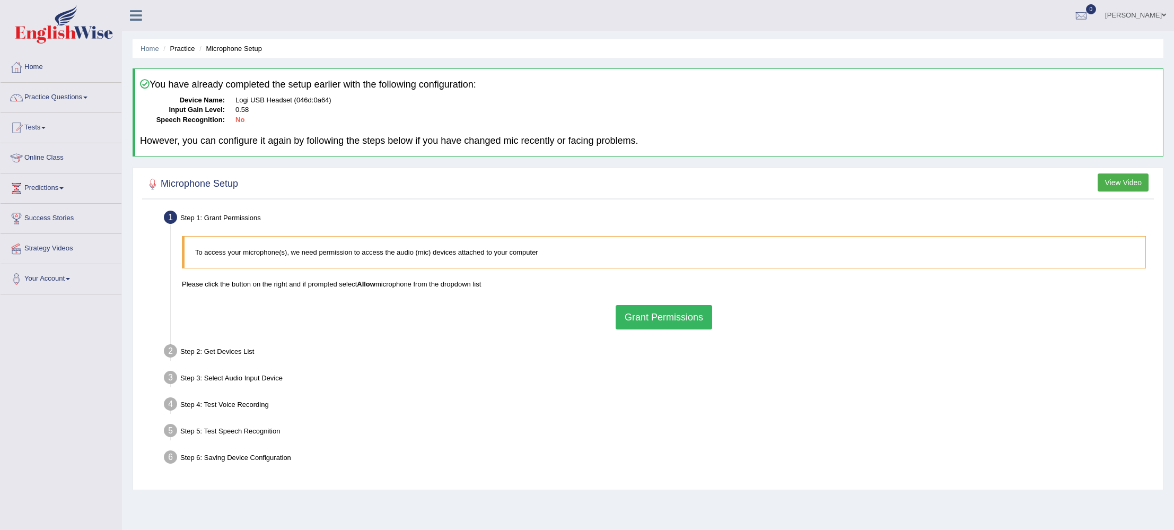
click at [1148, 20] on link "[PERSON_NAME]" at bounding box center [1135, 14] width 77 height 28
click at [1098, 137] on link "Log out" at bounding box center [1116, 138] width 115 height 24
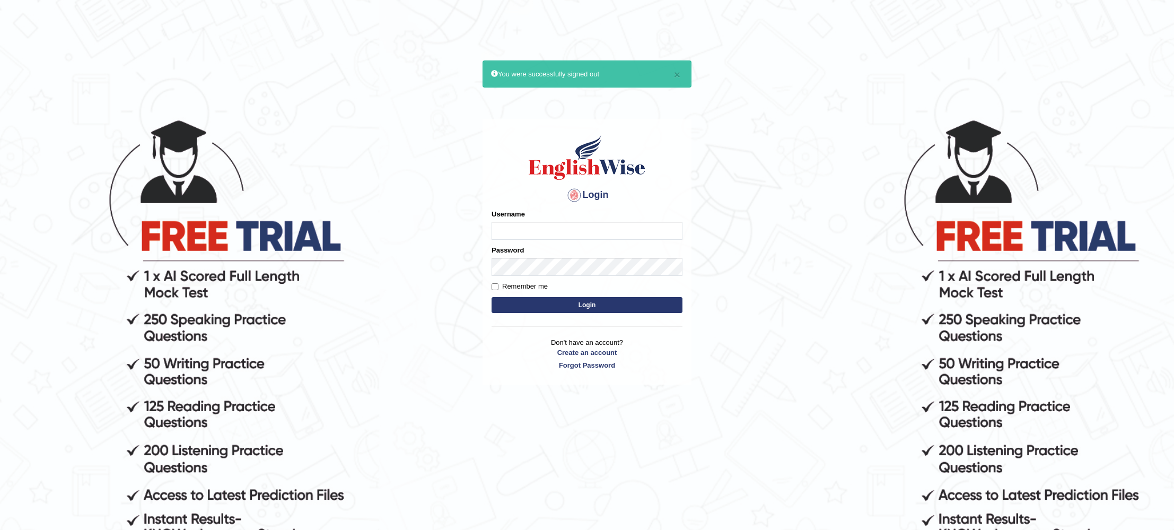
type input "KParmar"
click at [565, 310] on button "Login" at bounding box center [587, 305] width 191 height 16
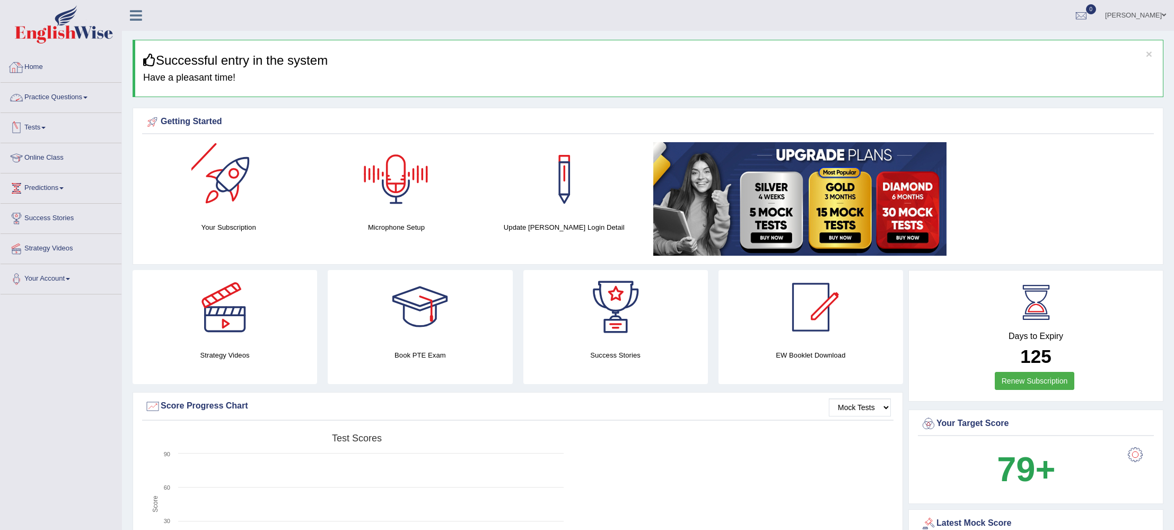
click at [392, 173] on div at bounding box center [396, 179] width 74 height 74
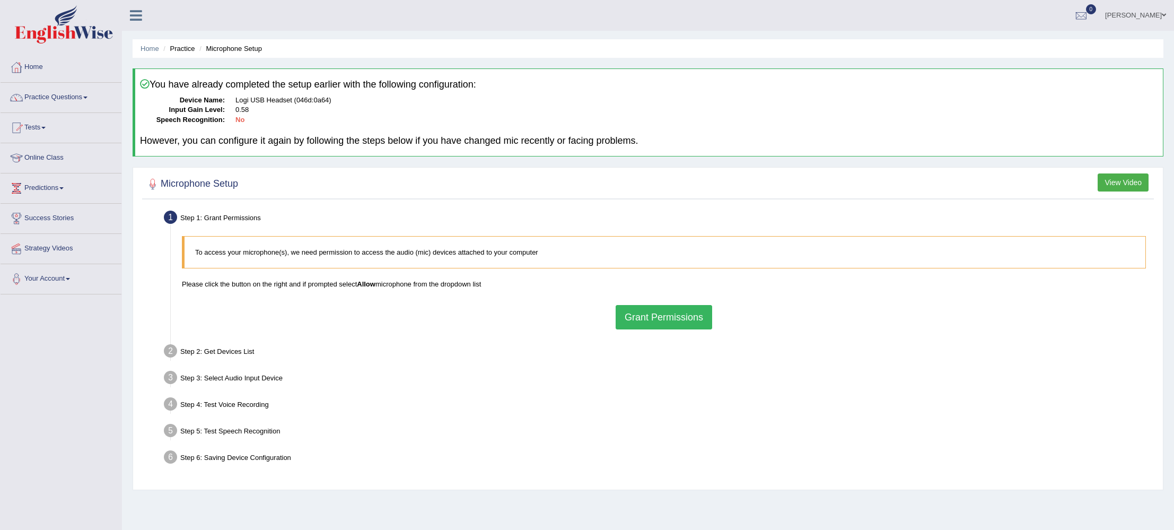
click at [678, 324] on button "Grant Permissions" at bounding box center [664, 317] width 97 height 24
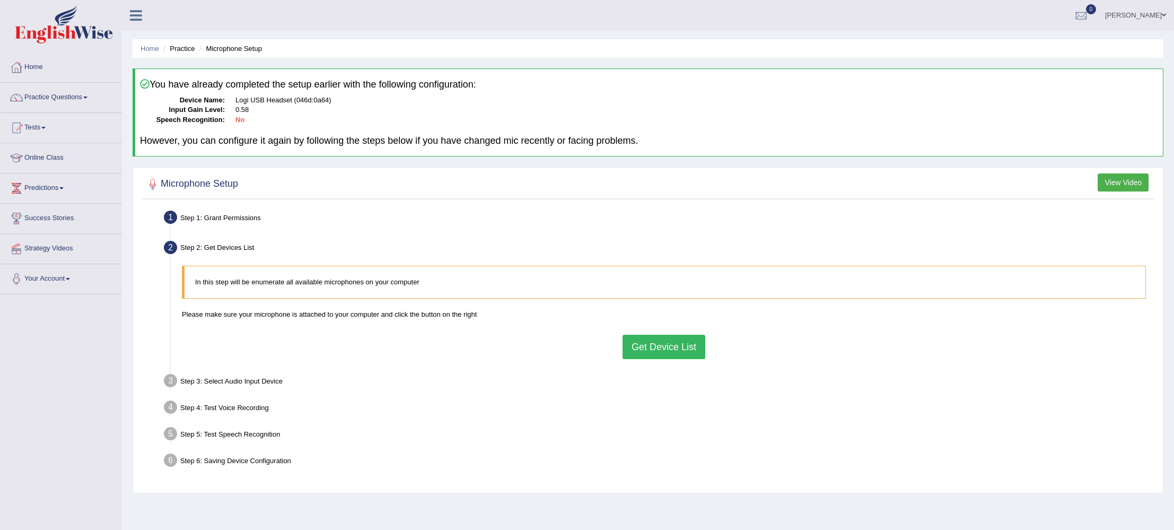
scroll to position [27, 0]
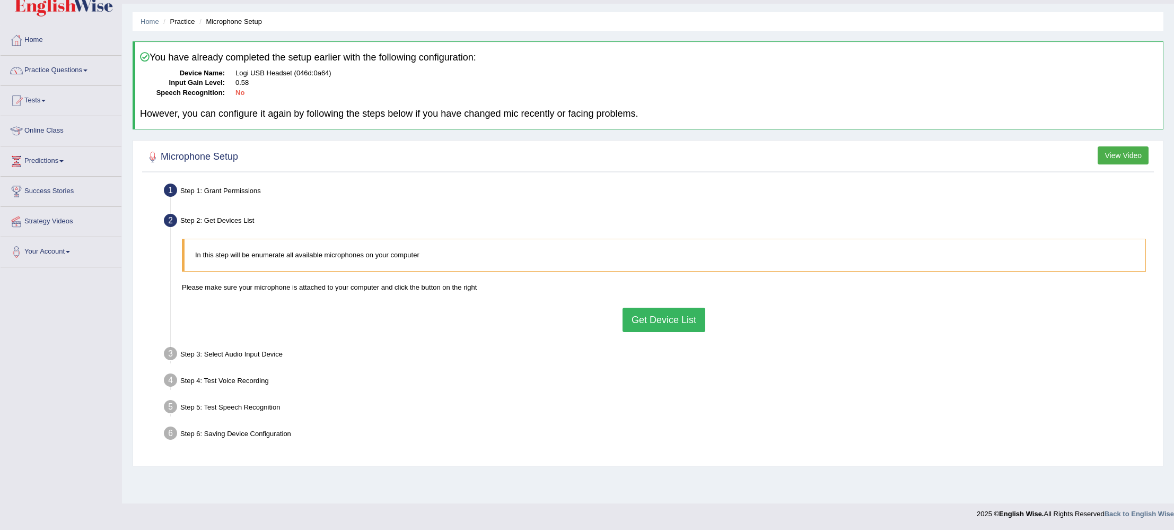
click at [665, 320] on button "Get Device List" at bounding box center [664, 320] width 83 height 24
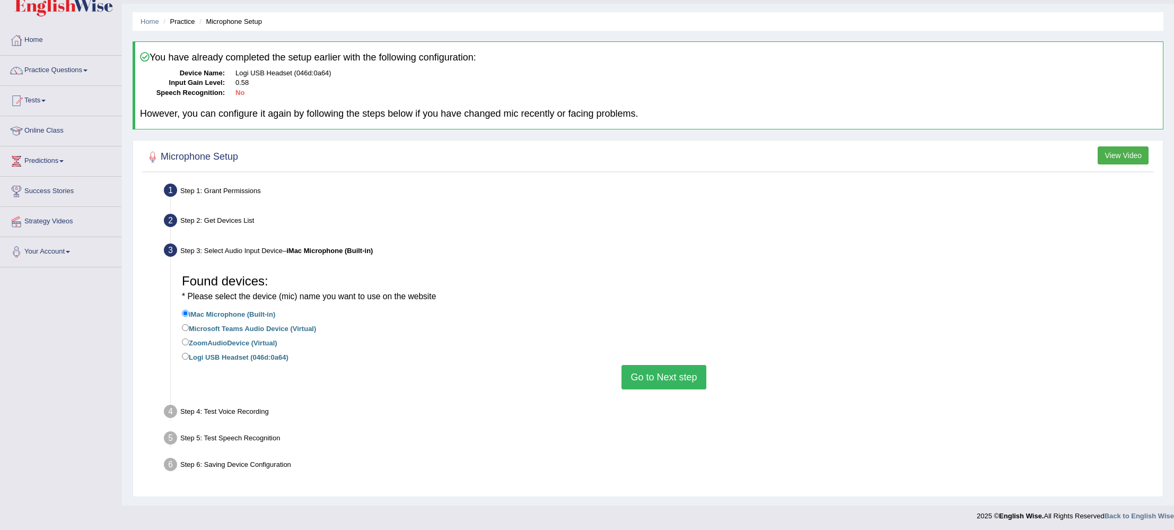
click at [256, 356] on label "Logi USB Headset (046d:0a64)" at bounding box center [235, 357] width 107 height 12
click at [189, 356] on input "Logi USB Headset (046d:0a64)" at bounding box center [185, 356] width 7 height 7
radio input "true"
click at [667, 377] on button "Go to Next step" at bounding box center [664, 377] width 84 height 24
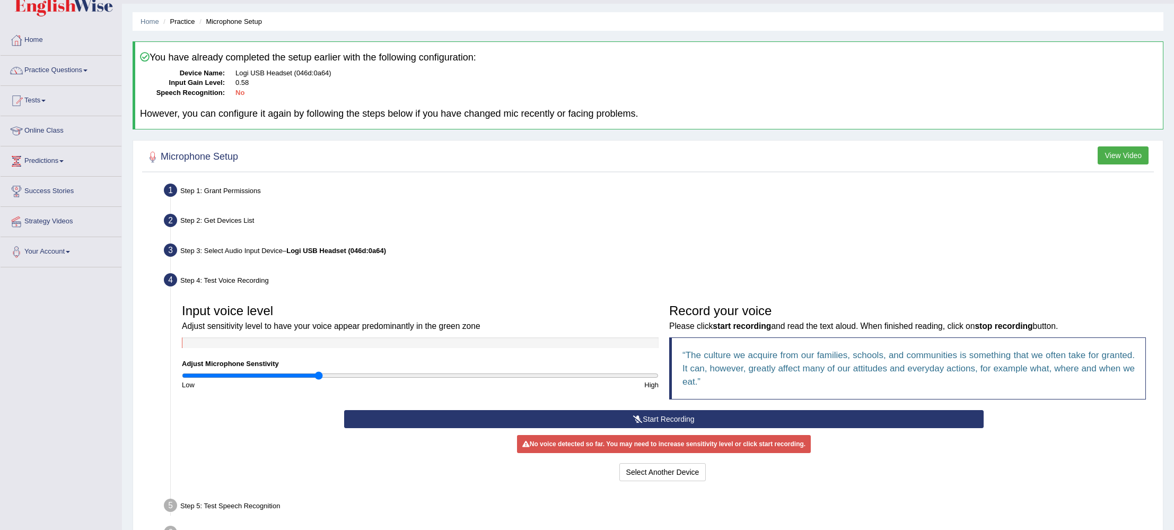
scroll to position [96, 0]
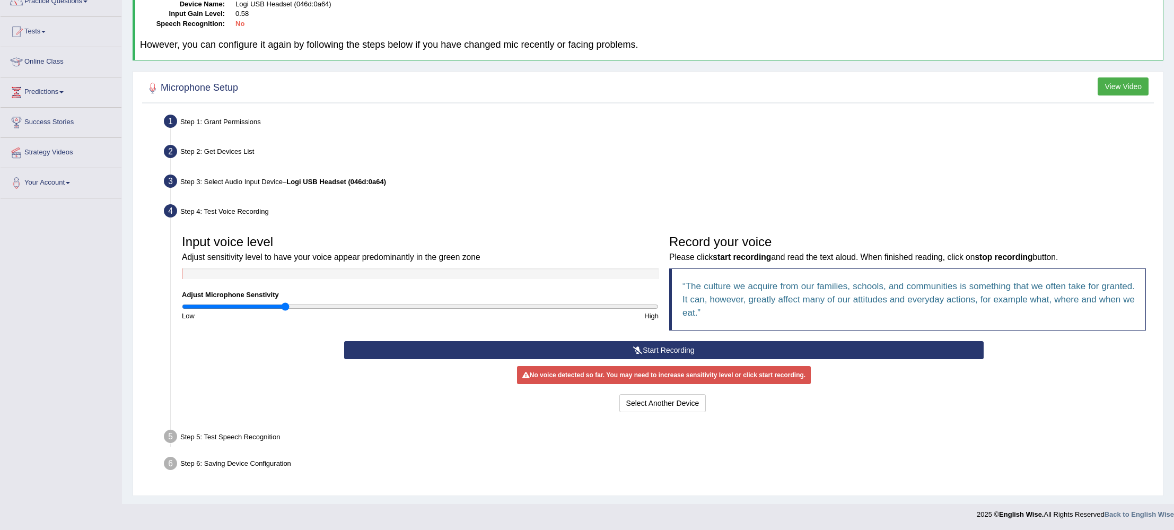
type input "0.44"
click at [287, 304] on input "range" at bounding box center [420, 306] width 477 height 8
click at [513, 352] on button "Start Recording" at bounding box center [663, 350] width 639 height 18
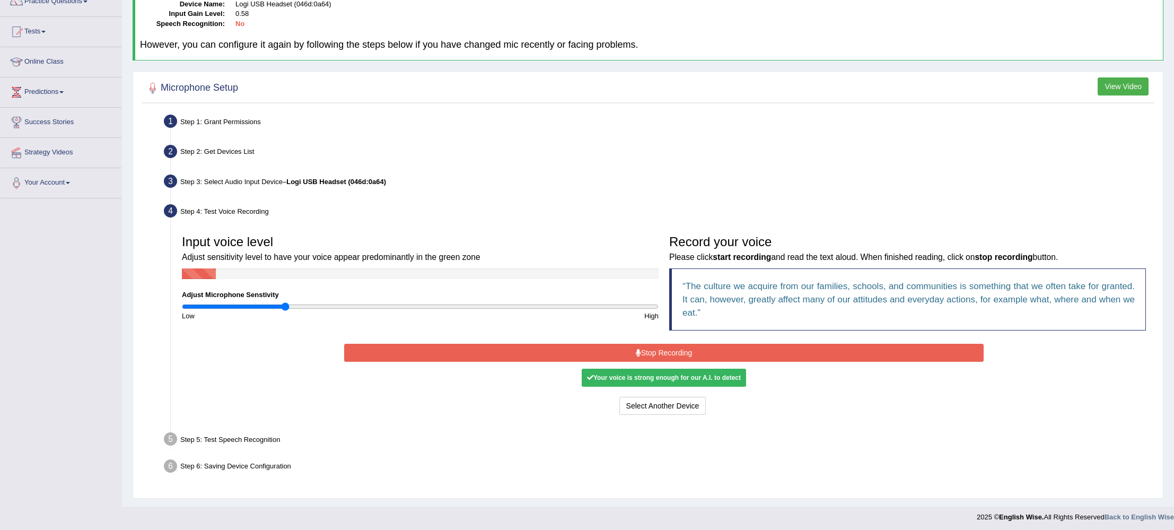
click at [510, 357] on button "Stop Recording" at bounding box center [663, 353] width 639 height 18
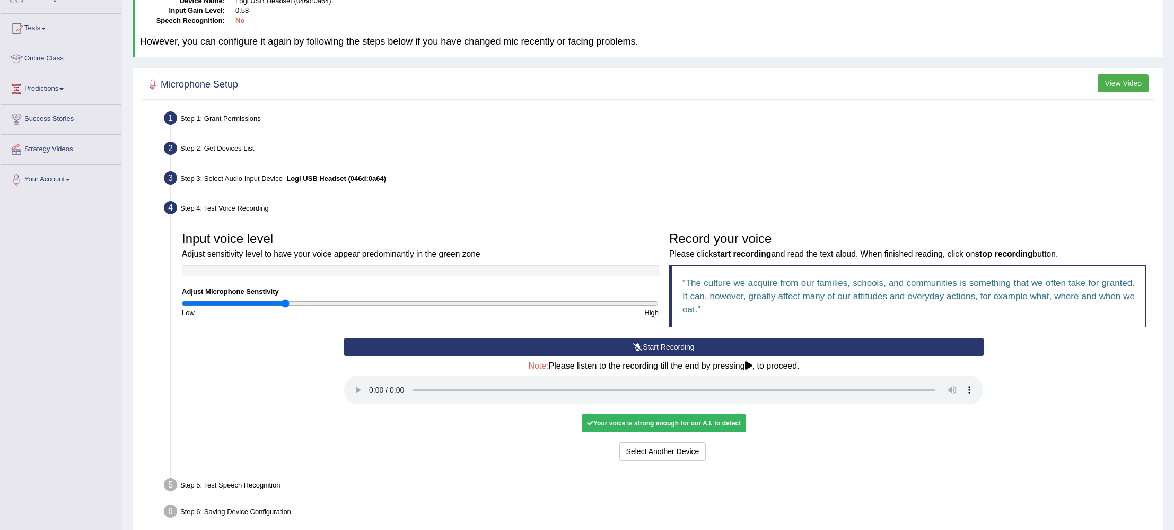
scroll to position [147, 0]
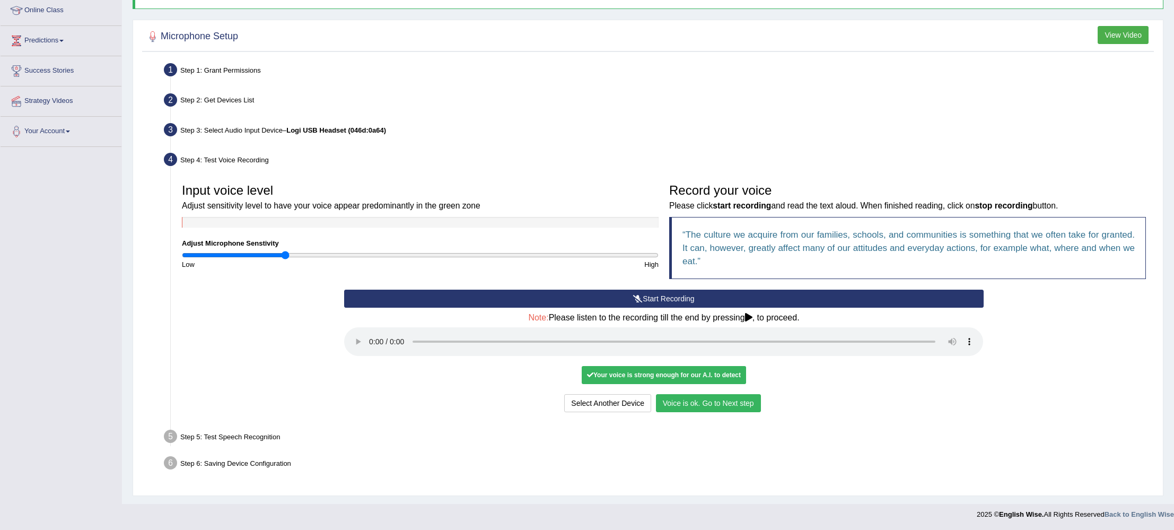
click at [690, 402] on button "Voice is ok. Go to Next step" at bounding box center [708, 403] width 105 height 18
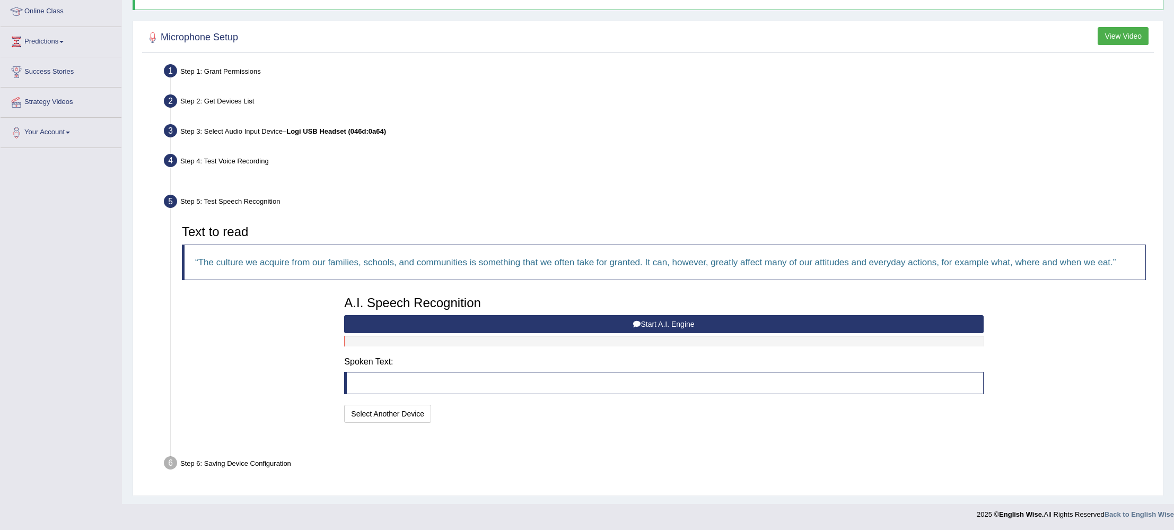
scroll to position [120, 0]
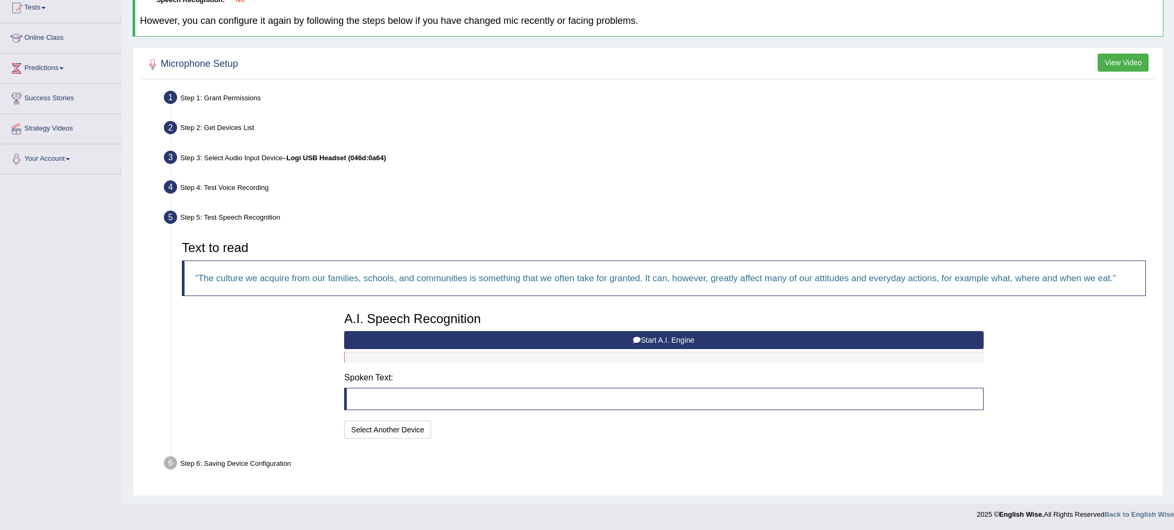
click at [564, 339] on button "Start A.I. Engine" at bounding box center [663, 340] width 639 height 18
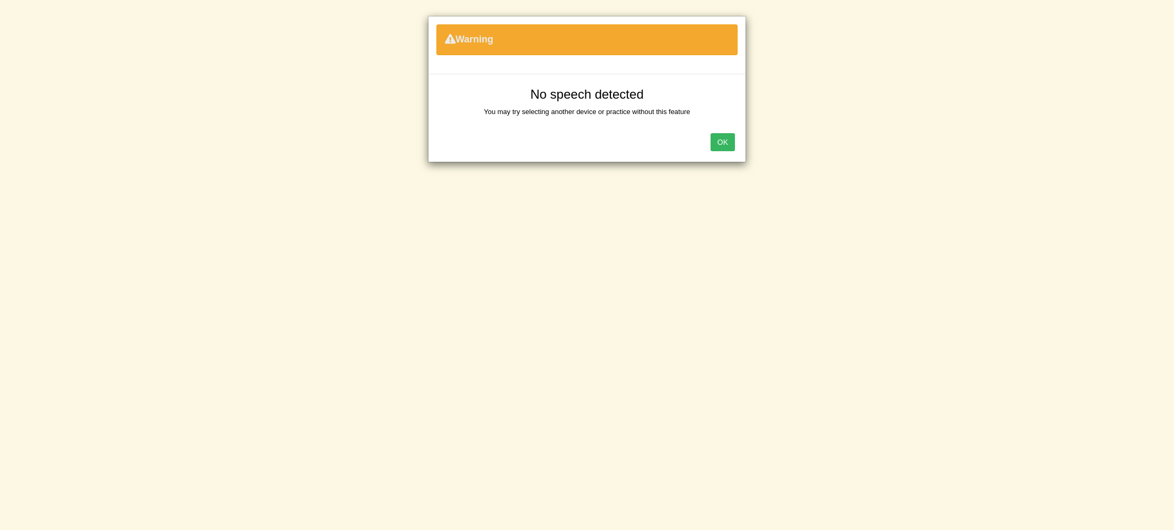
click at [722, 138] on button "OK" at bounding box center [723, 142] width 24 height 18
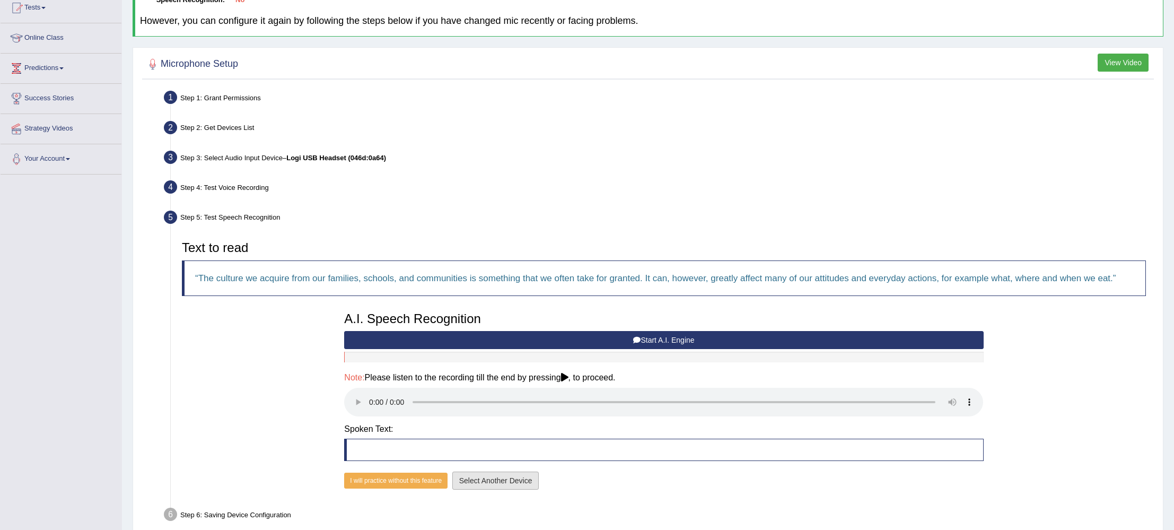
drag, startPoint x: 500, startPoint y: 486, endPoint x: 639, endPoint y: 490, distance: 139.0
click at [639, 490] on div "I will practice without this feature Select Another Device Speech is ok. Go to …" at bounding box center [663, 482] width 639 height 21
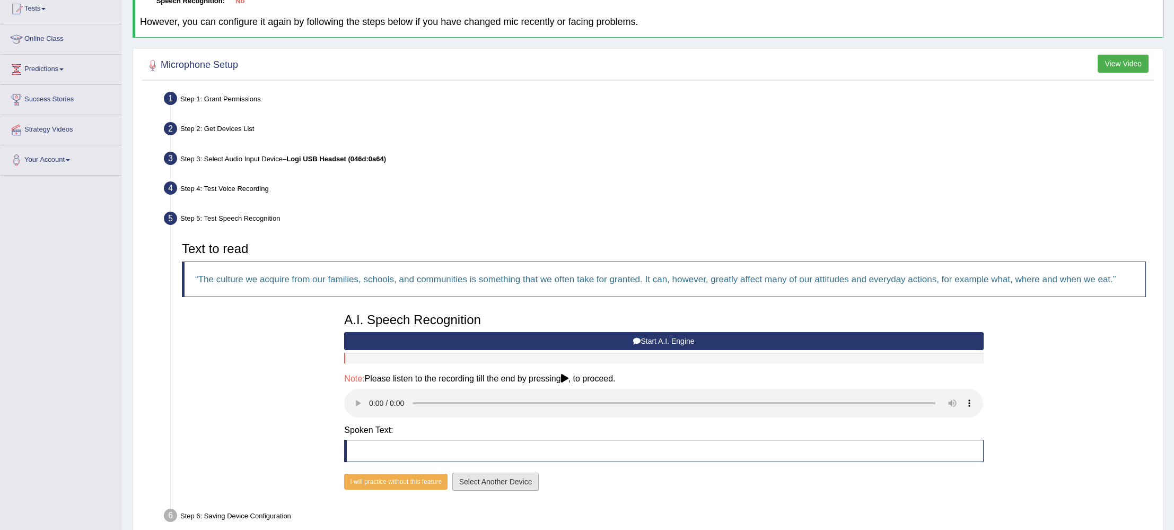
scroll to position [102, 0]
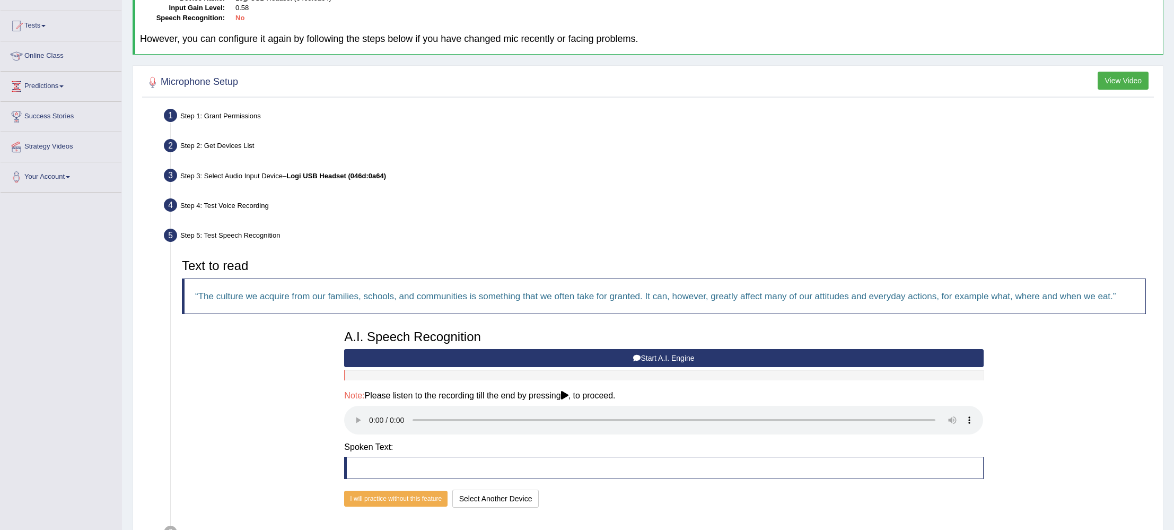
click at [568, 357] on button "Start A.I. Engine" at bounding box center [663, 358] width 639 height 18
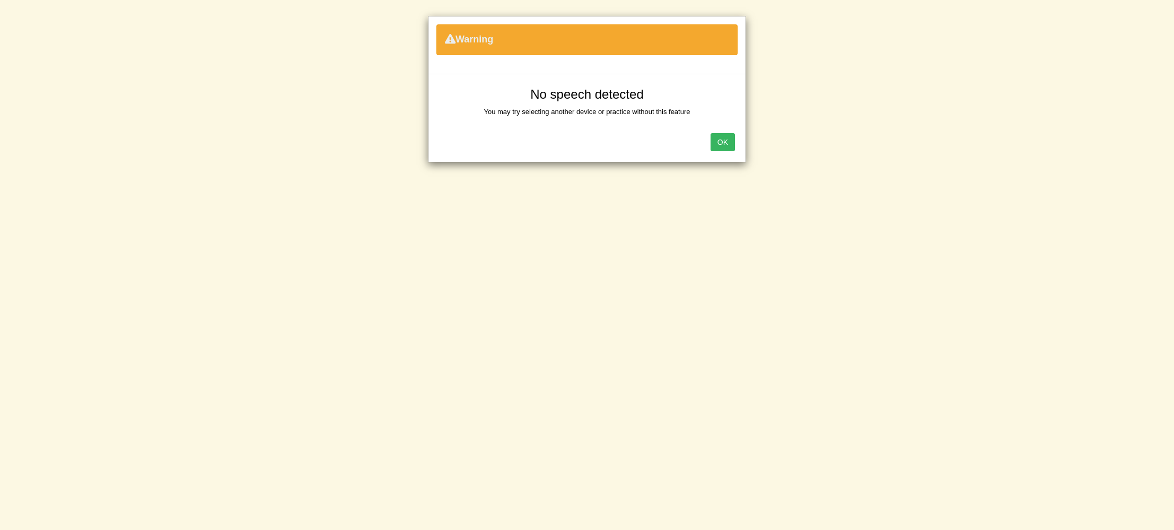
drag, startPoint x: 725, startPoint y: 143, endPoint x: 730, endPoint y: 141, distance: 6.2
click at [730, 141] on button "OK" at bounding box center [723, 142] width 24 height 18
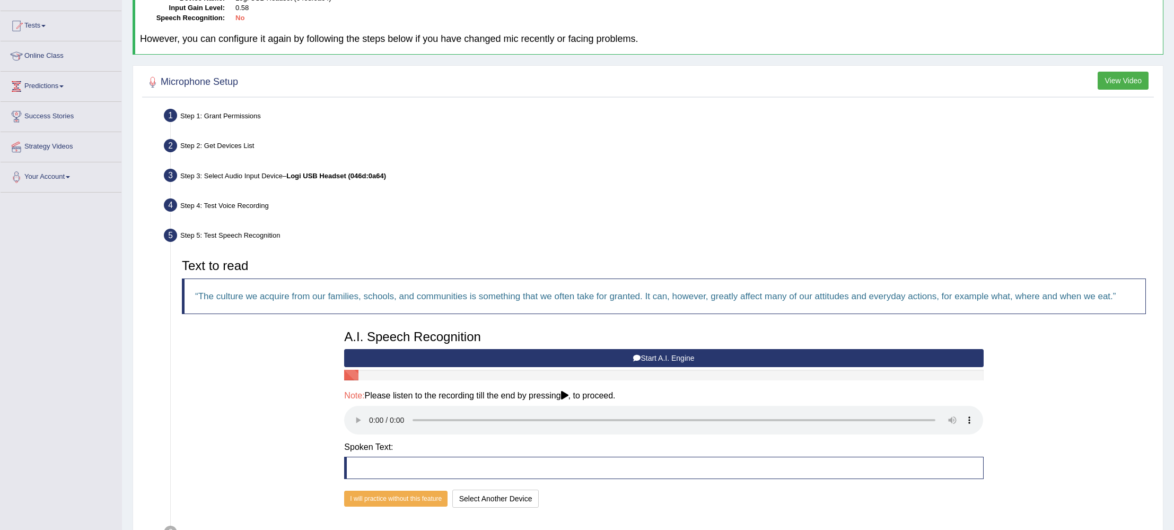
click at [548, 357] on button "Start A.I. Engine" at bounding box center [663, 358] width 639 height 18
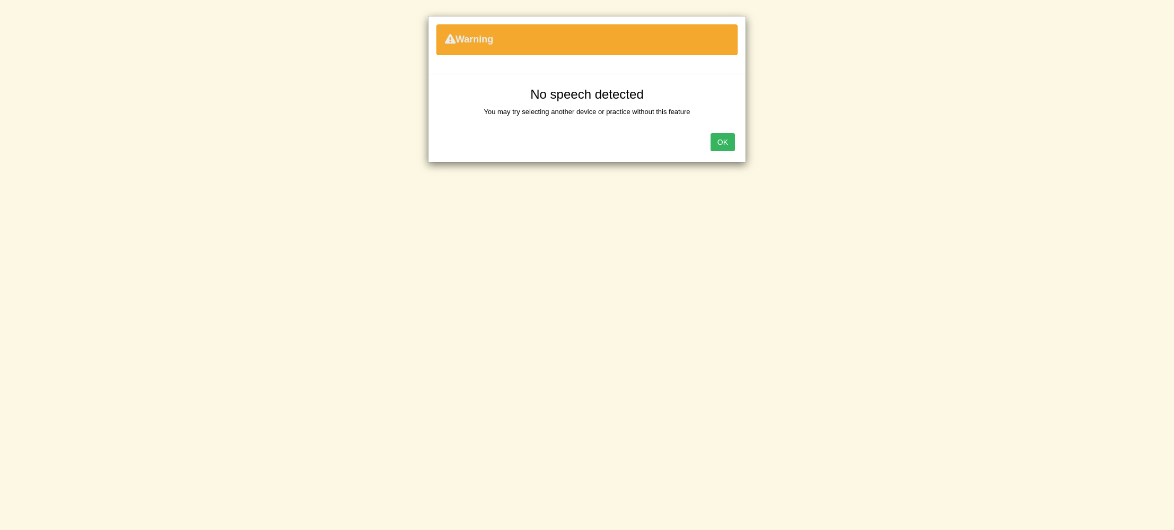
click at [713, 139] on button "OK" at bounding box center [723, 142] width 24 height 18
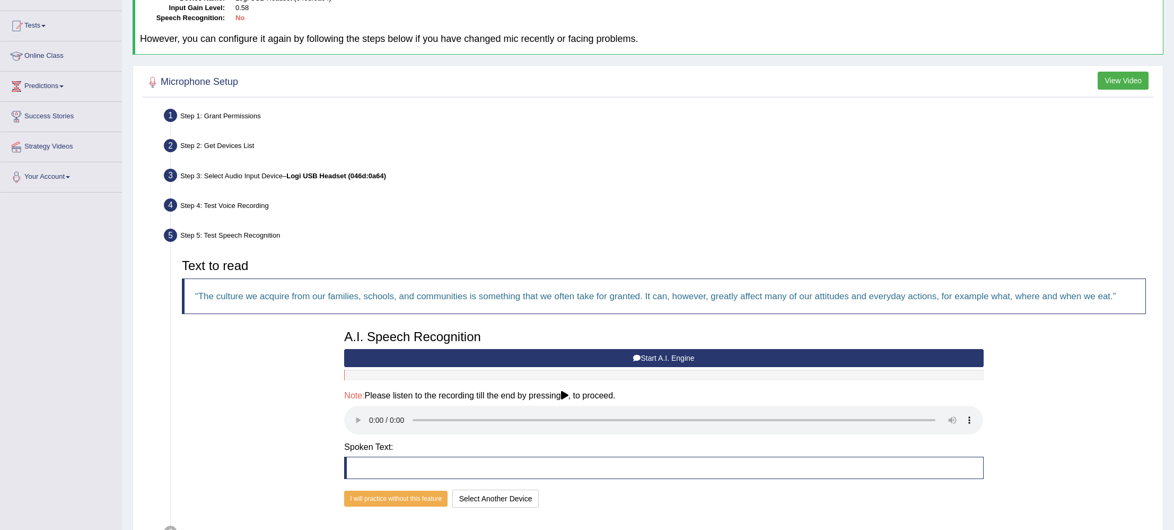
scroll to position [171, 0]
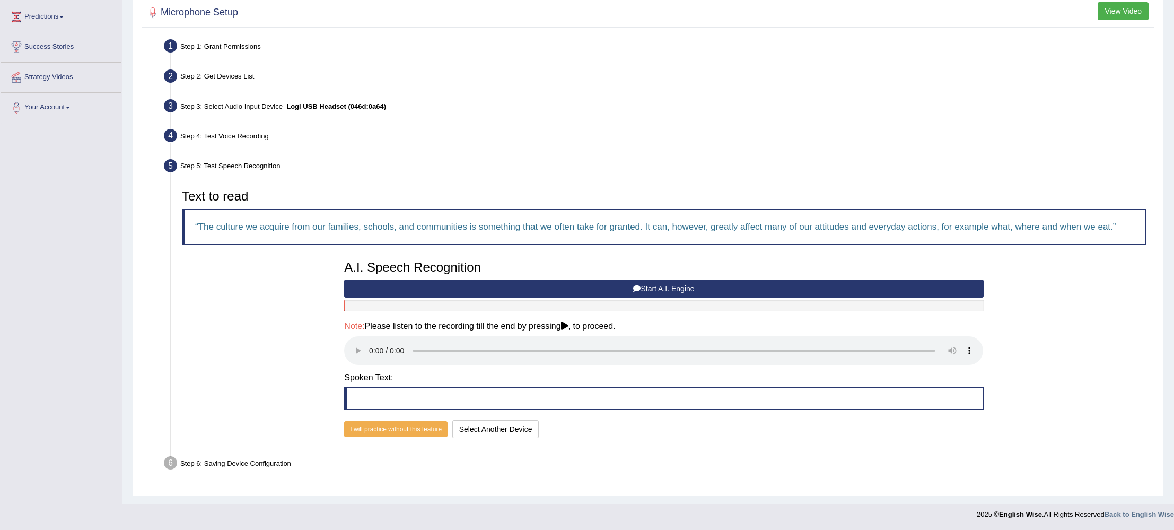
click at [1113, 11] on button "View Video" at bounding box center [1123, 11] width 51 height 18
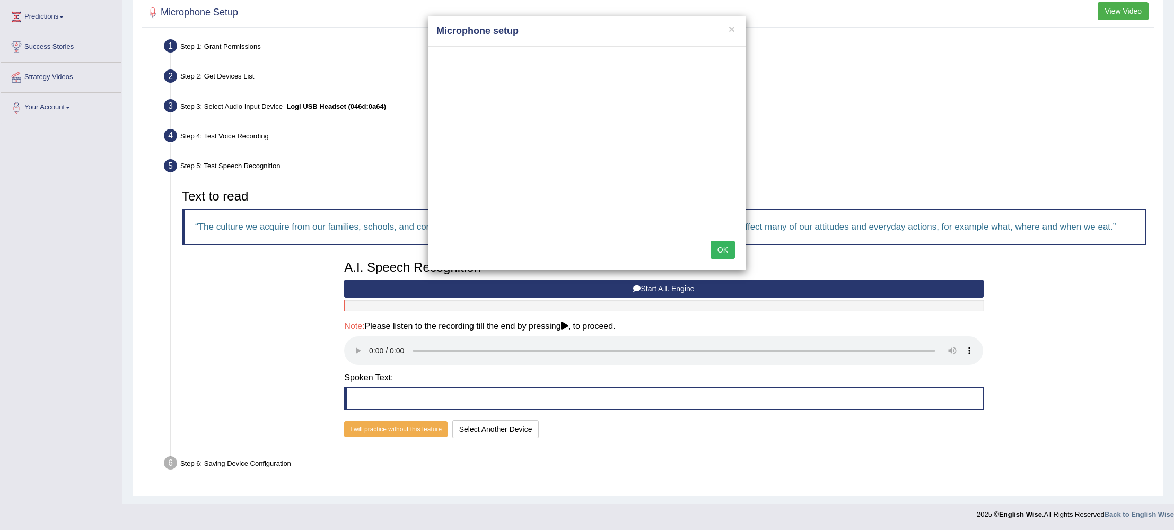
click at [36, 106] on div "× Microphone setup OK" at bounding box center [587, 265] width 1174 height 530
click at [75, 106] on div "× Microphone setup OK" at bounding box center [587, 265] width 1174 height 530
click at [74, 107] on div "× Microphone setup OK" at bounding box center [587, 265] width 1174 height 530
drag, startPoint x: 720, startPoint y: 246, endPoint x: 712, endPoint y: 245, distance: 8.6
click at [720, 246] on button "OK" at bounding box center [723, 250] width 24 height 18
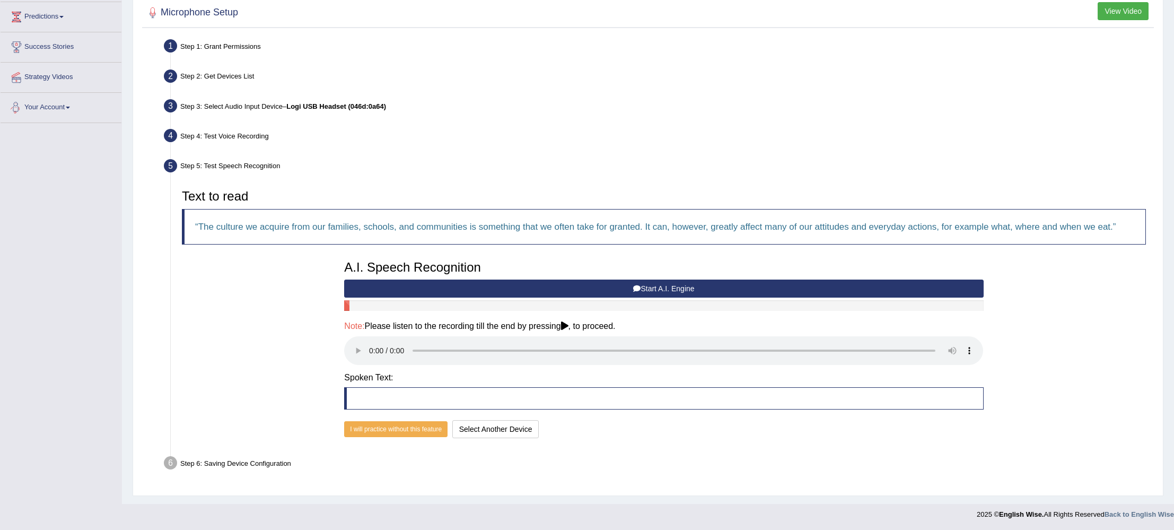
click at [61, 108] on link "Your Account" at bounding box center [61, 106] width 121 height 27
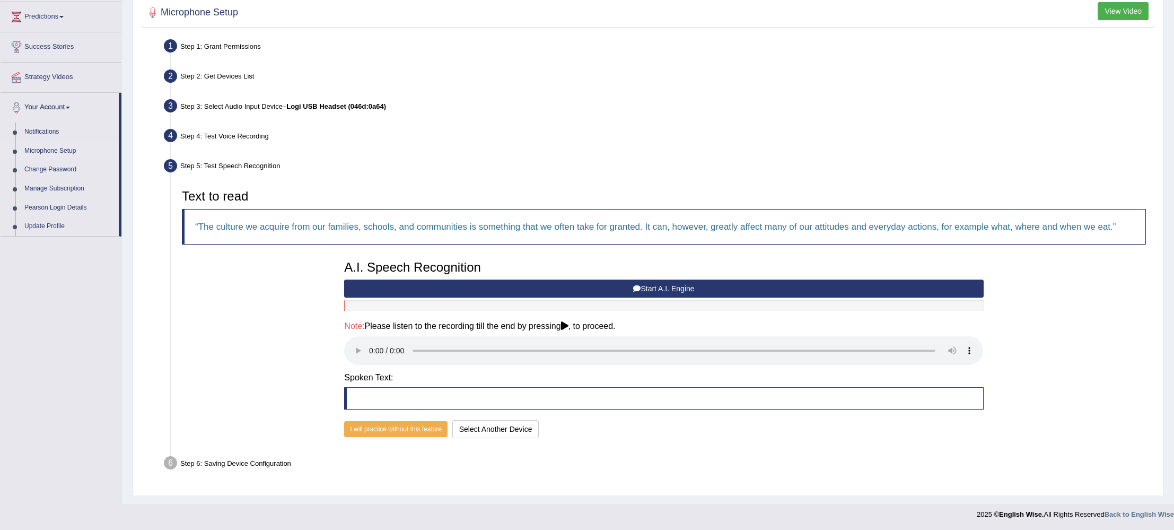
click at [63, 145] on link "Microphone Setup" at bounding box center [69, 151] width 99 height 19
click at [63, 149] on div "Toggle navigation Home Practice Questions Speaking Practice Read Aloud Repeat S…" at bounding box center [587, 177] width 1174 height 696
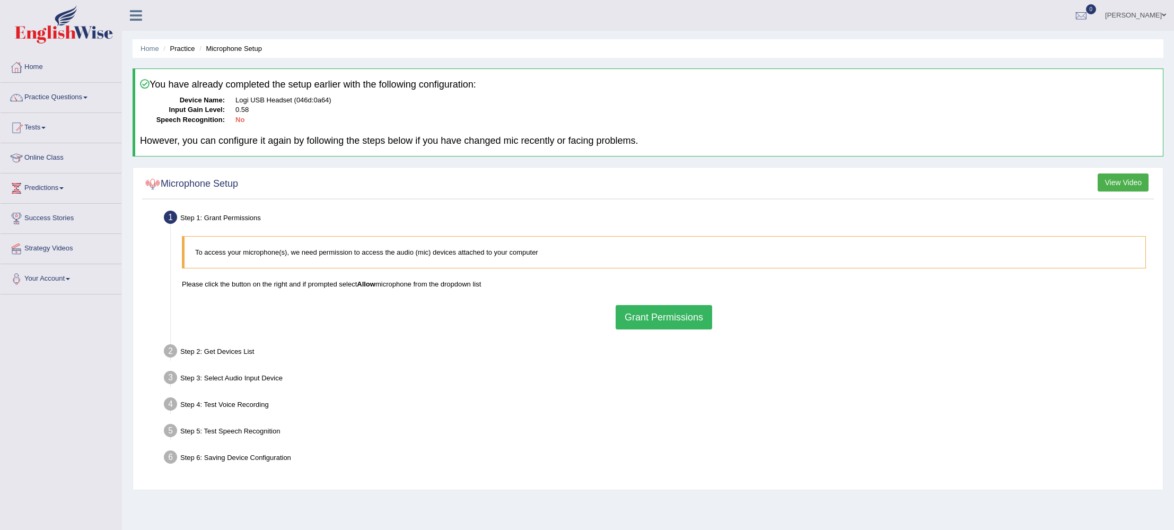
click at [647, 321] on button "Grant Permissions" at bounding box center [664, 317] width 97 height 24
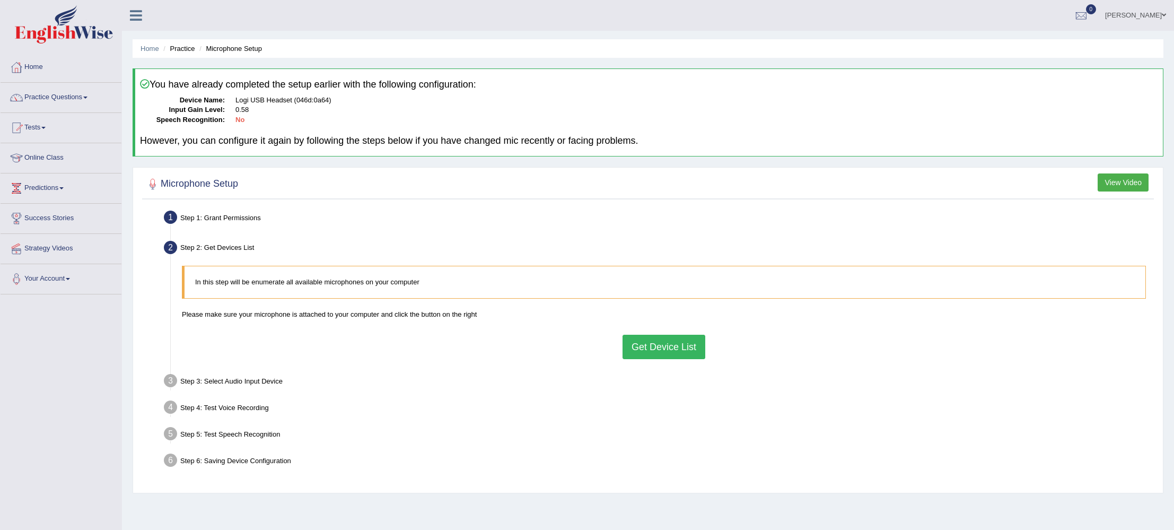
click at [649, 351] on button "Get Device List" at bounding box center [664, 347] width 83 height 24
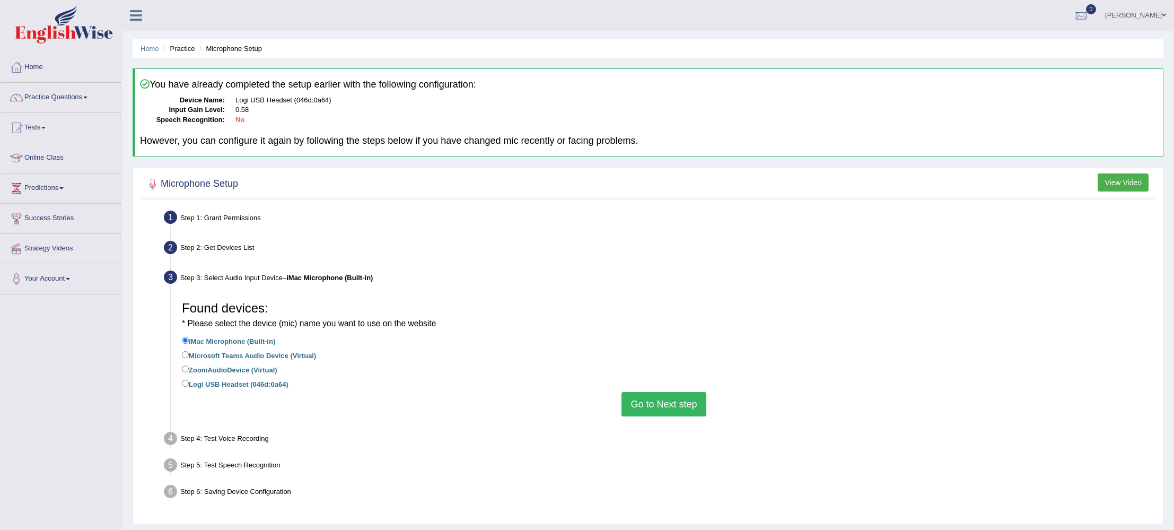
click at [192, 379] on label "Logi USB Headset (046d:0a64)" at bounding box center [235, 384] width 107 height 12
click at [189, 380] on input "Logi USB Headset (046d:0a64)" at bounding box center [185, 383] width 7 height 7
radio input "true"
click at [632, 402] on button "Go to Next step" at bounding box center [664, 404] width 84 height 24
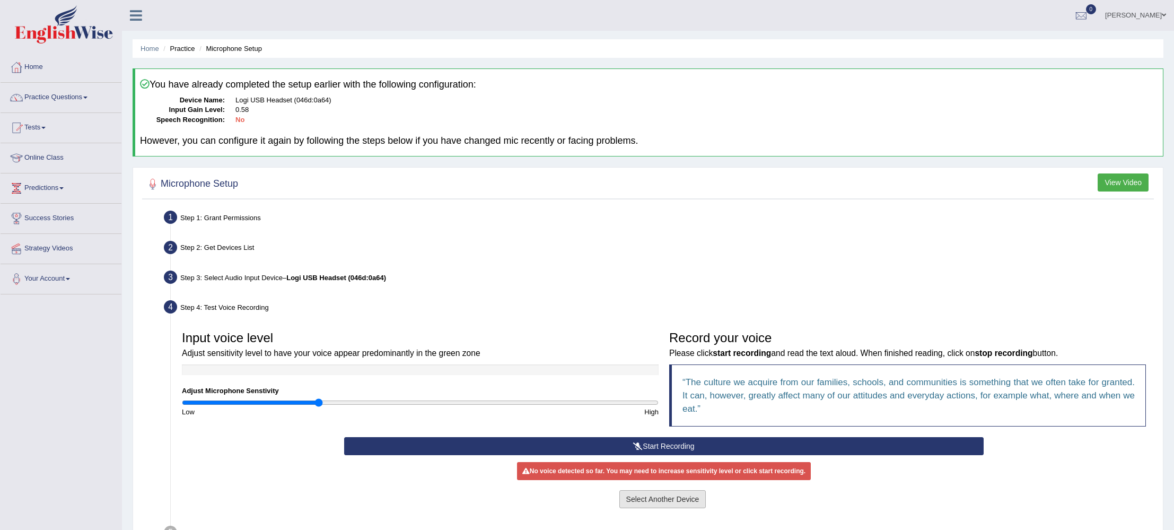
scroll to position [96, 0]
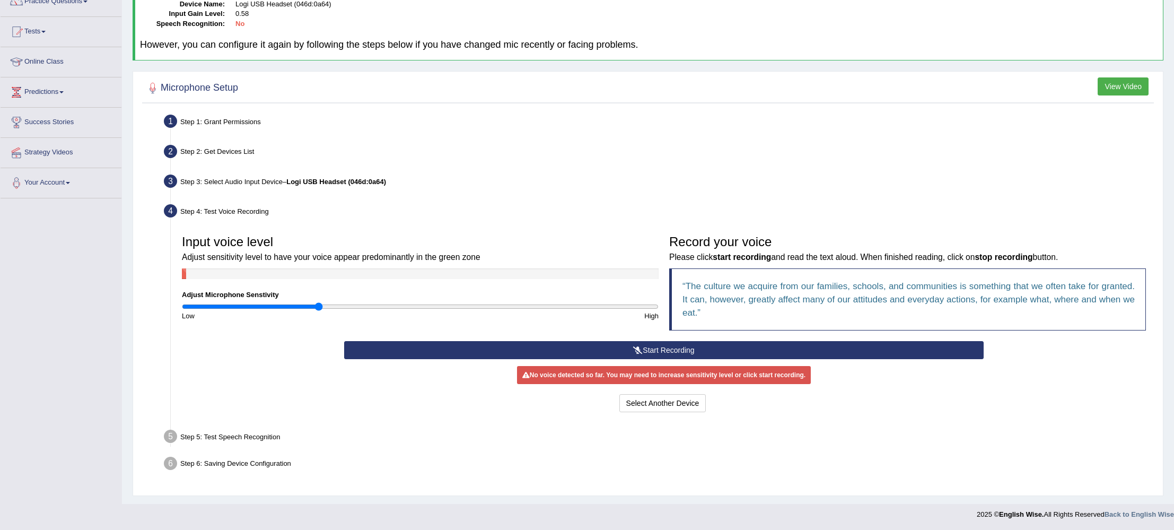
click at [607, 352] on button "Start Recording" at bounding box center [663, 350] width 639 height 18
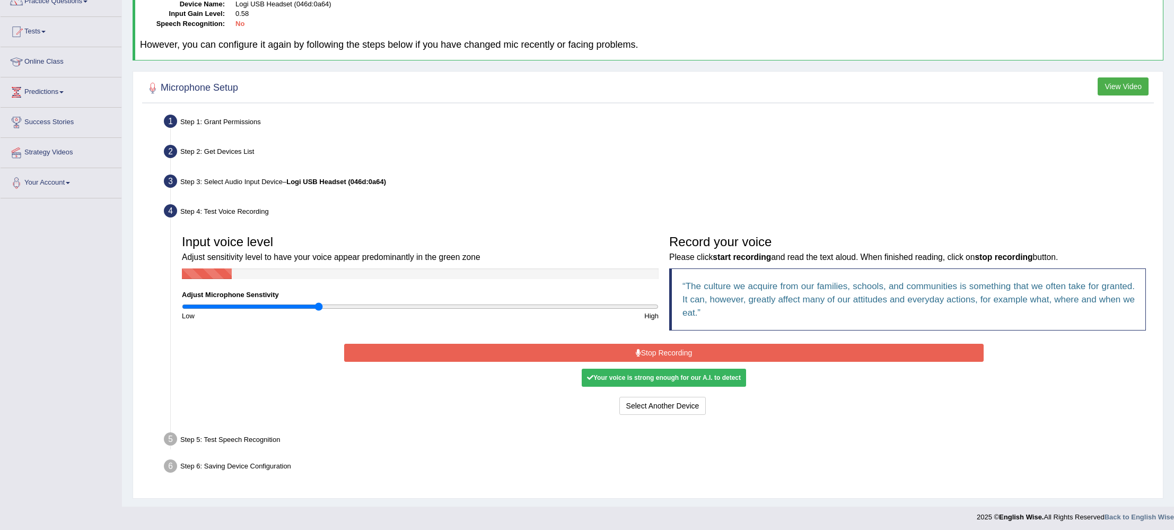
click at [614, 352] on button "Stop Recording" at bounding box center [663, 353] width 639 height 18
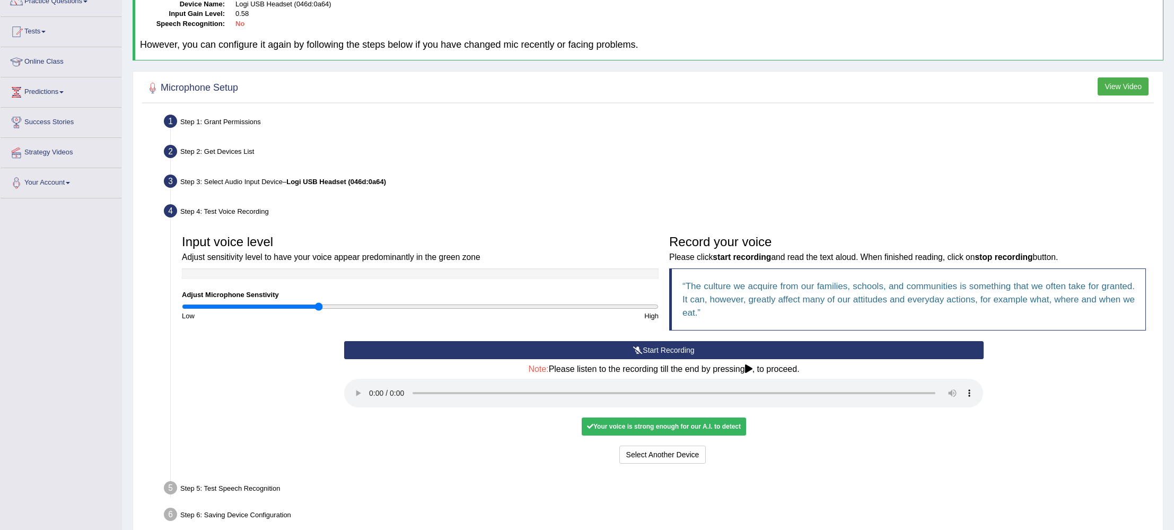
scroll to position [147, 0]
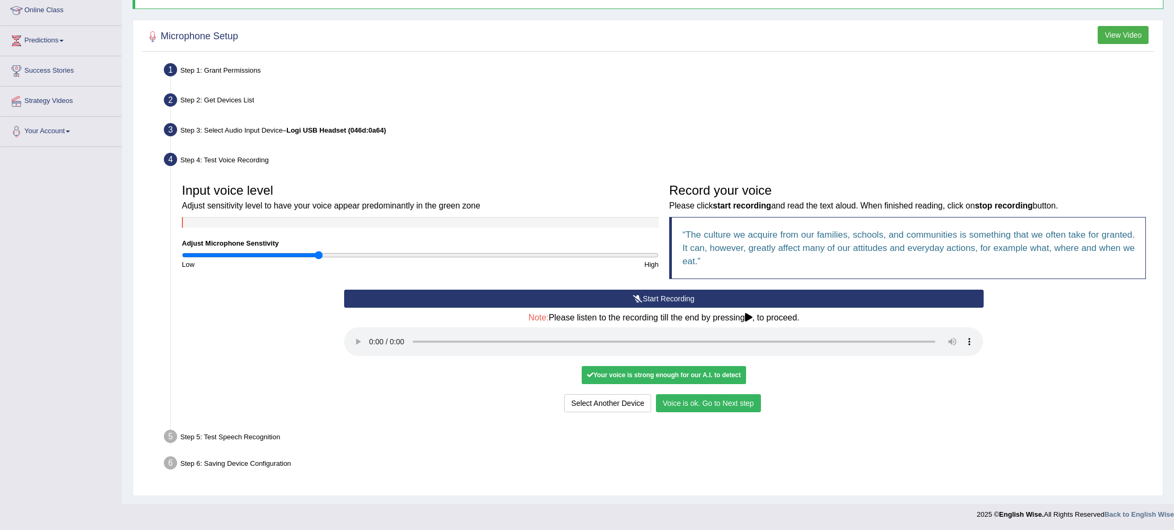
click at [725, 406] on button "Voice is ok. Go to Next step" at bounding box center [708, 403] width 105 height 18
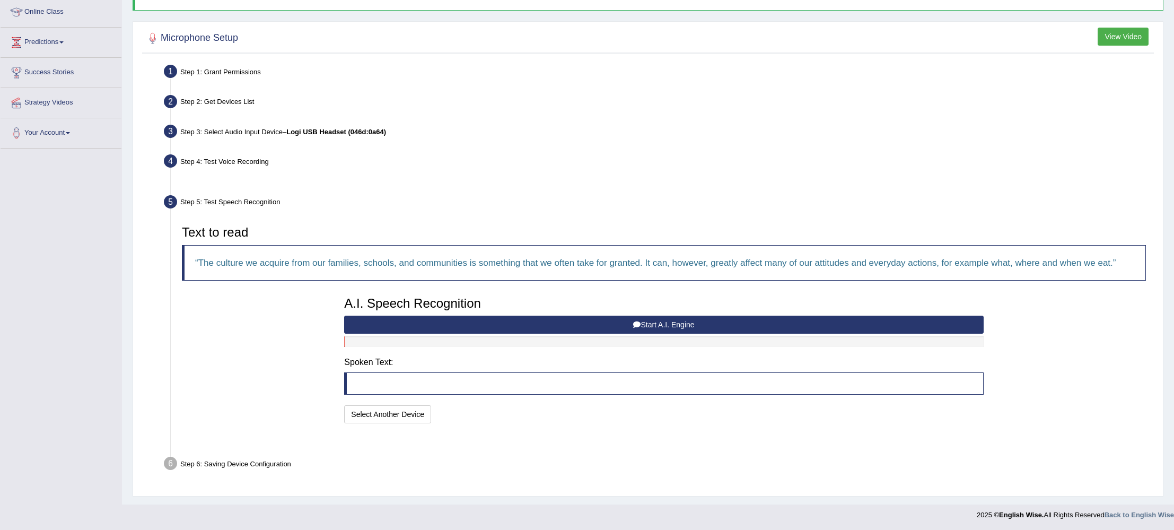
scroll to position [120, 0]
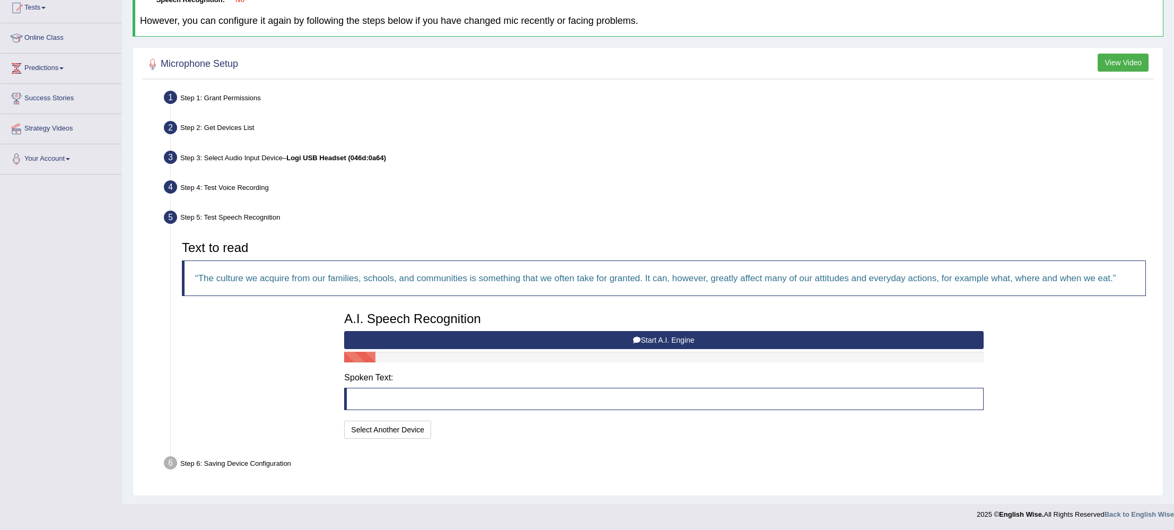
click at [547, 340] on button "Start A.I. Engine" at bounding box center [663, 340] width 639 height 18
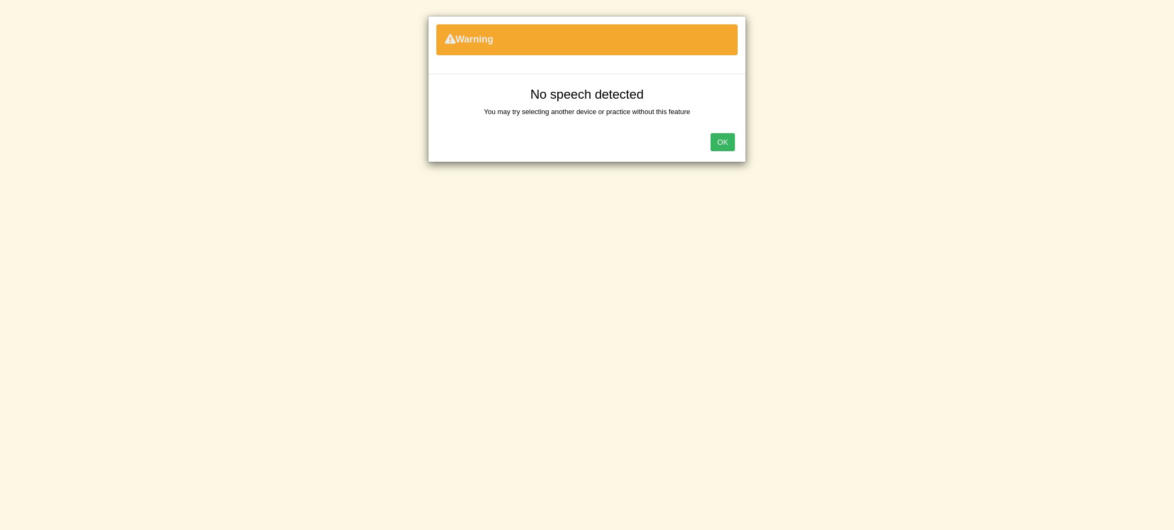
click at [730, 146] on button "OK" at bounding box center [723, 142] width 24 height 18
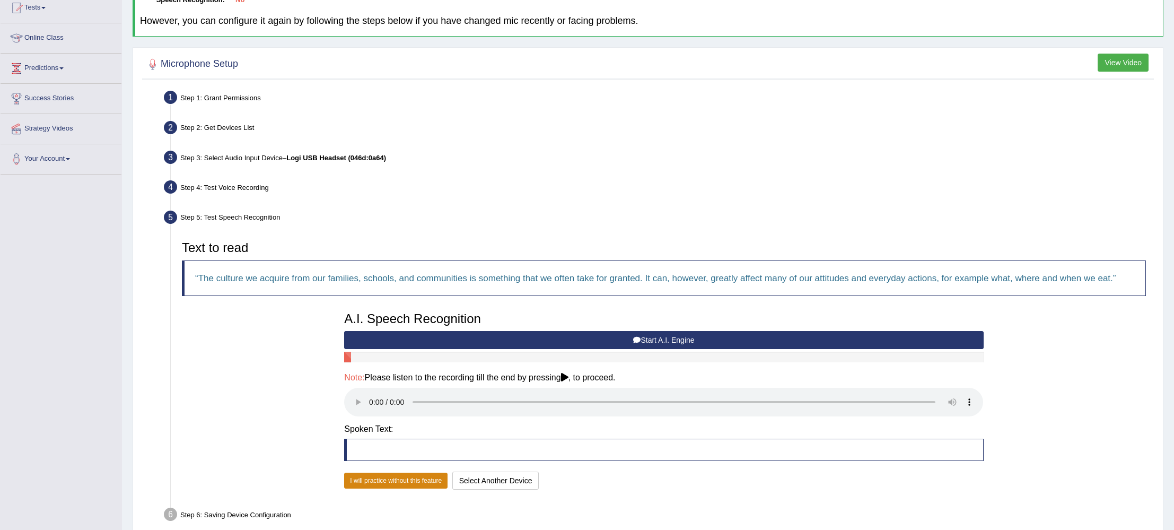
click at [392, 475] on button "I will practice without this feature" at bounding box center [395, 481] width 103 height 16
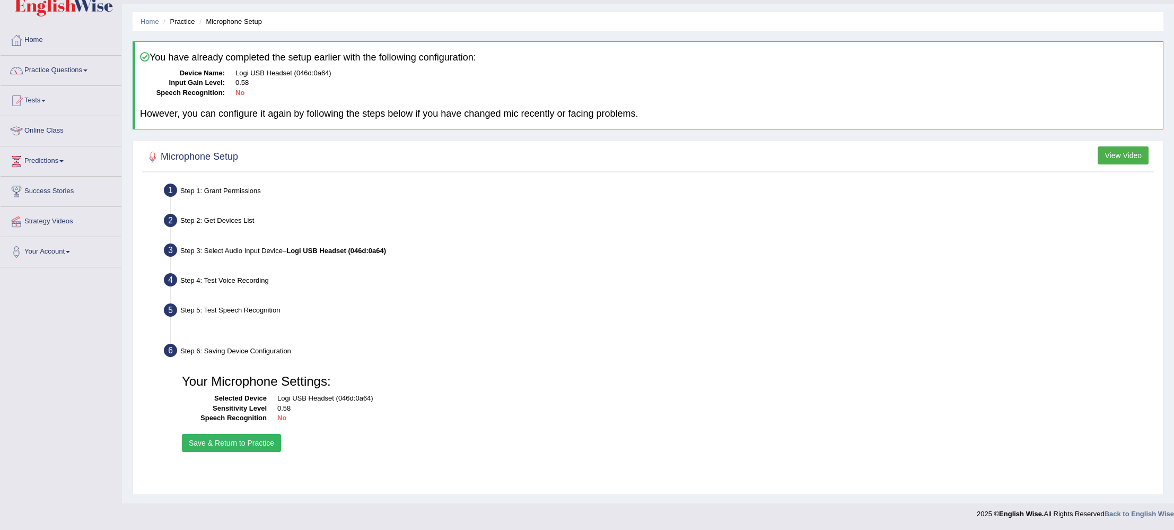
scroll to position [27, 0]
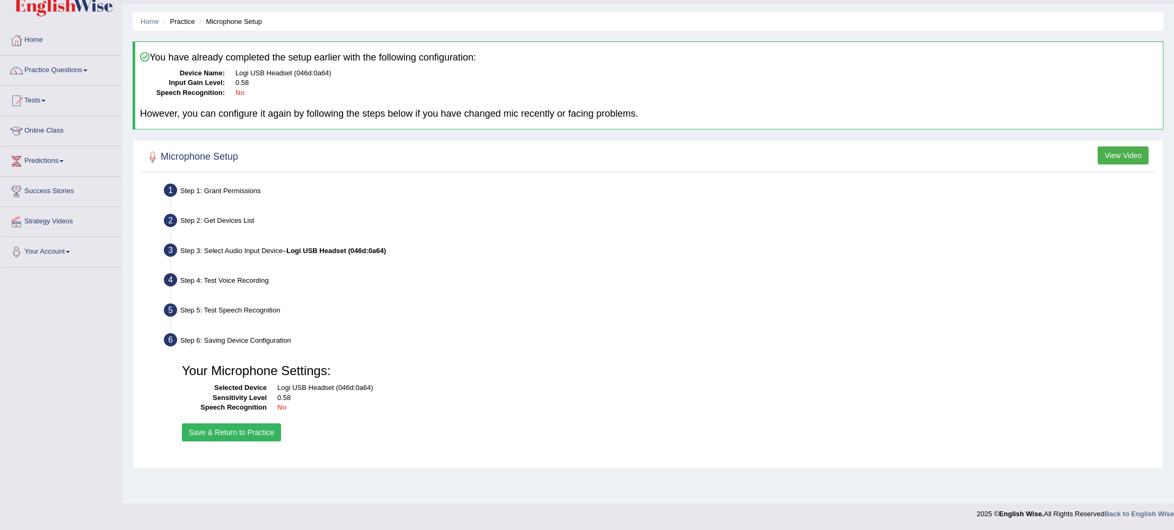
click at [239, 437] on button "Save & Return to Practice" at bounding box center [231, 432] width 99 height 18
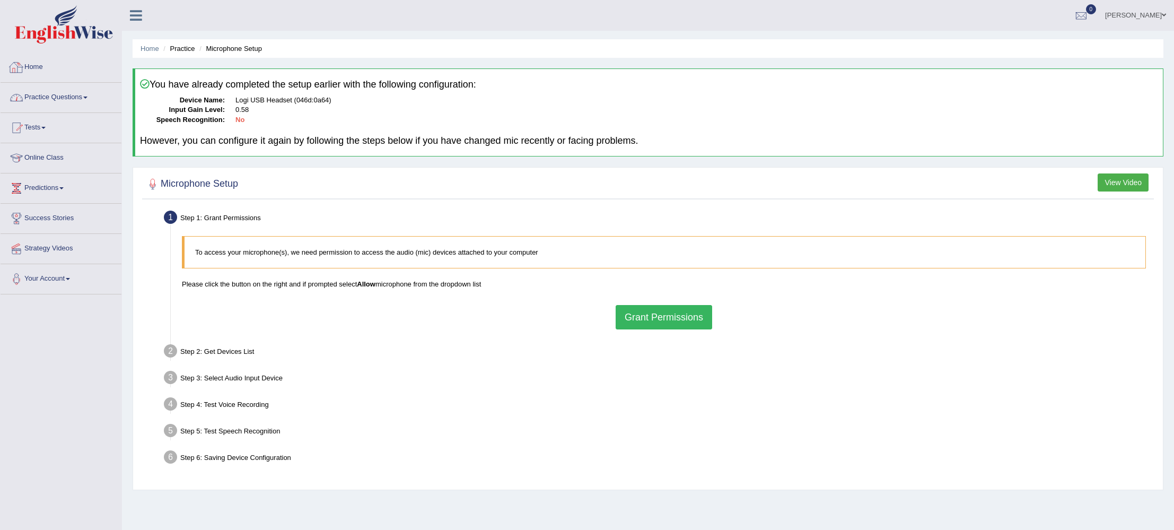
click at [47, 92] on link "Practice Questions" at bounding box center [61, 96] width 121 height 27
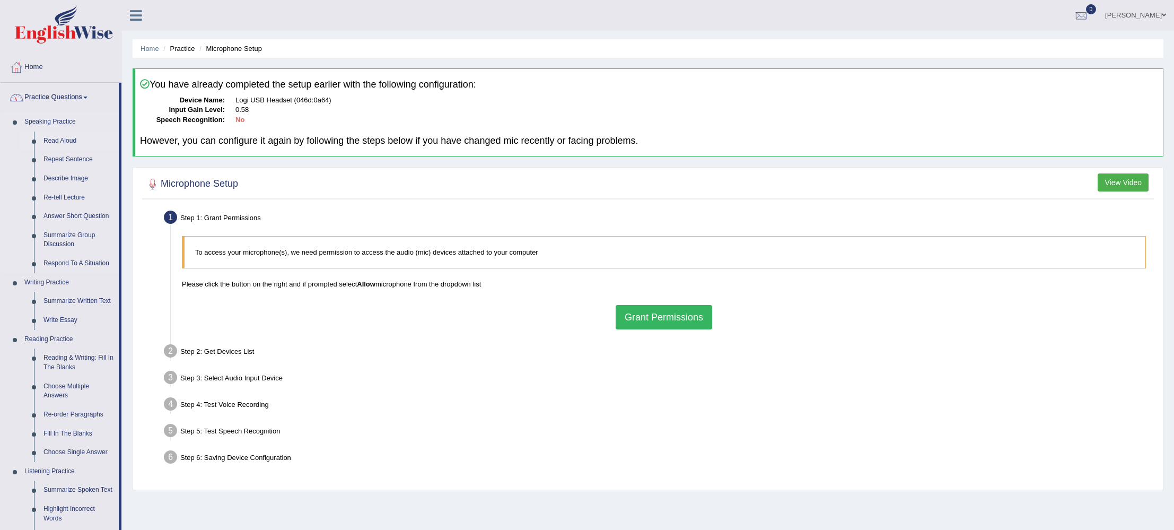
click at [66, 140] on link "Read Aloud" at bounding box center [79, 141] width 80 height 19
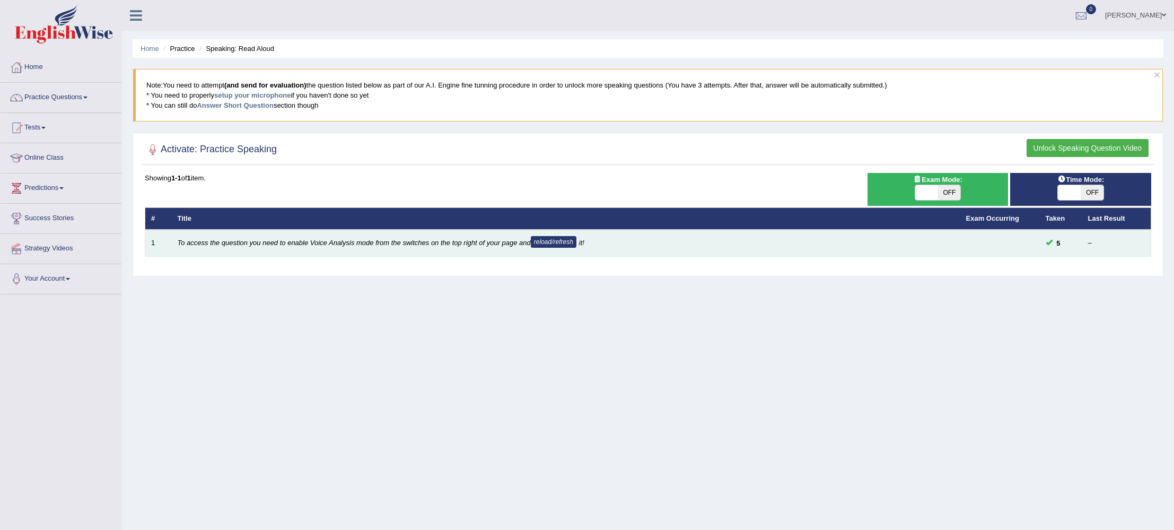
click at [565, 244] on button "reload/refresh" at bounding box center [554, 242] width 46 height 12
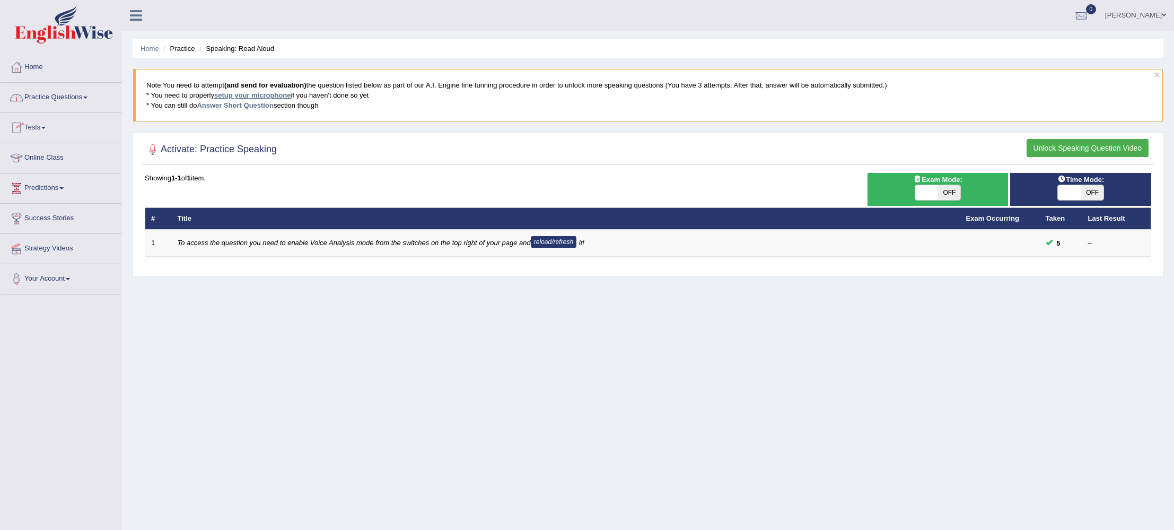
click at [247, 97] on link "setup your microphone" at bounding box center [252, 95] width 76 height 8
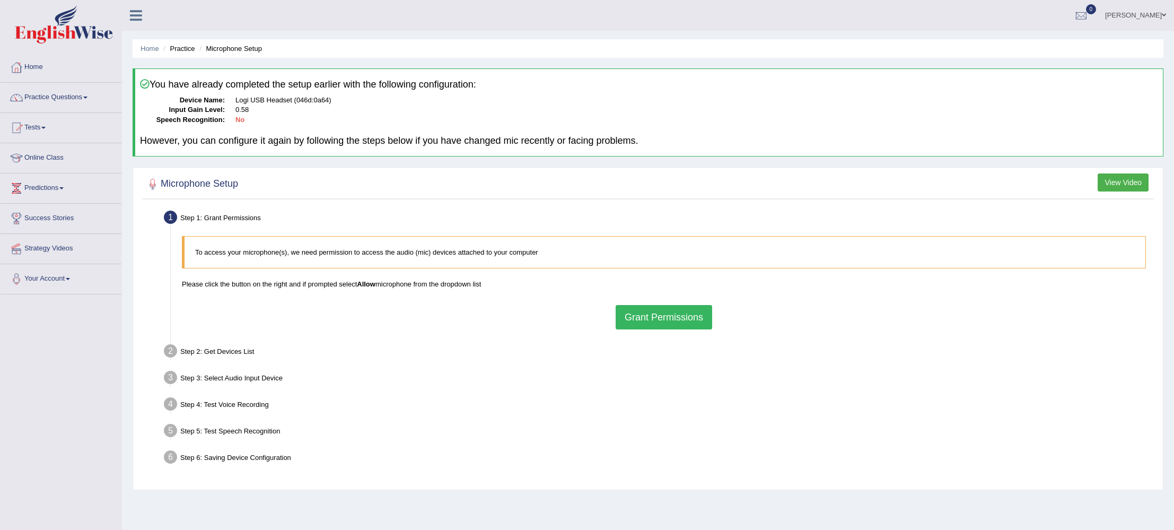
click at [662, 316] on button "Grant Permissions" at bounding box center [664, 317] width 97 height 24
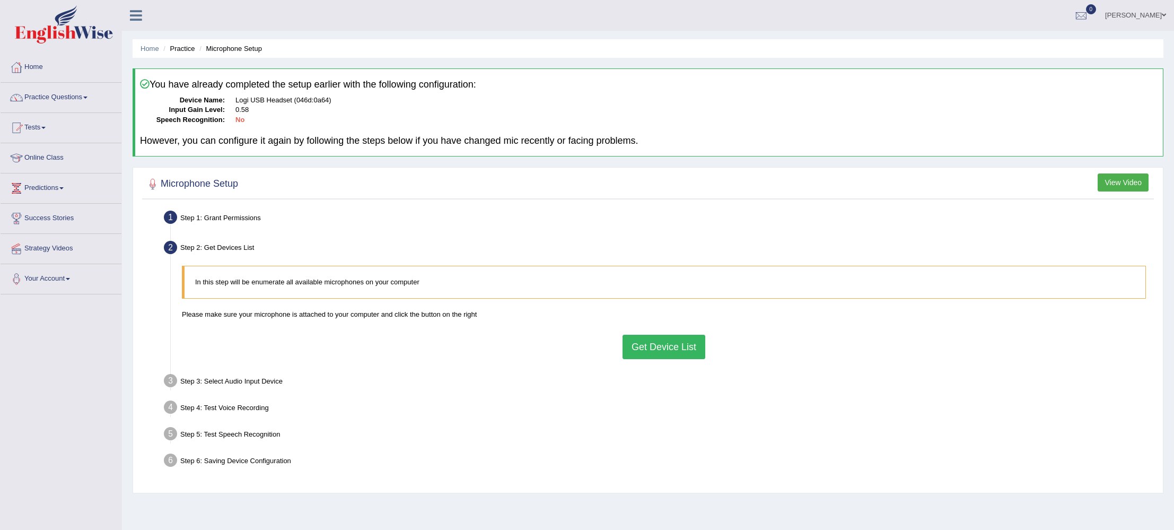
click at [649, 346] on button "Get Device List" at bounding box center [664, 347] width 83 height 24
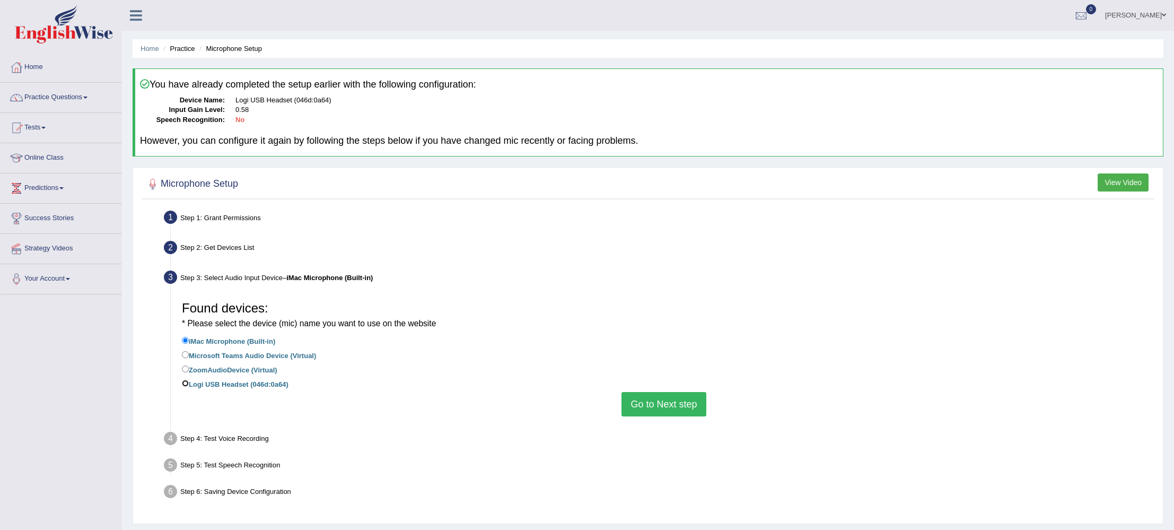
click at [186, 383] on input "Logi USB Headset (046d:0a64)" at bounding box center [185, 383] width 7 height 7
radio input "true"
click at [661, 403] on button "Go to Next step" at bounding box center [664, 404] width 84 height 24
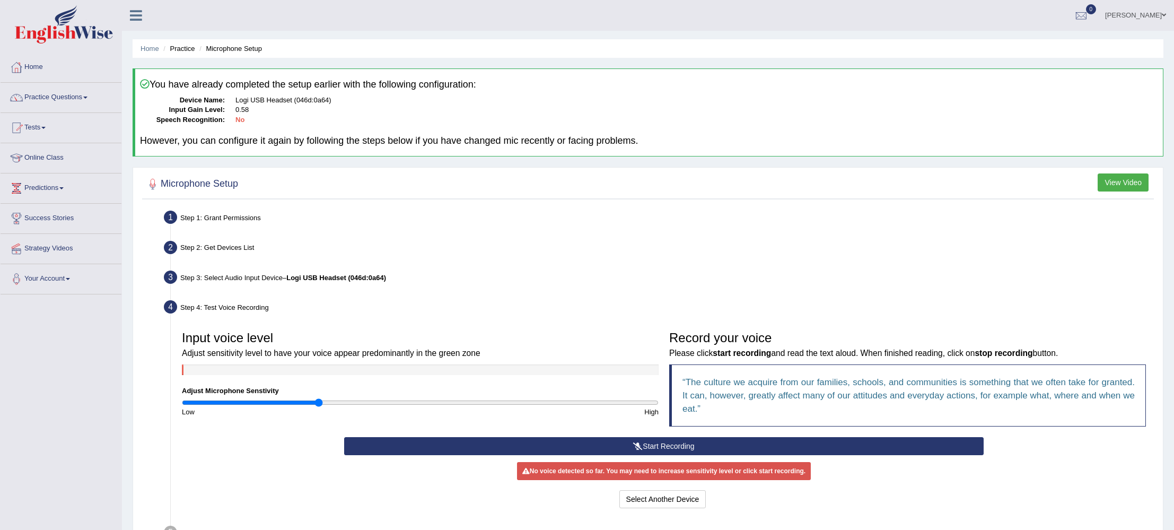
click at [644, 443] on button "Start Recording" at bounding box center [663, 446] width 639 height 18
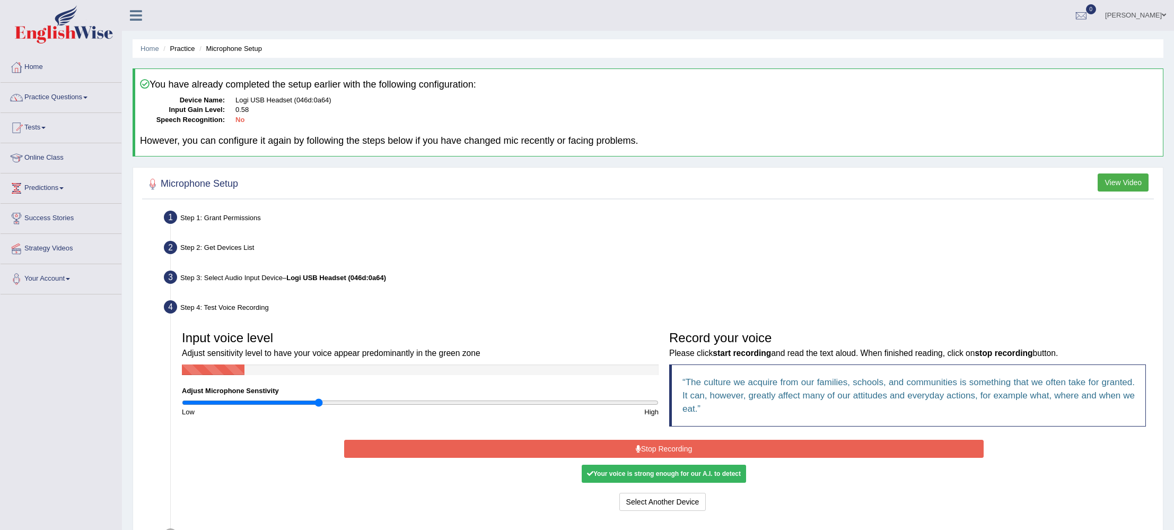
click at [671, 447] on button "Stop Recording" at bounding box center [663, 449] width 639 height 18
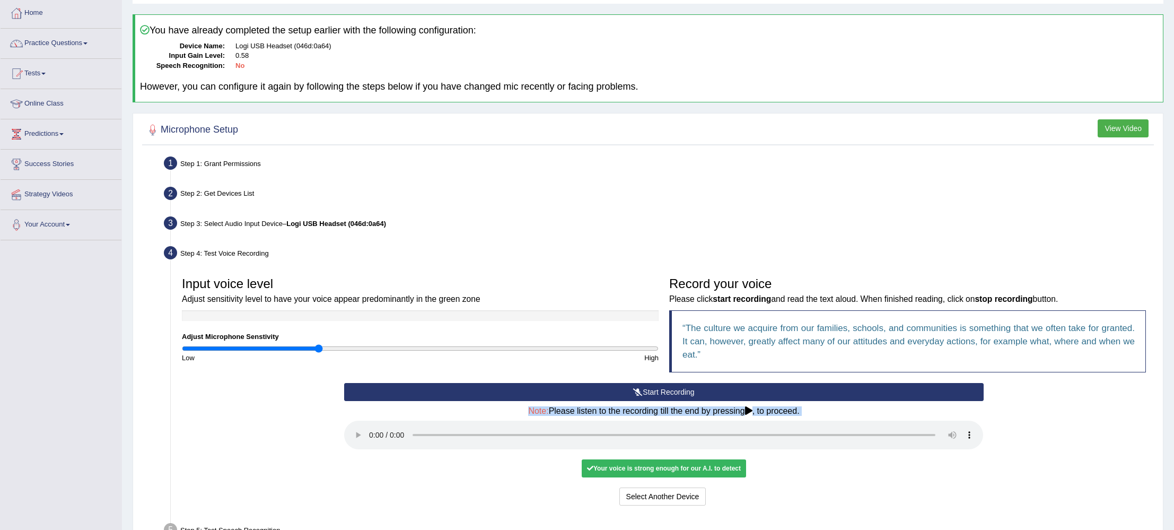
scroll to position [66, 0]
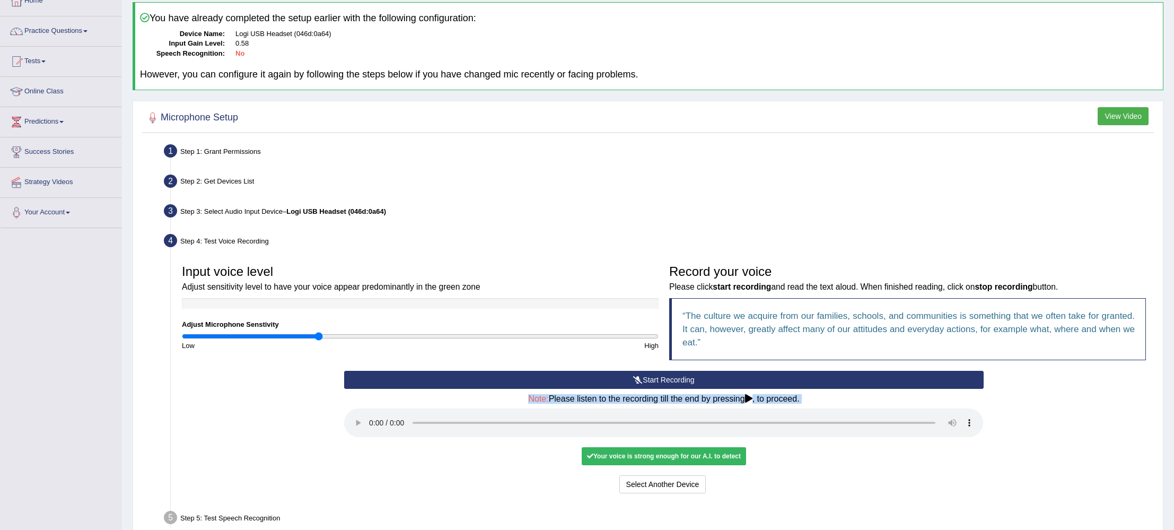
drag, startPoint x: 388, startPoint y: 459, endPoint x: 396, endPoint y: 450, distance: 12.0
click at [396, 450] on div "Start Recording Stop Recording Note: Please listen to the recording till the en…" at bounding box center [664, 433] width 650 height 125
click at [734, 482] on button "Voice is ok. Go to Next step" at bounding box center [708, 484] width 105 height 18
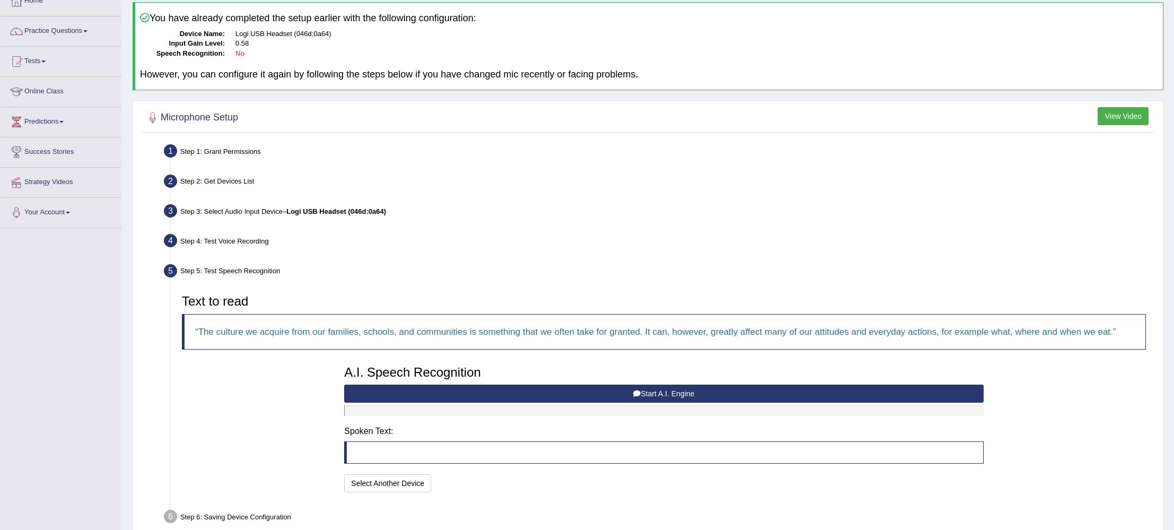
scroll to position [120, 0]
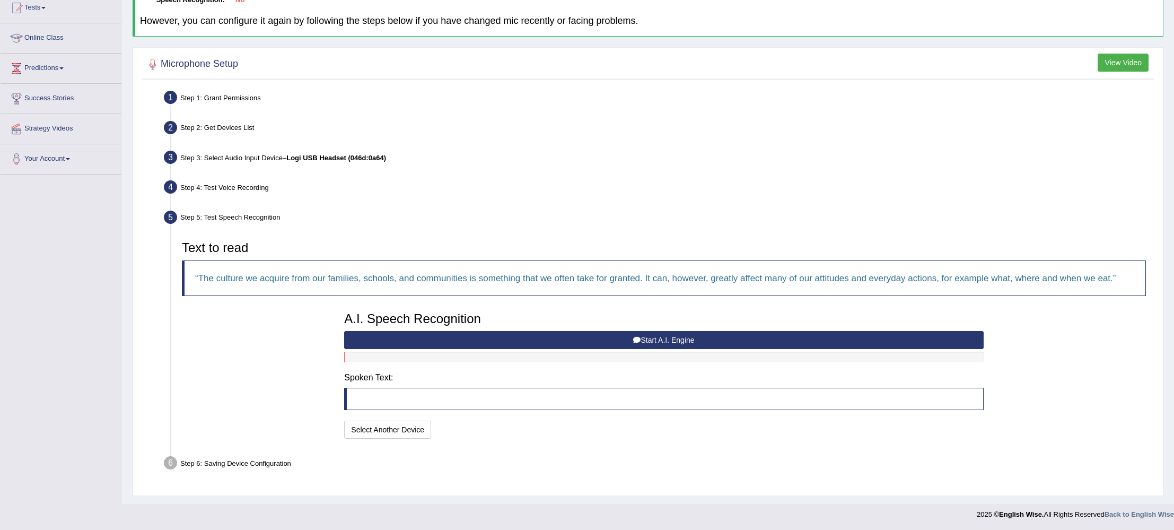
click at [502, 333] on button "Start A.I. Engine" at bounding box center [663, 340] width 639 height 18
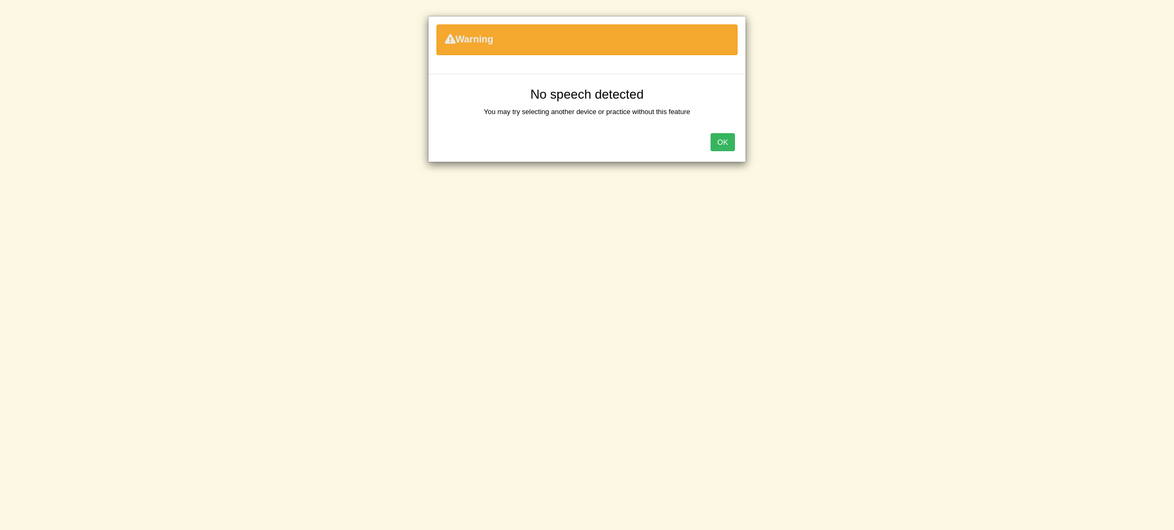
click at [723, 141] on button "OK" at bounding box center [723, 142] width 24 height 18
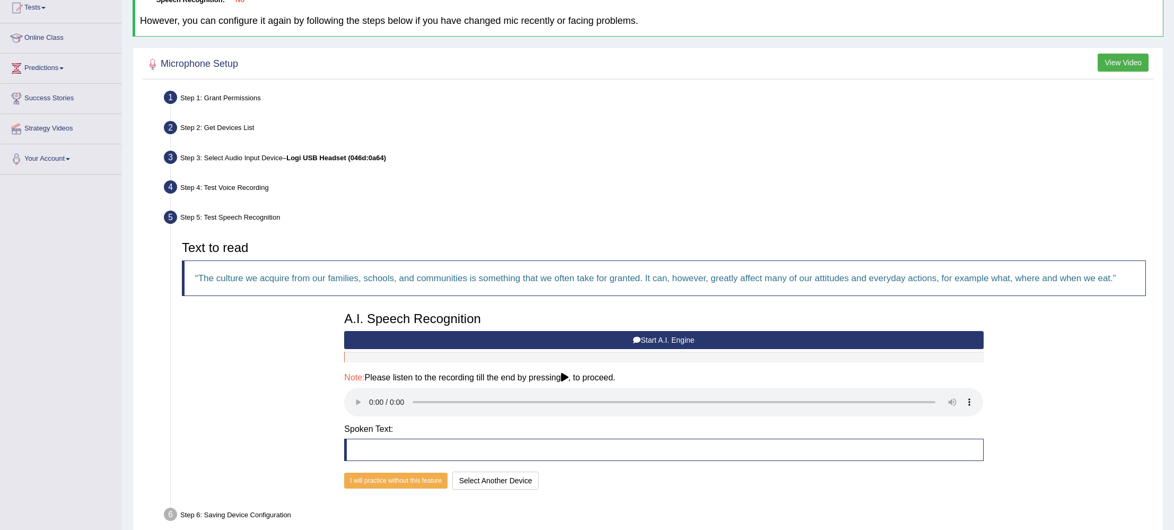
click at [528, 340] on button "Start A.I. Engine" at bounding box center [663, 340] width 639 height 18
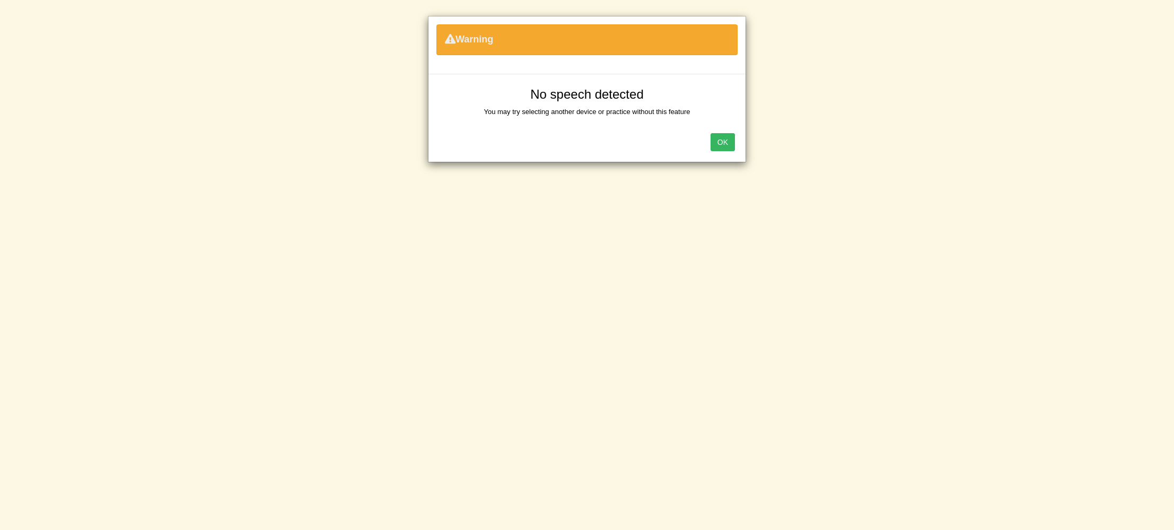
click at [711, 142] on div "OK" at bounding box center [587, 143] width 317 height 37
drag, startPoint x: 724, startPoint y: 142, endPoint x: 510, endPoint y: 56, distance: 230.2
click at [723, 142] on button "OK" at bounding box center [723, 142] width 24 height 18
